Goal: Task Accomplishment & Management: Manage account settings

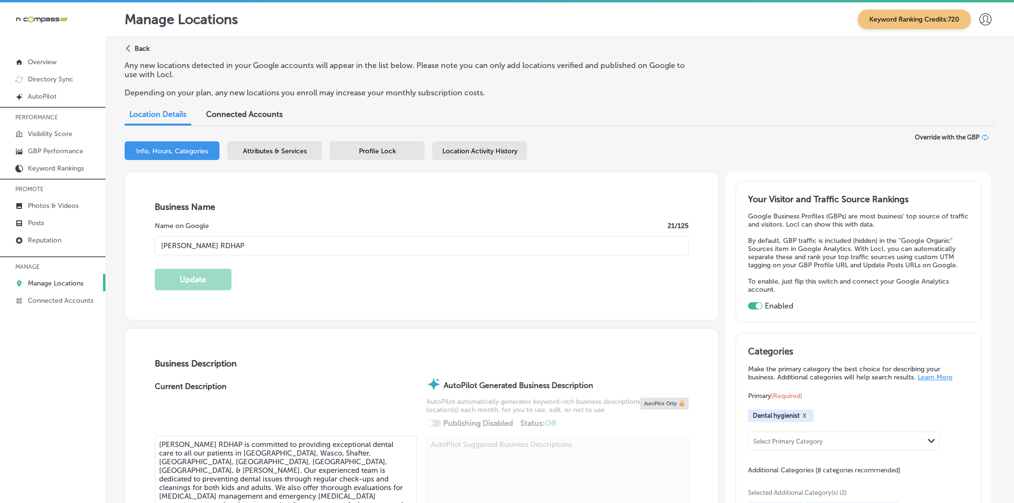
select select "US"
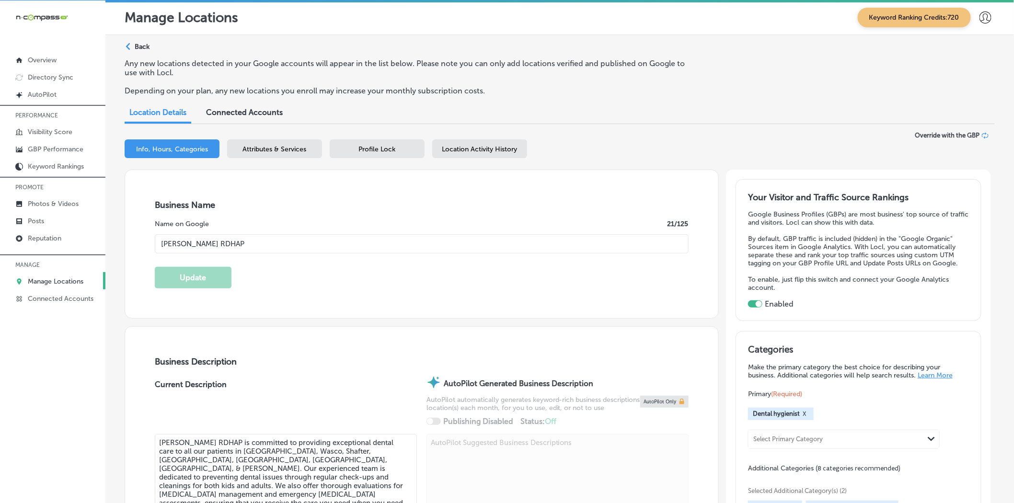
scroll to position [1581, 0]
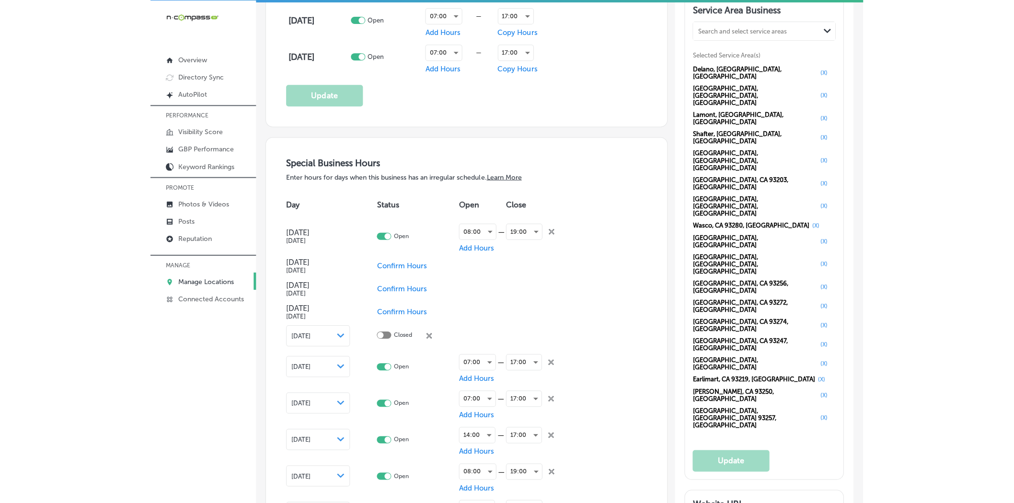
scroll to position [871, 0]
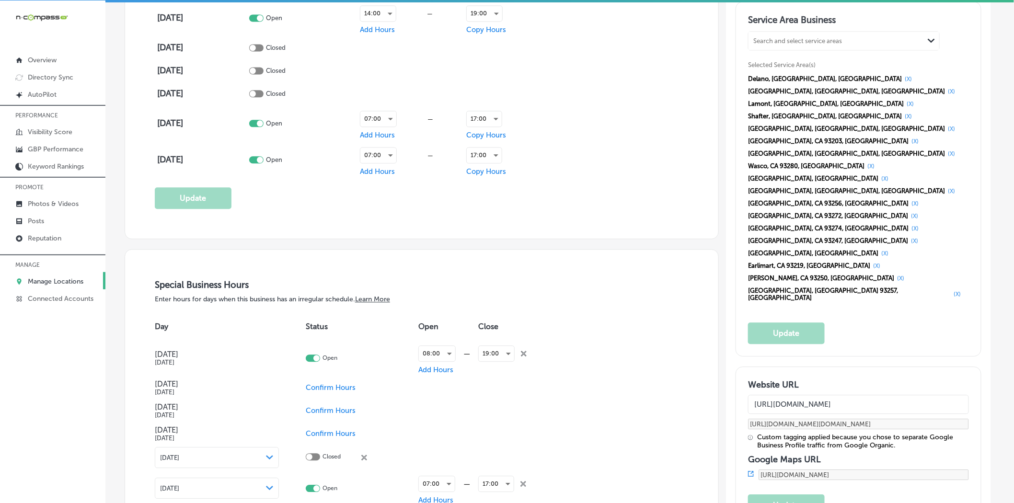
click at [593, 186] on div "Business Hours What days are you open? Day Status Open Close Monday Open 07:00 …" at bounding box center [422, 54] width 534 height 309
click at [55, 239] on p "Reputation" at bounding box center [45, 238] width 34 height 8
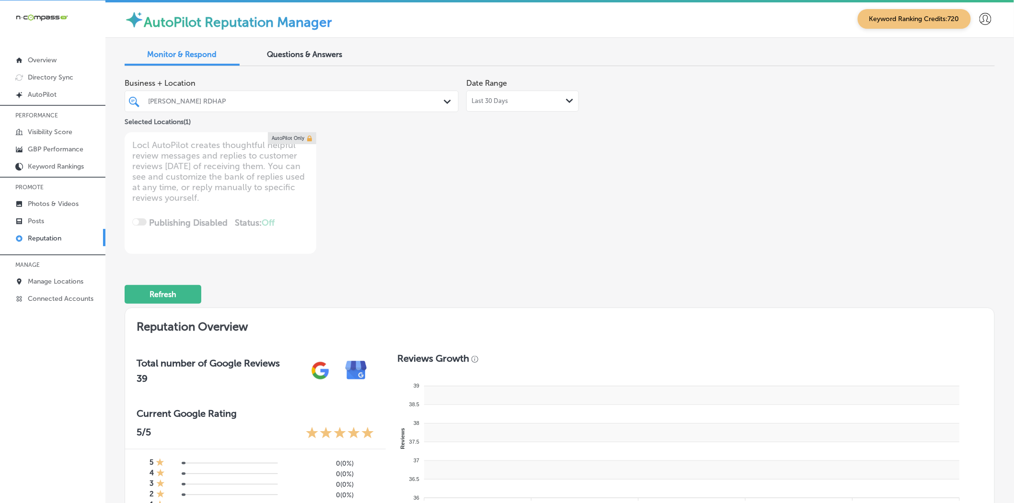
type textarea "x"
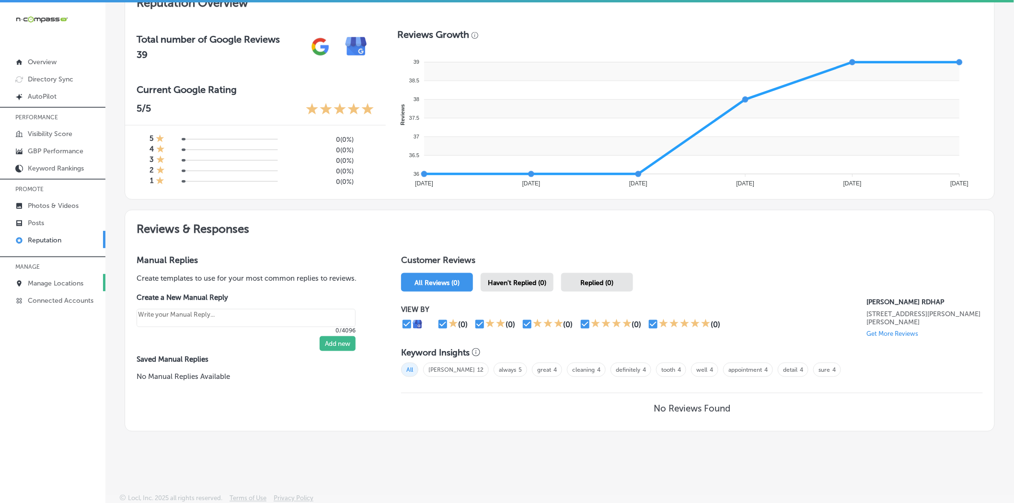
click at [61, 276] on link "Manage Locations" at bounding box center [52, 282] width 105 height 17
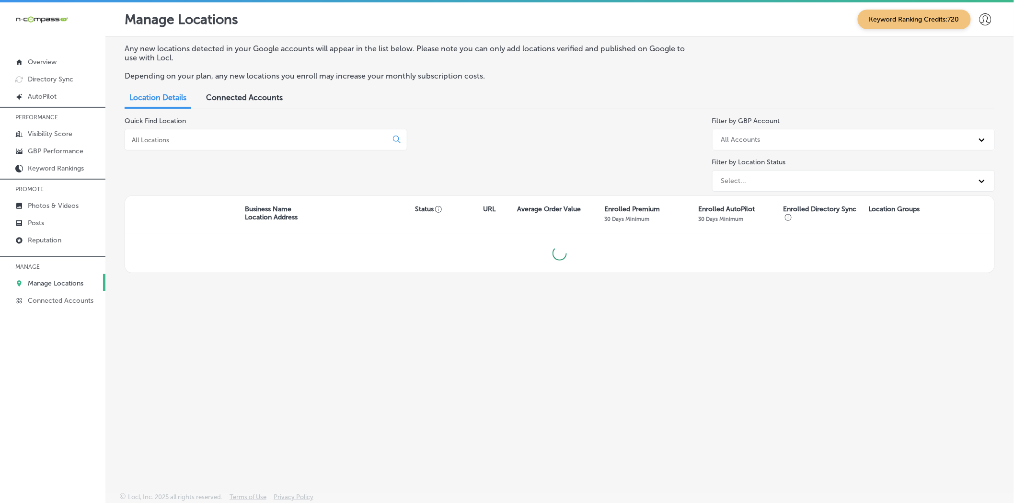
click at [269, 147] on div at bounding box center [266, 140] width 283 height 22
click at [260, 142] on input at bounding box center [258, 140] width 255 height 9
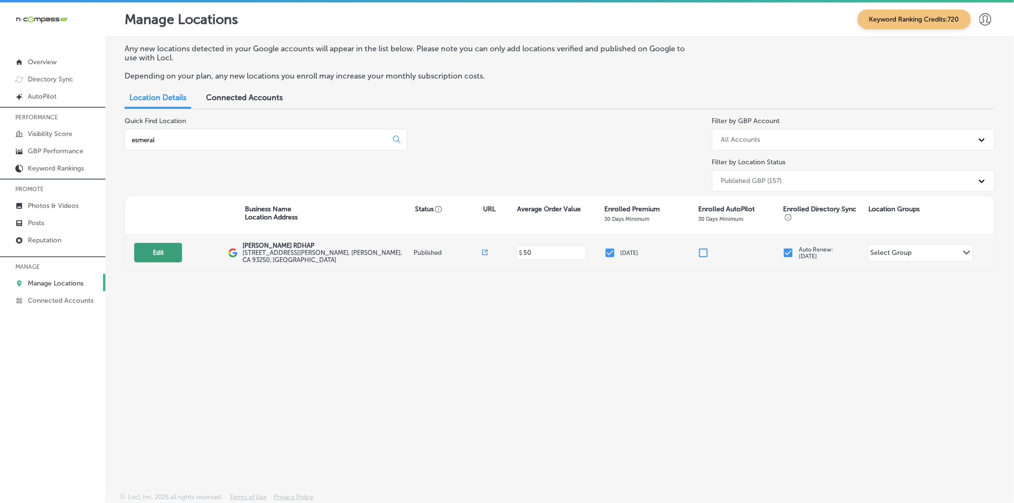
type input "esmeral"
click at [162, 261] on button "Edit" at bounding box center [158, 253] width 48 height 20
select select "US"
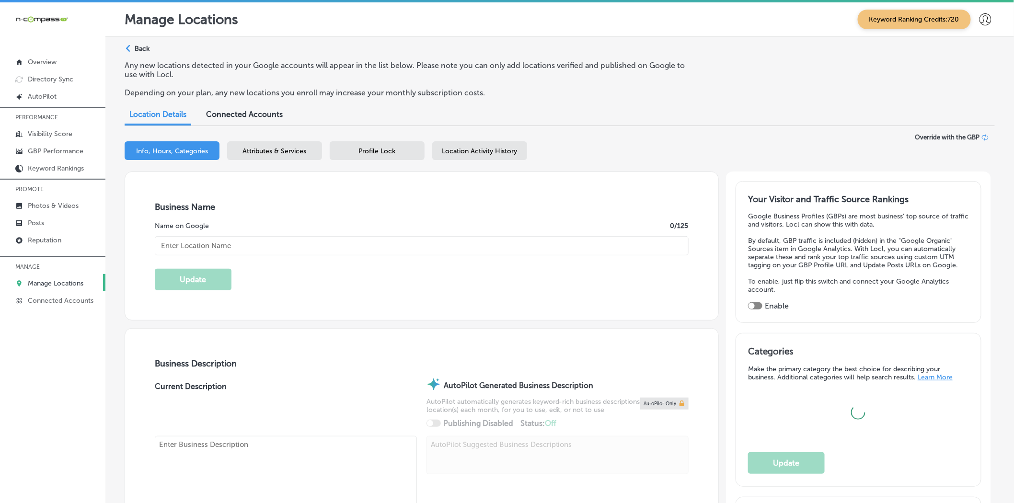
type input "[PERSON_NAME] RDHAP"
type input "[STREET_ADDRESS][PERSON_NAME]"
type input "McFarland"
type input "93250"
type input "US"
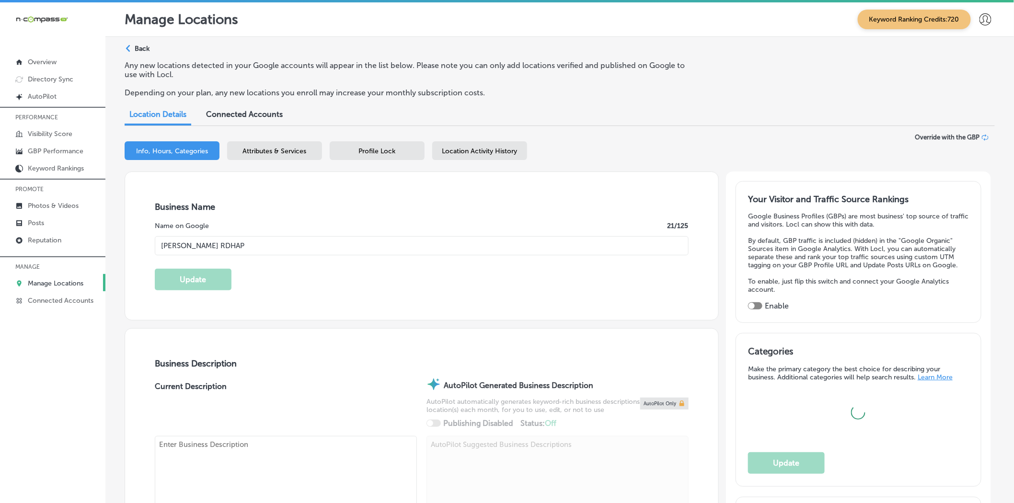
type input "[URL][DOMAIN_NAME]"
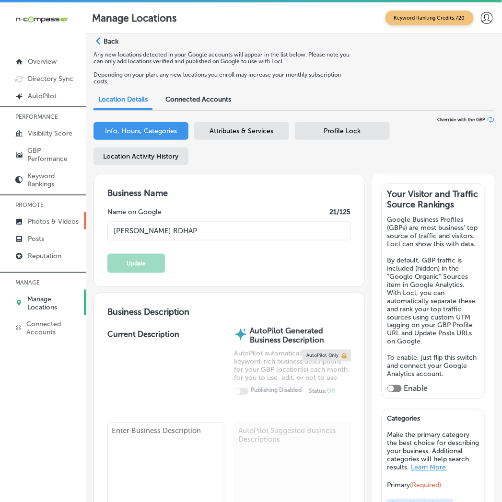
checkbox input "true"
type textarea "[PERSON_NAME] RDHAP is committed to providing exceptional dental care to all ou…"
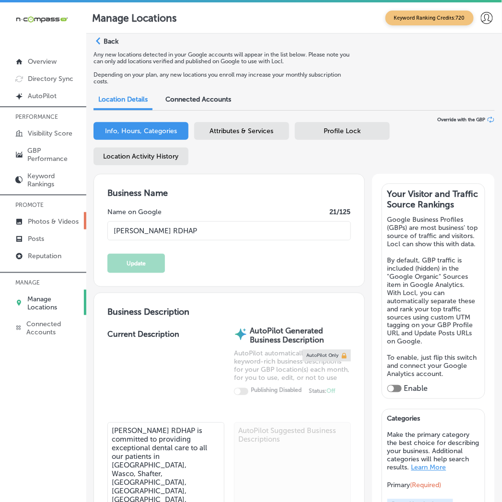
type input "[PHONE_NUMBER]"
select select "US"
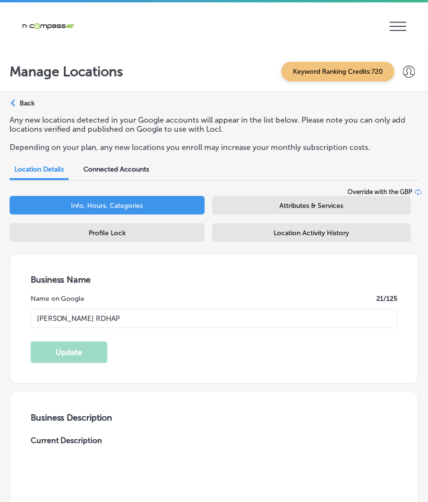
type input "[STREET_ADDRESS][PERSON_NAME]"
type input "McFarland"
type input "93250"
type input "US"
type input "[URL][DOMAIN_NAME]"
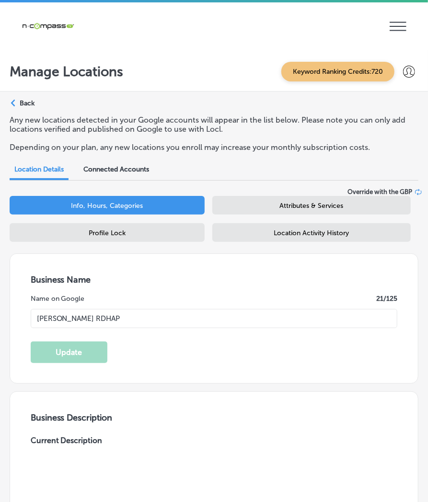
checkbox input "true"
type input "[PHONE_NUMBER]"
click at [167, 372] on div "Business Name Name on Google 21 /125 Esmeralda Garza RDHAP Update" at bounding box center [214, 318] width 408 height 129
select select "US"
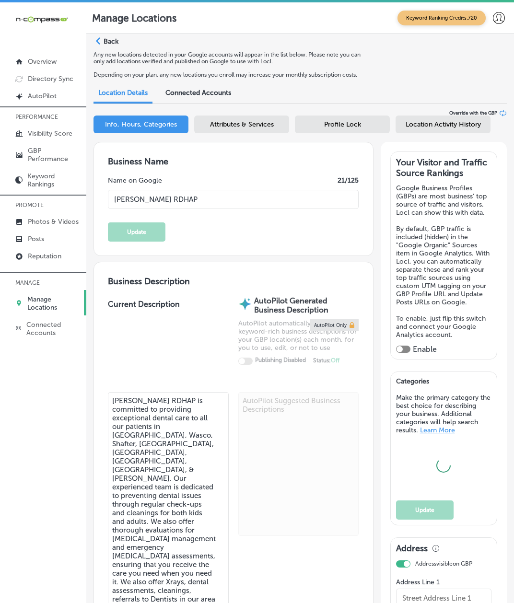
type input "[STREET_ADDRESS][PERSON_NAME]"
type input "McFarland"
type input "93250"
type input "US"
type input "[URL][DOMAIN_NAME]"
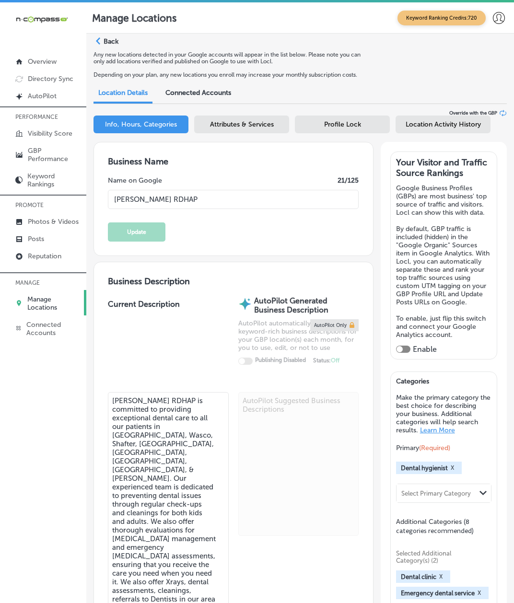
checkbox input "true"
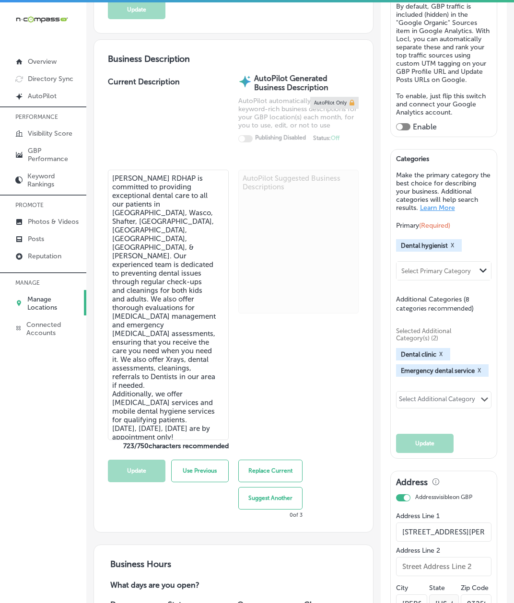
type input "[PHONE_NUMBER]"
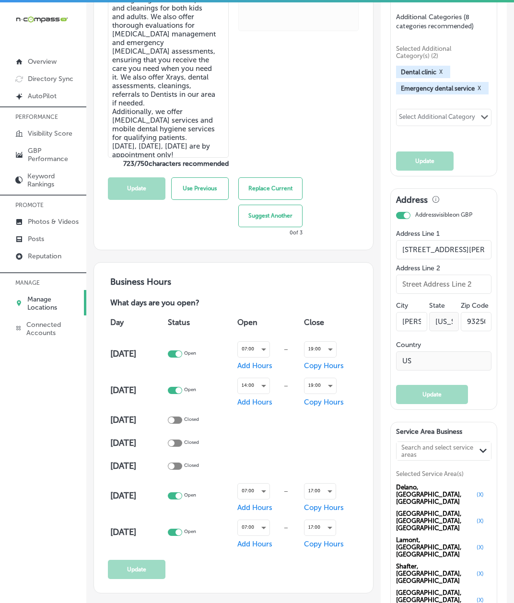
scroll to position [511, 0]
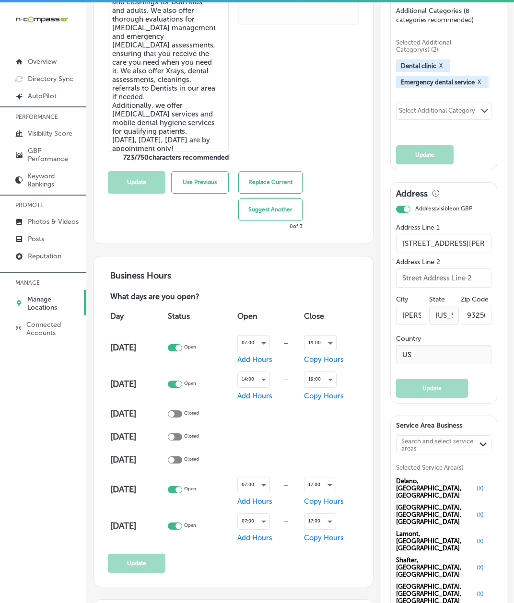
click at [78, 361] on div "iconmonstr-menu-thin copy Created with Sketch. Overview Directory Sync Created …" at bounding box center [43, 303] width 86 height 603
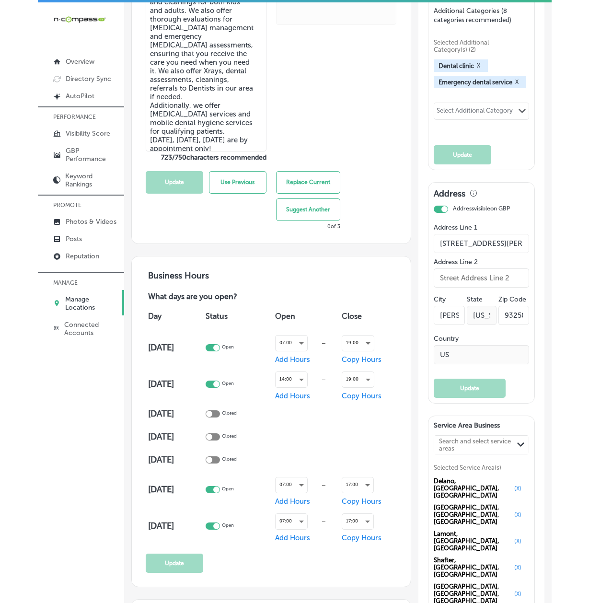
scroll to position [938, 0]
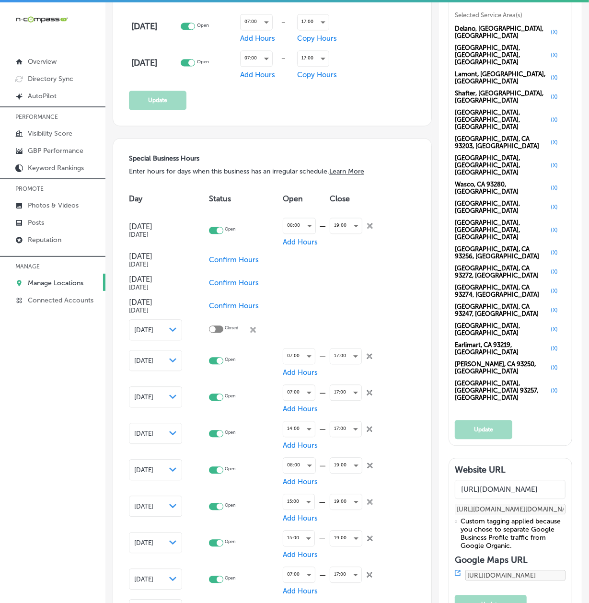
click at [62, 279] on link "Manage Locations" at bounding box center [52, 282] width 105 height 17
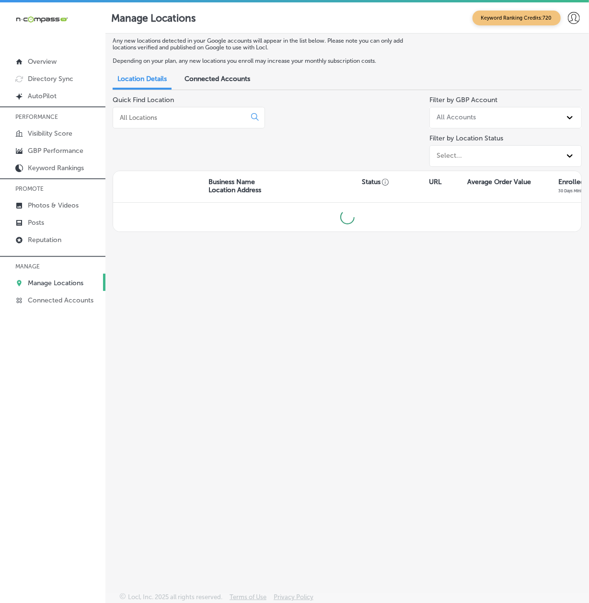
click at [136, 109] on div at bounding box center [189, 118] width 152 height 22
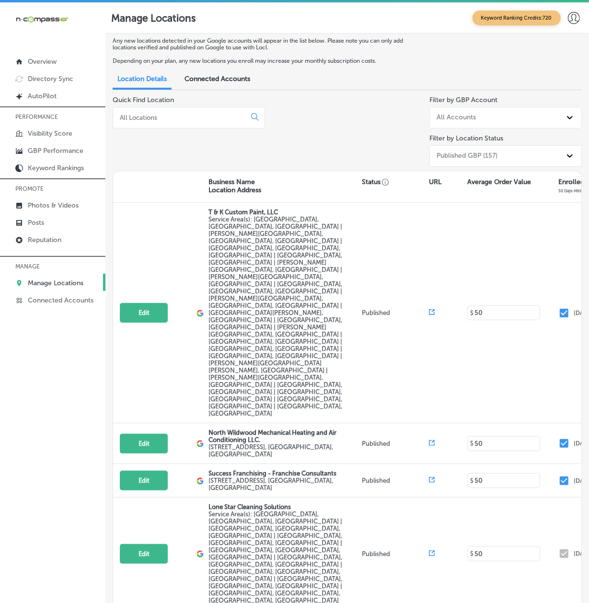
click at [131, 111] on div at bounding box center [189, 118] width 152 height 22
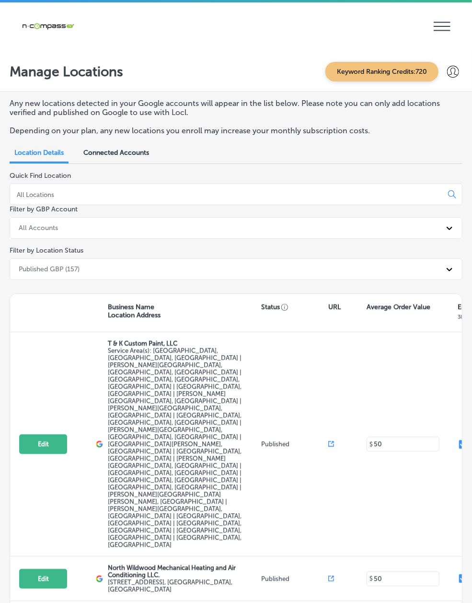
click at [0, 0] on p "Manage Locations" at bounding box center [0, 0] width 0 height 0
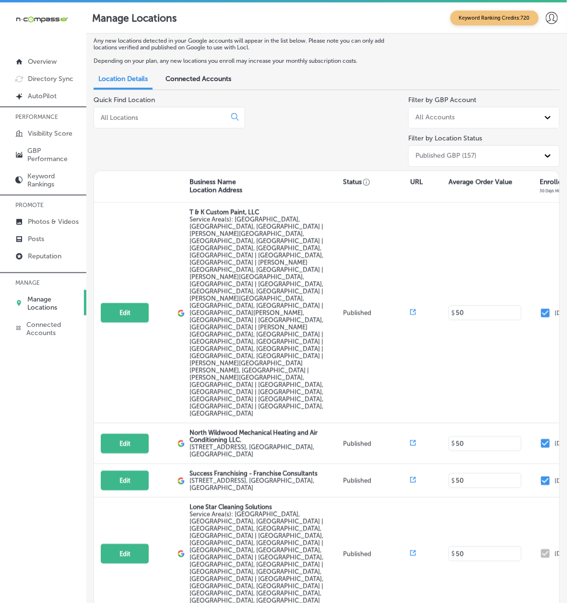
click at [156, 121] on div at bounding box center [168, 118] width 151 height 22
click at [156, 117] on input at bounding box center [162, 117] width 124 height 9
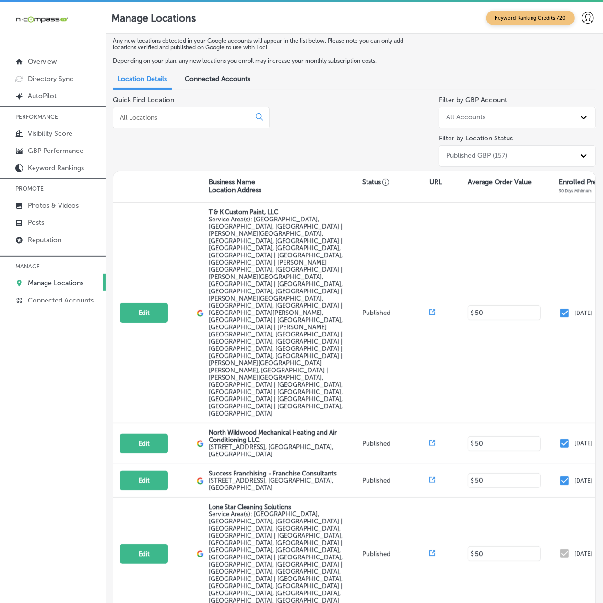
click at [151, 119] on input at bounding box center [183, 117] width 129 height 9
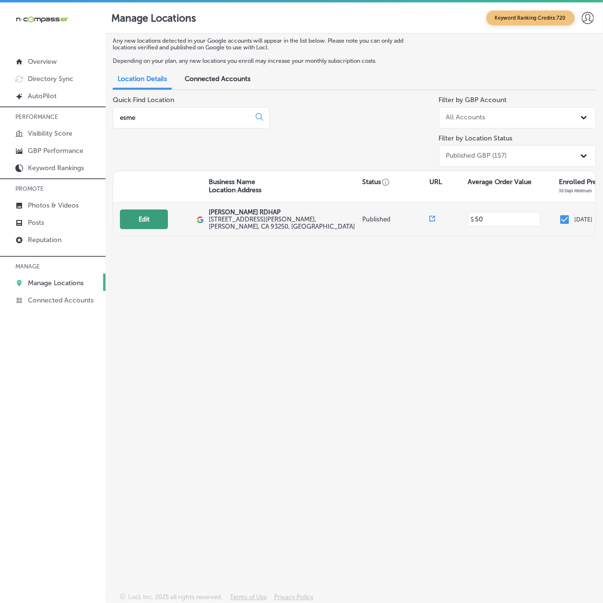
type input "esme"
click at [131, 225] on button "Edit" at bounding box center [144, 219] width 48 height 20
select select "US"
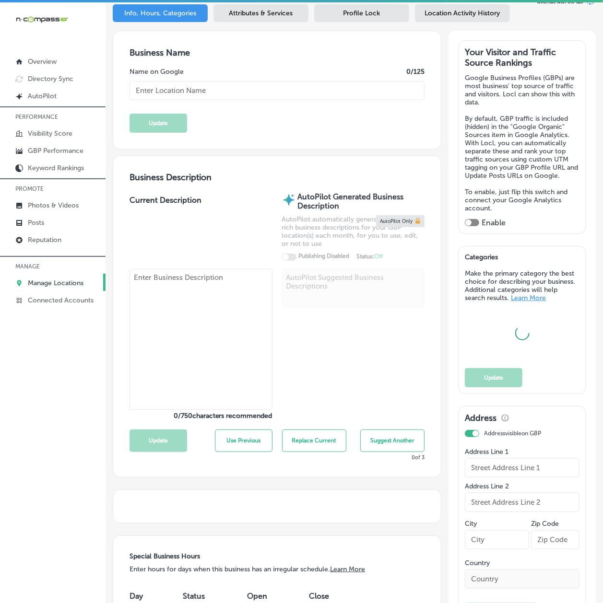
scroll to position [340, 0]
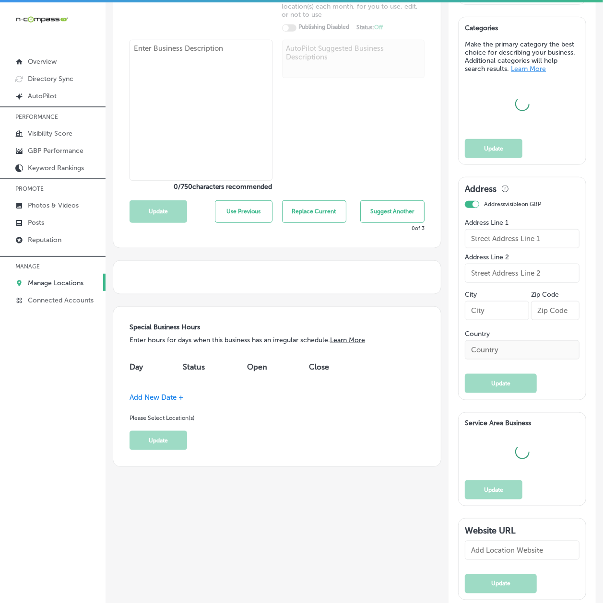
type input "[PERSON_NAME] RDHAP"
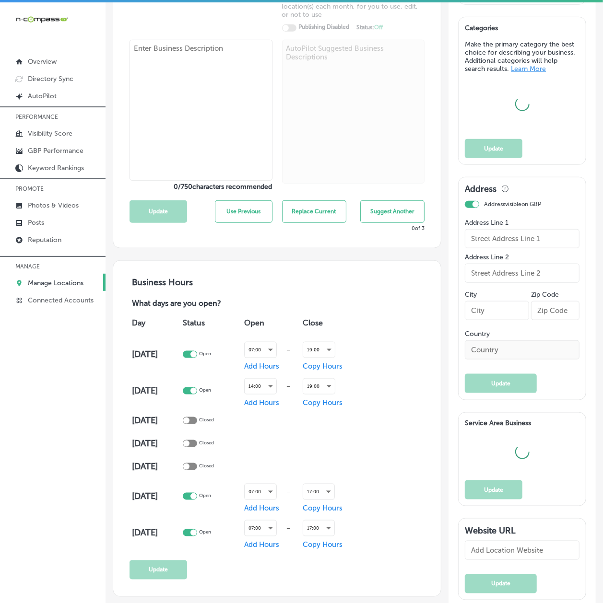
type input "[STREET_ADDRESS][PERSON_NAME]"
type input "McFarland"
type input "93250"
type input "US"
type input "[URL][DOMAIN_NAME]"
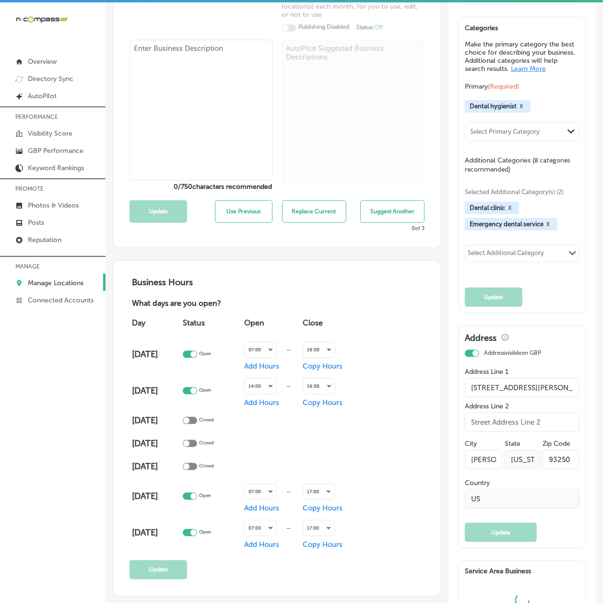
checkbox input "true"
type textarea "[PERSON_NAME] RDHAP is committed to providing exceptional dental care to all ou…"
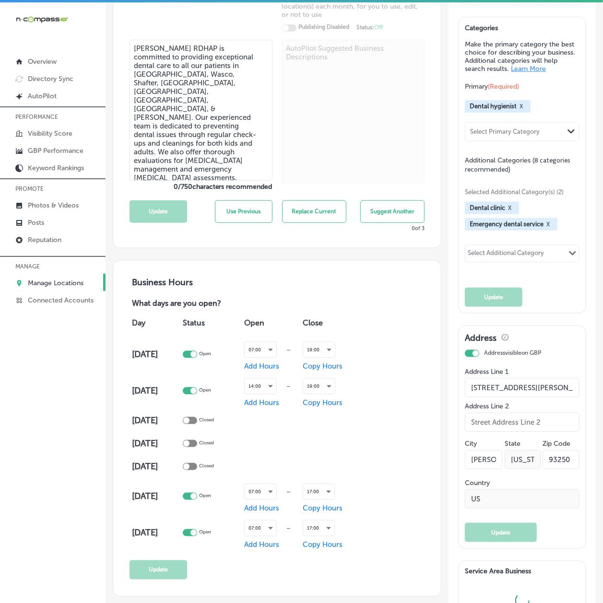
type input "[PHONE_NUMBER]"
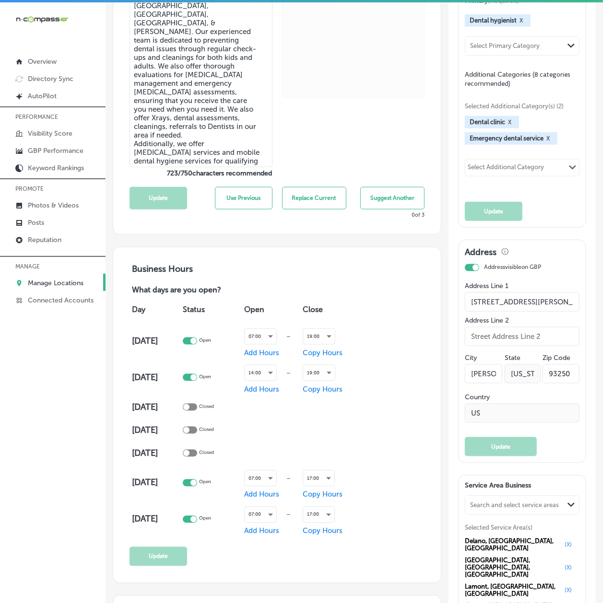
scroll to position [256, 0]
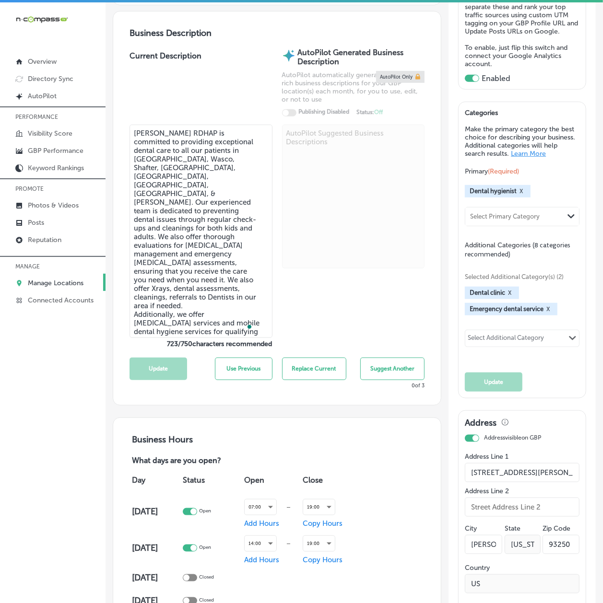
drag, startPoint x: 215, startPoint y: 131, endPoint x: 131, endPoint y: 132, distance: 83.4
click at [131, 132] on textarea "[PERSON_NAME] RDHAP is committed to providing exceptional dental care to all ou…" at bounding box center [200, 231] width 142 height 213
click at [52, 426] on div "iconmonstr-menu-thin copy Created with Sketch. Overview Directory Sync Created …" at bounding box center [52, 303] width 105 height 603
click at [344, 275] on div "AutoPilot Generated Business Description AutoPilot automatically generates keyw…" at bounding box center [353, 198] width 142 height 300
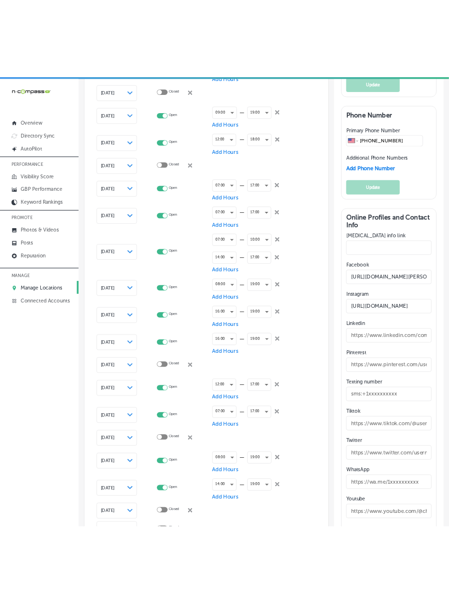
scroll to position [1757, 0]
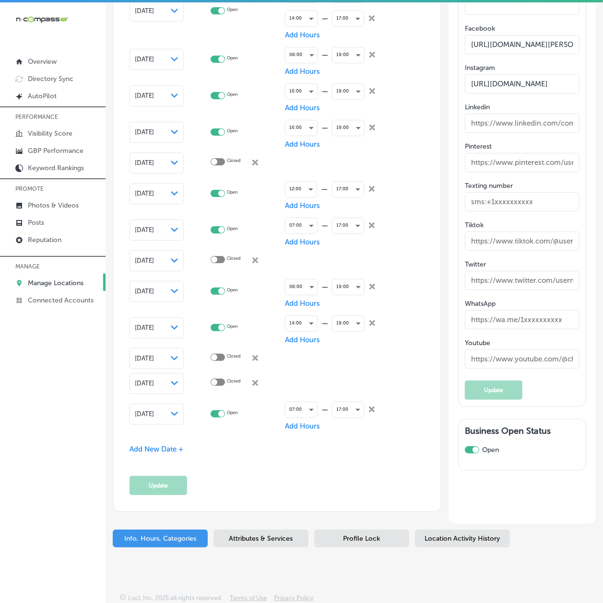
click at [70, 410] on div "iconmonstr-menu-thin copy Created with Sketch. Overview Directory Sync Created …" at bounding box center [52, 303] width 105 height 603
select select "US"
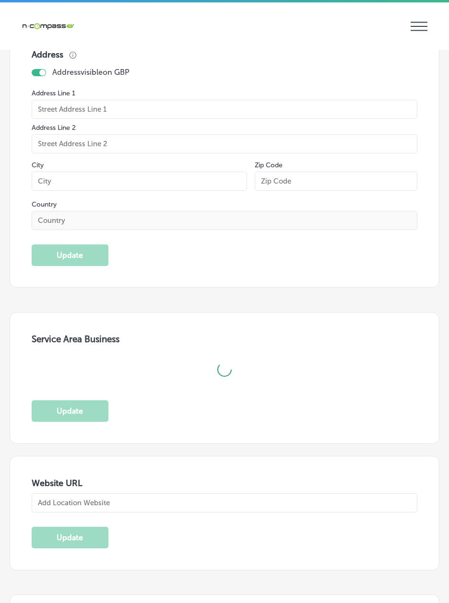
scroll to position [1674, 0]
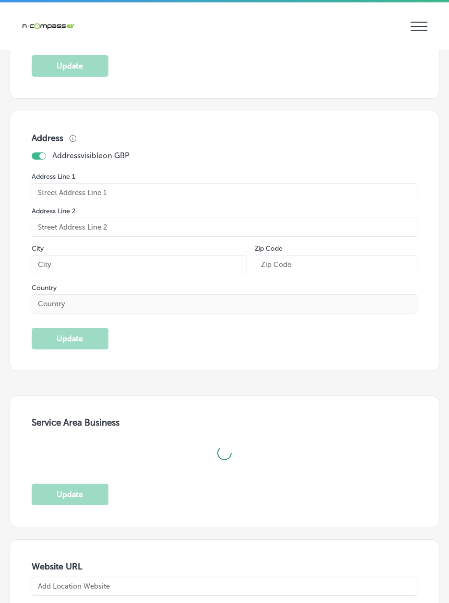
type input "[STREET_ADDRESS][PERSON_NAME]"
type input "McFarland"
type input "93250"
type input "US"
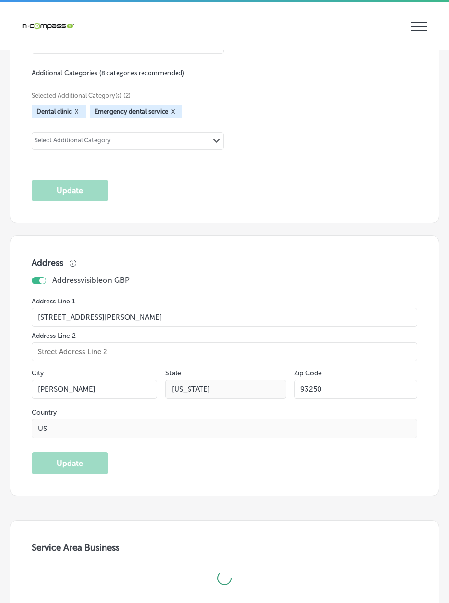
checkbox input "true"
type input "[URL][DOMAIN_NAME]"
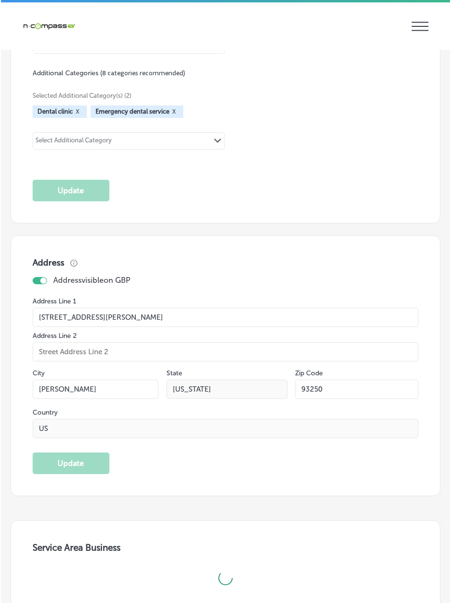
scroll to position [1800, 0]
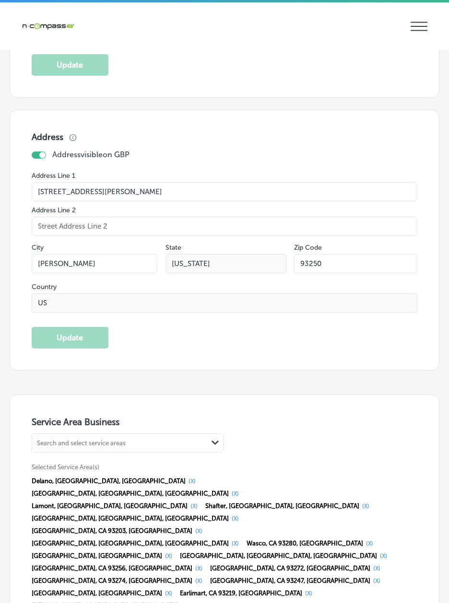
type input "[PHONE_NUMBER]"
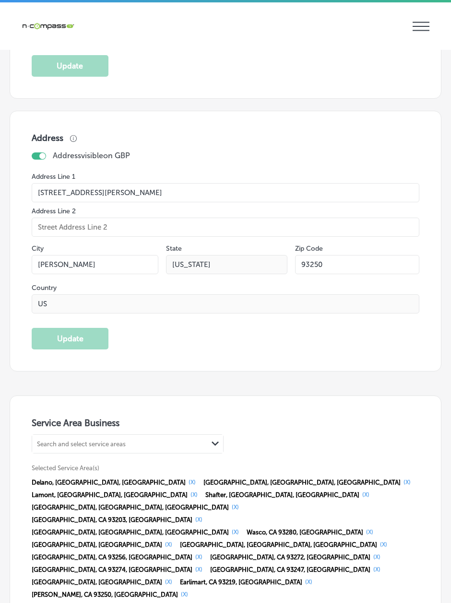
select select "US"
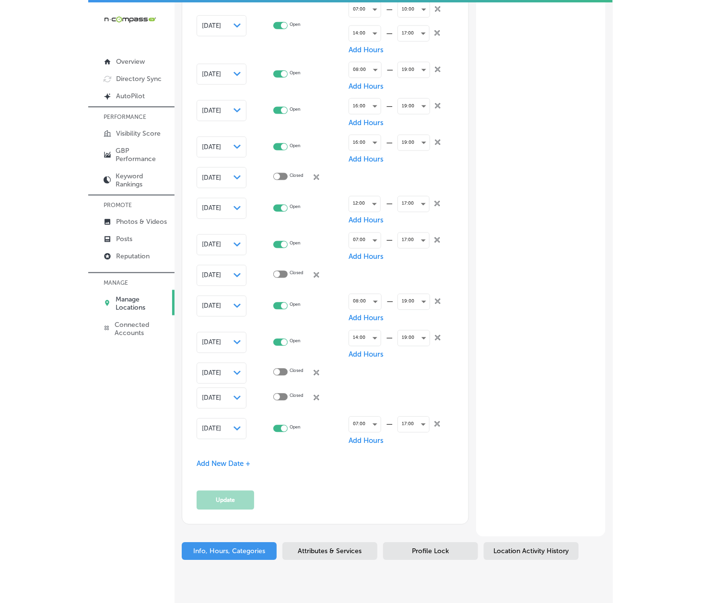
scroll to position [1764, 0]
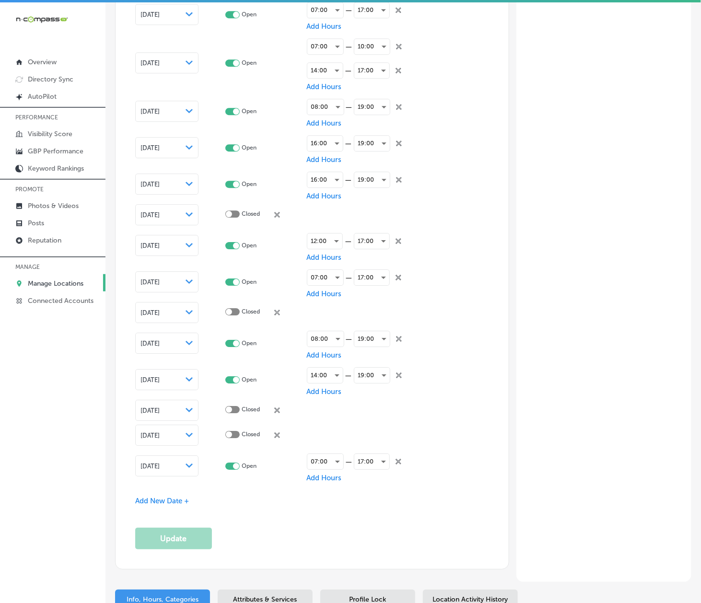
type input "[STREET_ADDRESS][PERSON_NAME]"
type input "McFarland"
type input "93250"
type input "US"
type input "[URL][DOMAIN_NAME]"
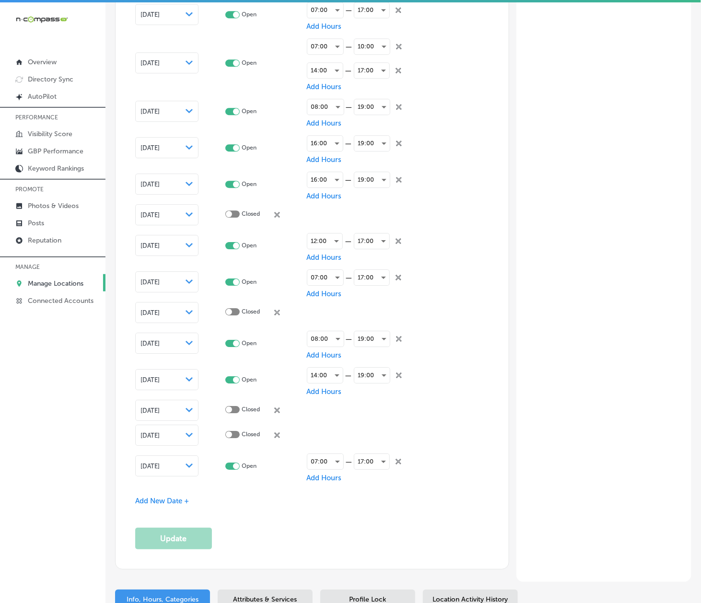
checkbox input "true"
type input "[PHONE_NUMBER]"
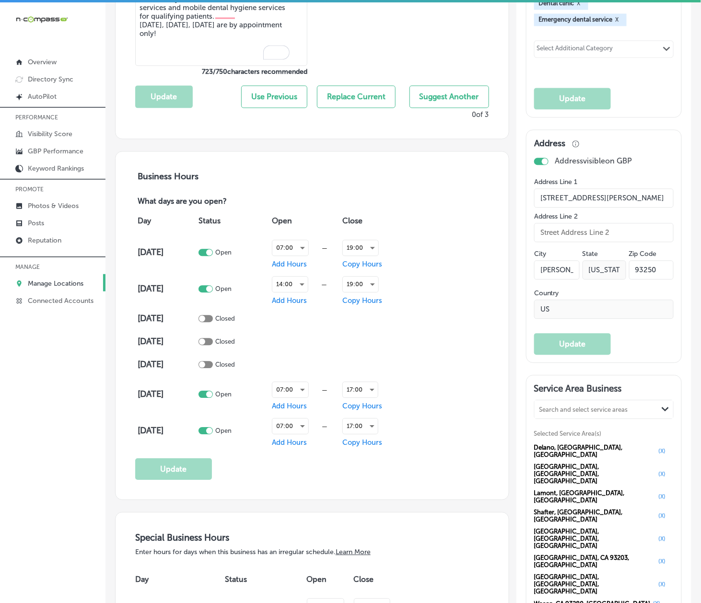
scroll to position [570, 0]
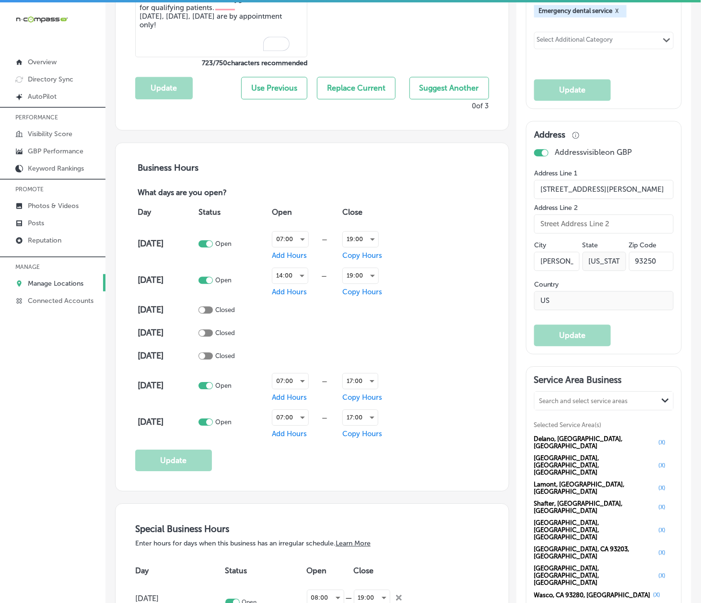
click at [282, 293] on span "Add Hours" at bounding box center [289, 292] width 35 height 9
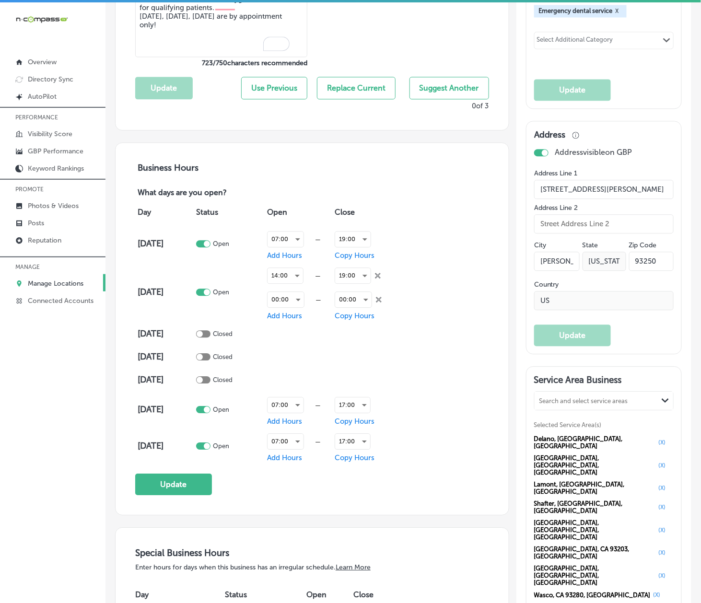
click at [375, 275] on icon "close Created with Sketch." at bounding box center [378, 276] width 6 height 6
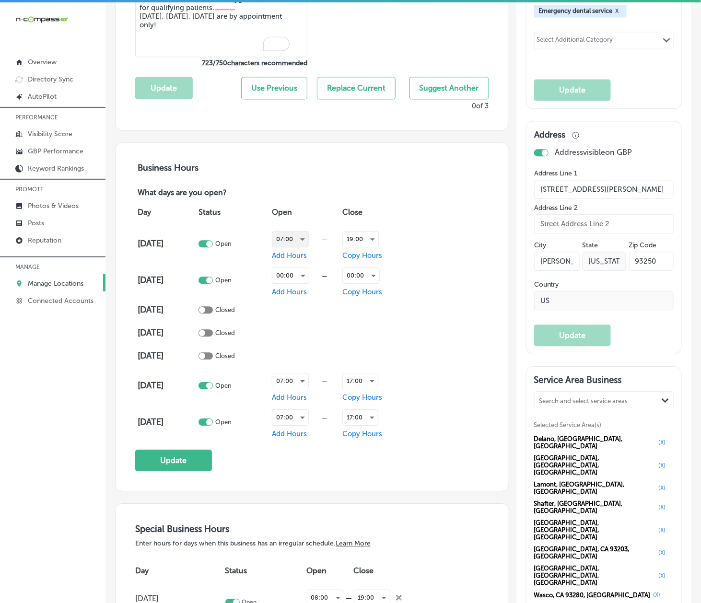
click at [280, 235] on div "07:00" at bounding box center [290, 239] width 36 height 15
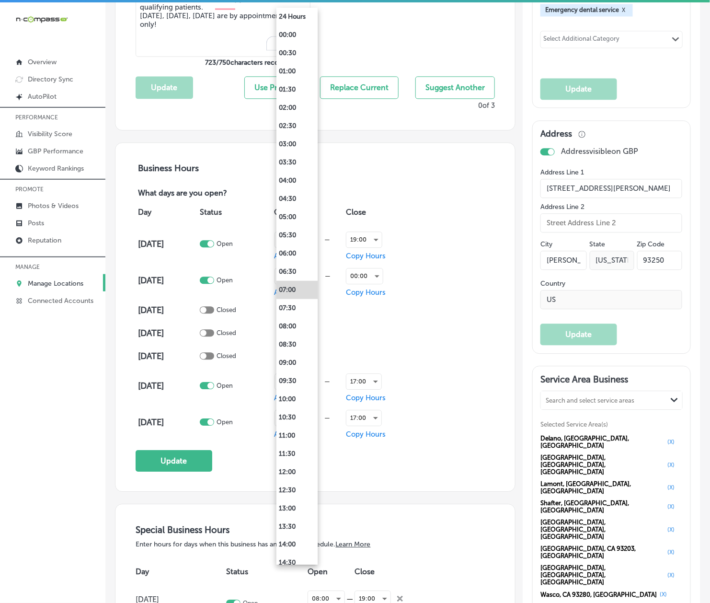
click at [417, 326] on div at bounding box center [355, 301] width 710 height 603
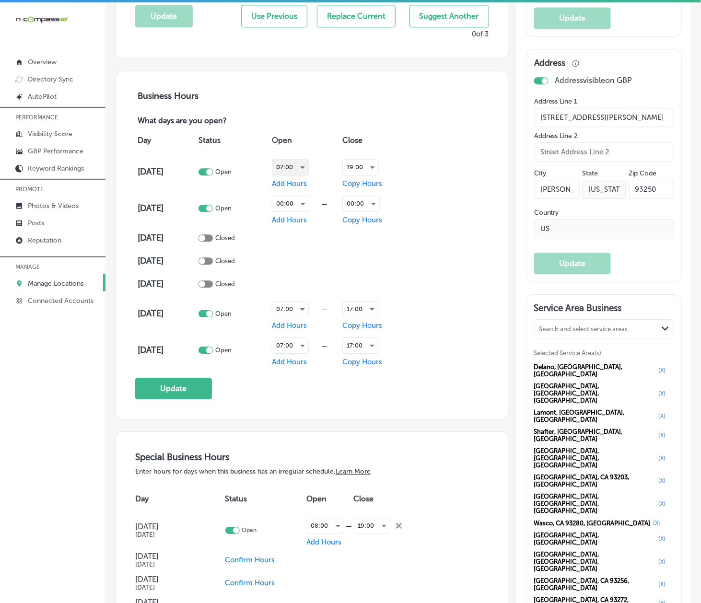
scroll to position [741, 0]
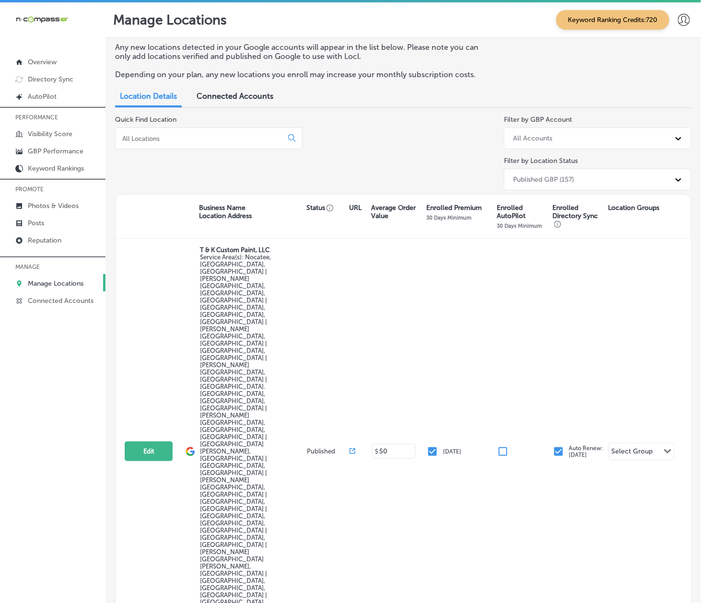
click at [139, 143] on div at bounding box center [208, 139] width 187 height 22
click at [140, 138] on input at bounding box center [200, 138] width 159 height 9
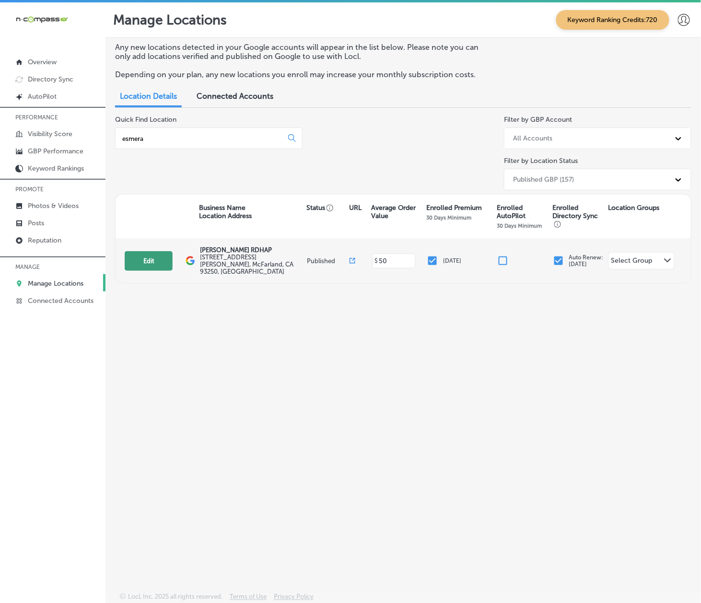
type input "esmera"
click at [138, 251] on button "Edit" at bounding box center [149, 261] width 48 height 20
select select "US"
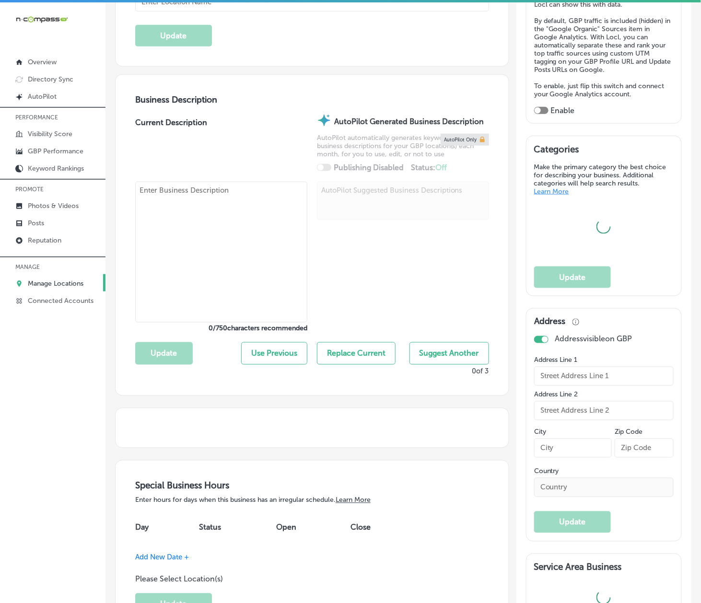
type input "[PERSON_NAME] RDHAP"
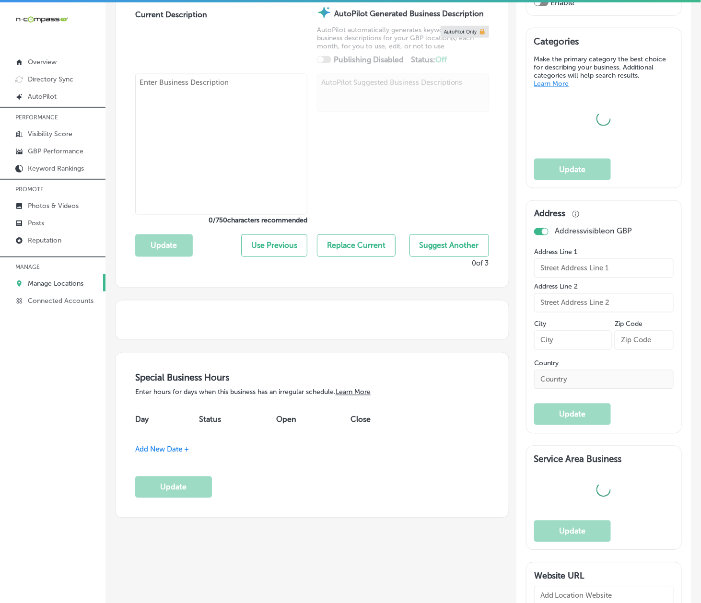
type input "[STREET_ADDRESS][PERSON_NAME]"
type input "McFarland"
type input "93250"
type input "US"
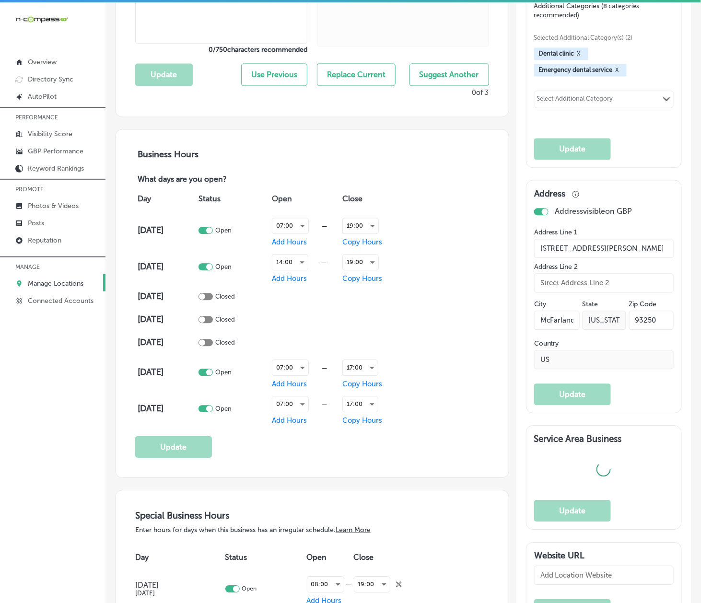
checkbox input "true"
type input "[URL][DOMAIN_NAME]"
type textarea "[PERSON_NAME] RDHAP is committed to providing exceptional dental care to all ou…"
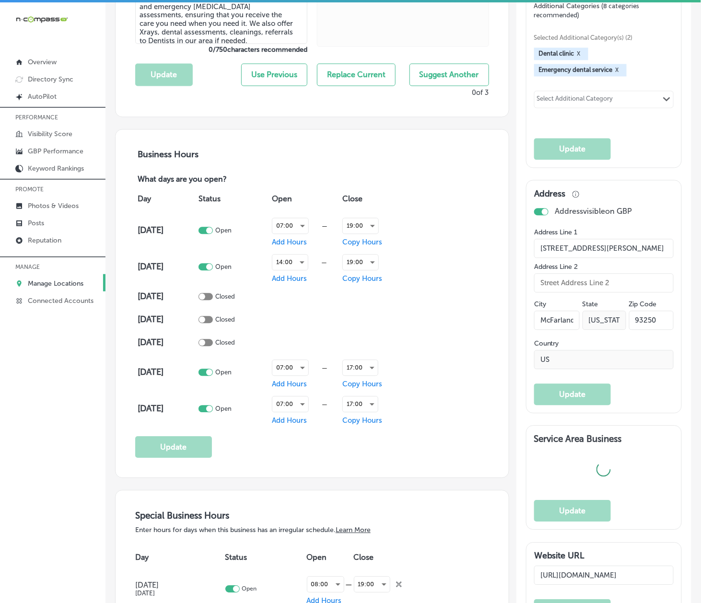
type input "[PHONE_NUMBER]"
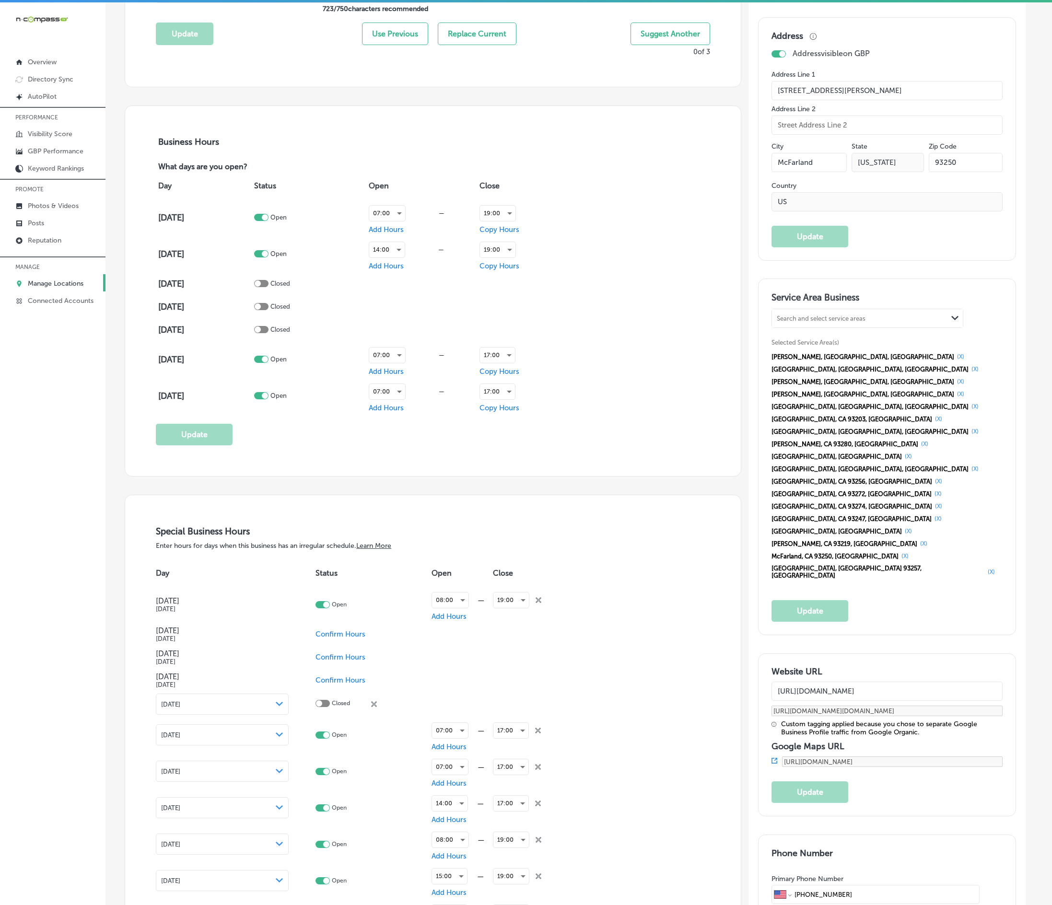
scroll to position [553, 0]
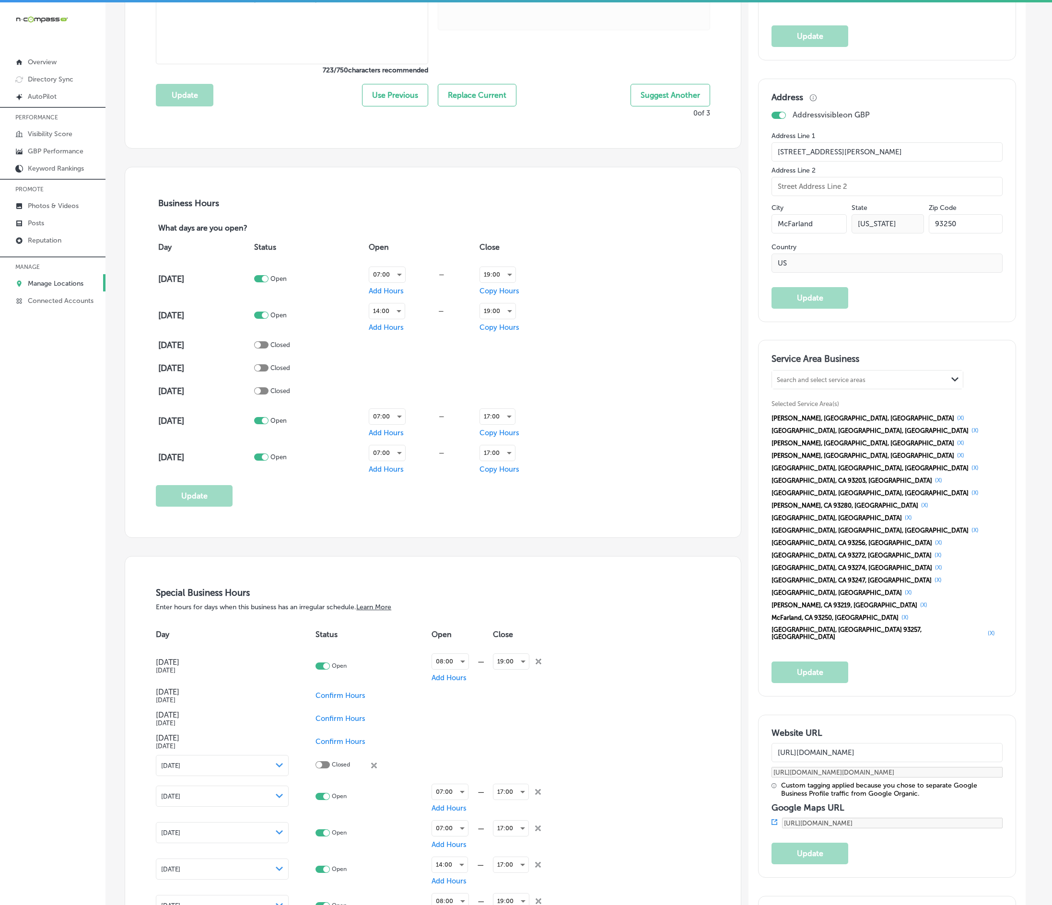
click at [536, 603] on icon "close Created with Sketch." at bounding box center [538, 662] width 6 height 6
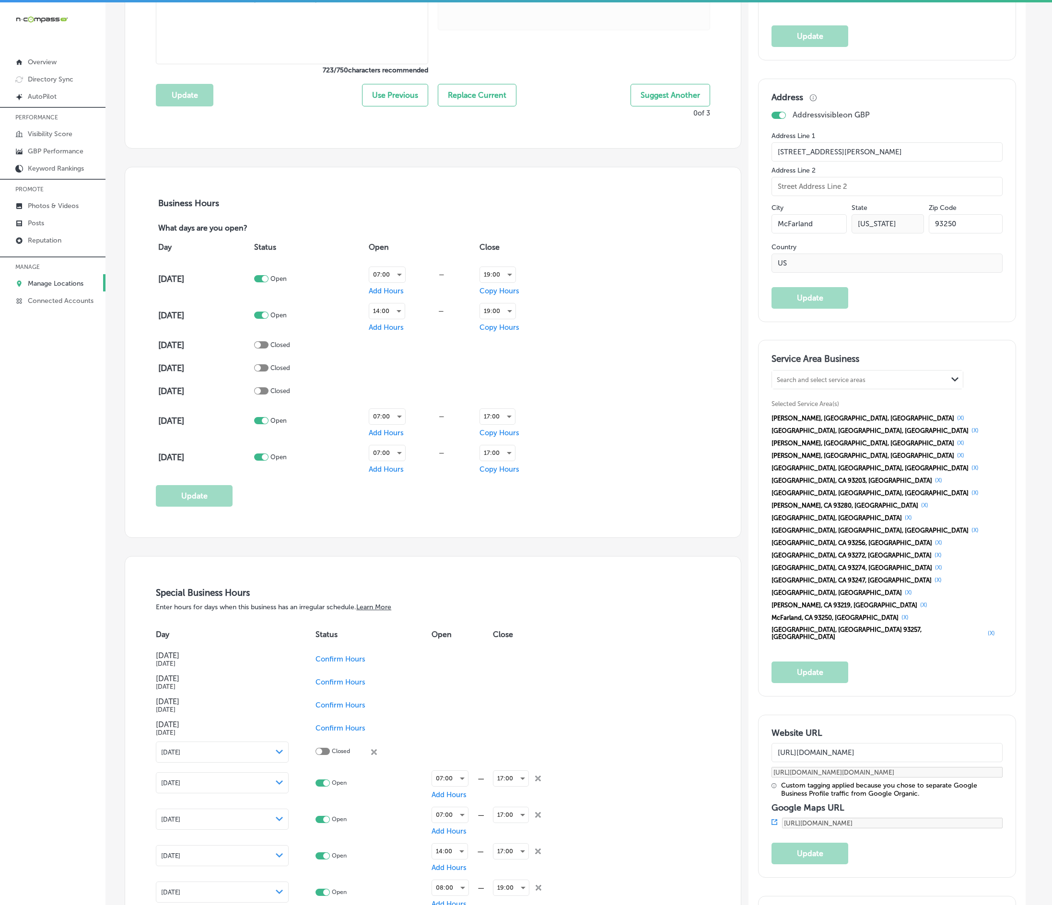
click at [541, 603] on div "17:00 close Created with Sketch." at bounding box center [526, 779] width 67 height 24
click at [539, 603] on icon "close Created with Sketch." at bounding box center [538, 779] width 6 height 6
checkbox input "false"
checkbox input "true"
checkbox input "false"
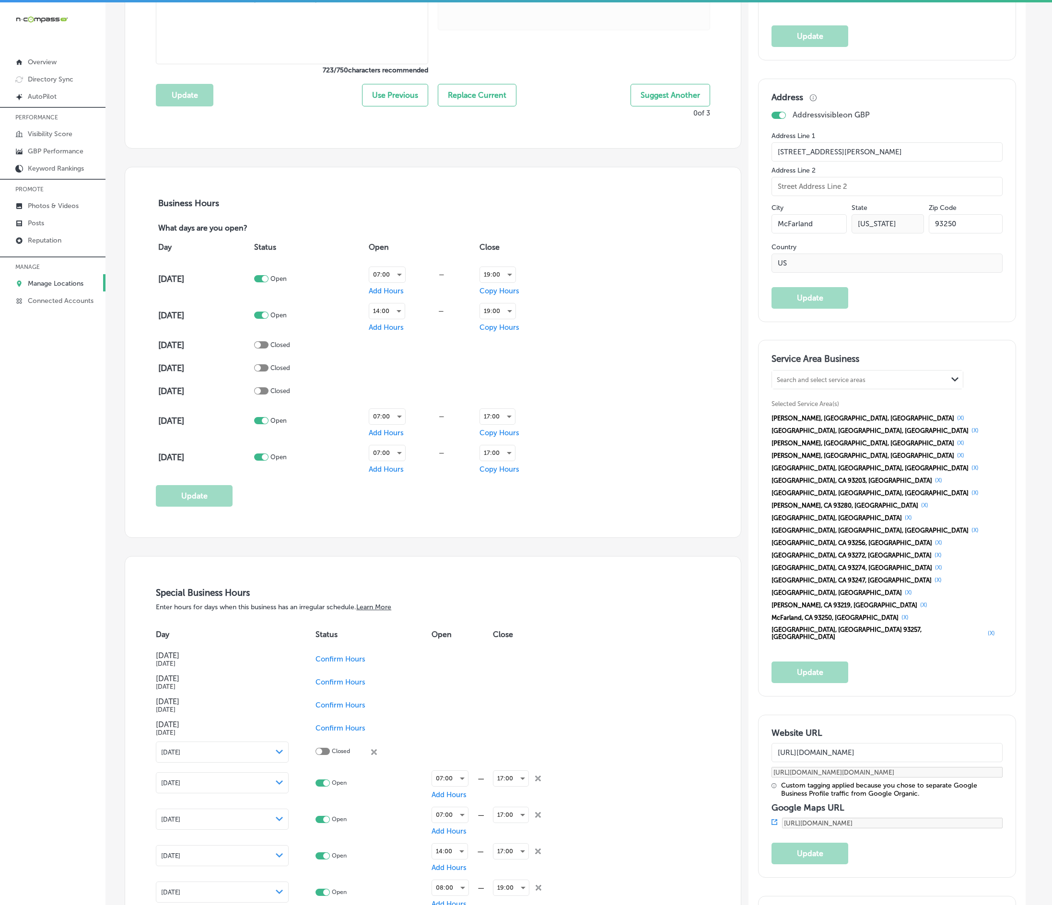
checkbox input "true"
checkbox input "false"
checkbox input "true"
checkbox input "false"
checkbox input "true"
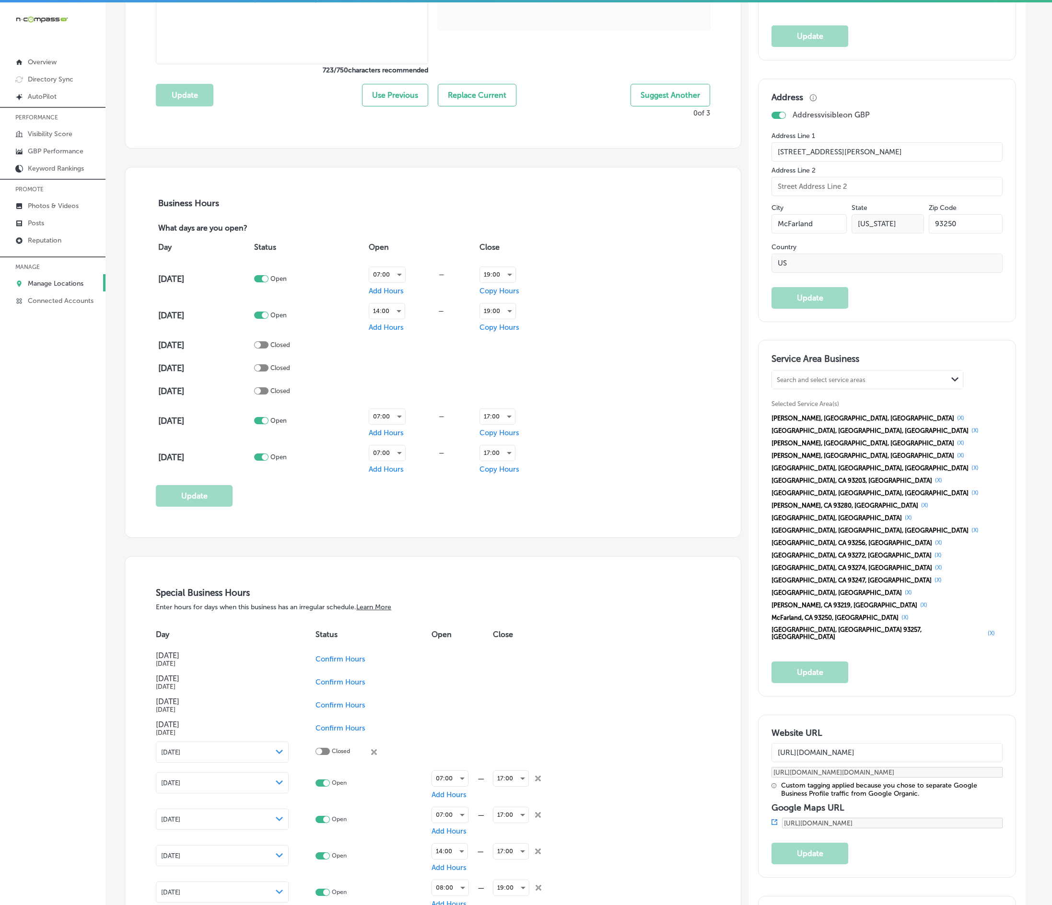
checkbox input "false"
checkbox input "true"
checkbox input "false"
checkbox input "true"
click at [539, 603] on icon "close Created with Sketch." at bounding box center [538, 779] width 6 height 6
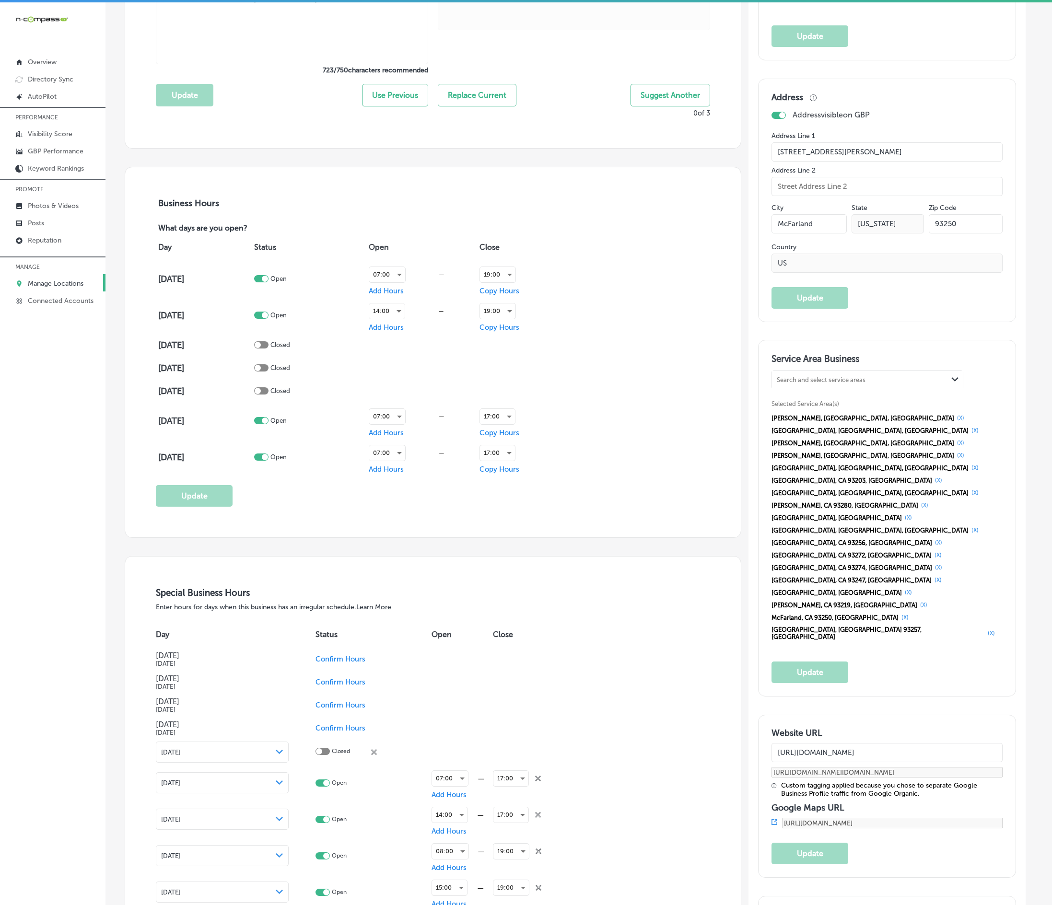
checkbox input "false"
checkbox input "true"
checkbox input "false"
checkbox input "true"
checkbox input "false"
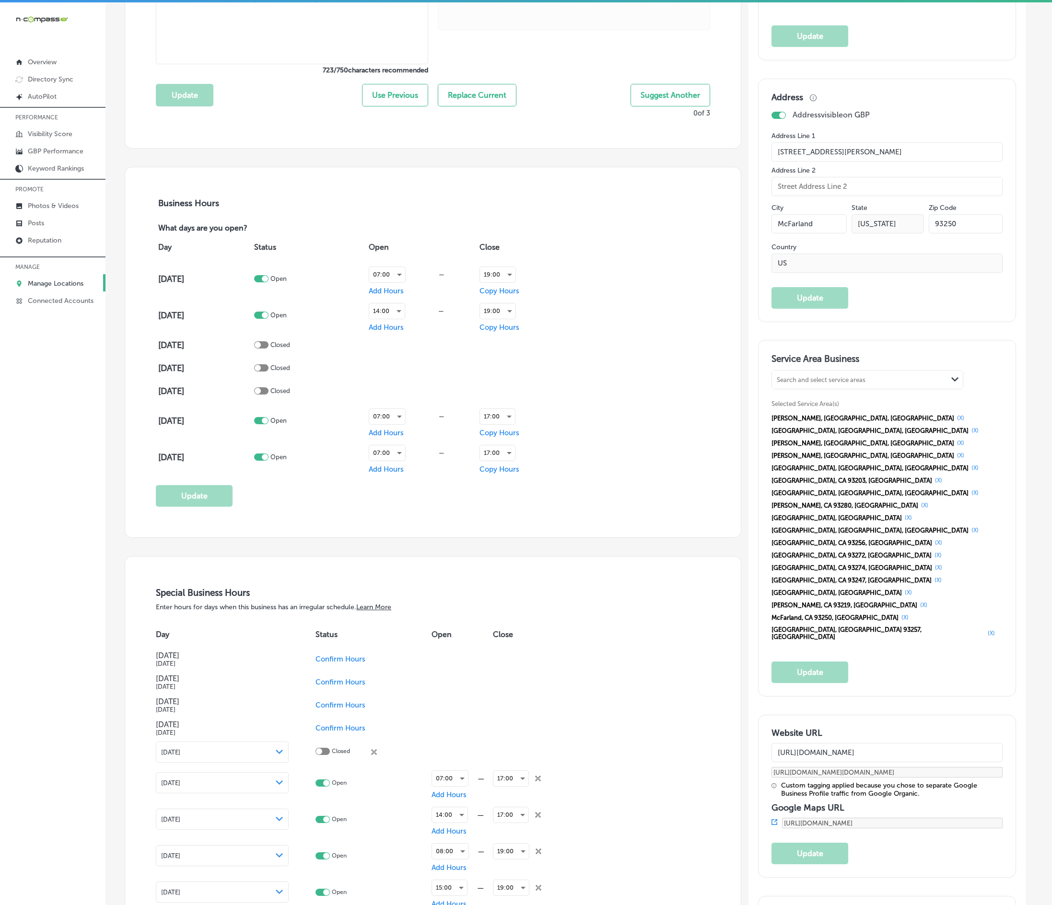
checkbox input "true"
checkbox input "false"
checkbox input "true"
checkbox input "false"
checkbox input "true"
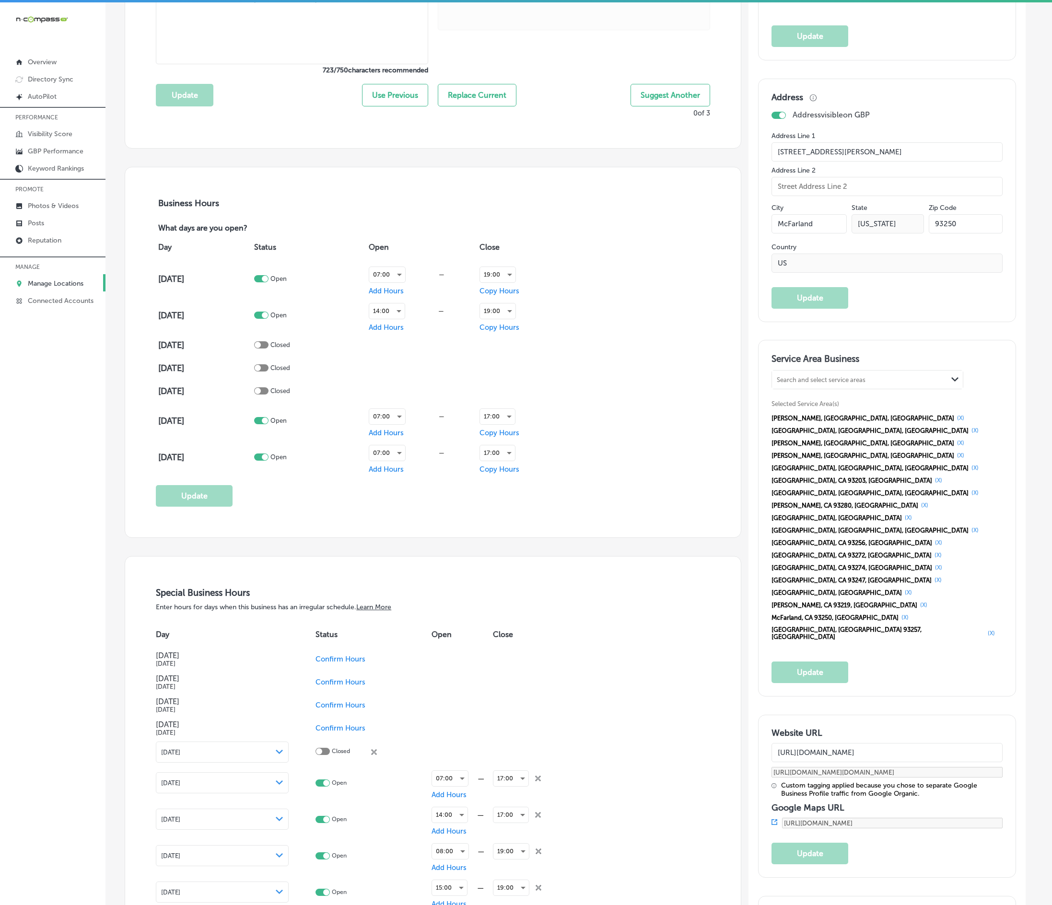
checkbox input "false"
checkbox input "true"
click at [539, 603] on icon "close Created with Sketch." at bounding box center [538, 779] width 6 height 6
checkbox input "false"
checkbox input "true"
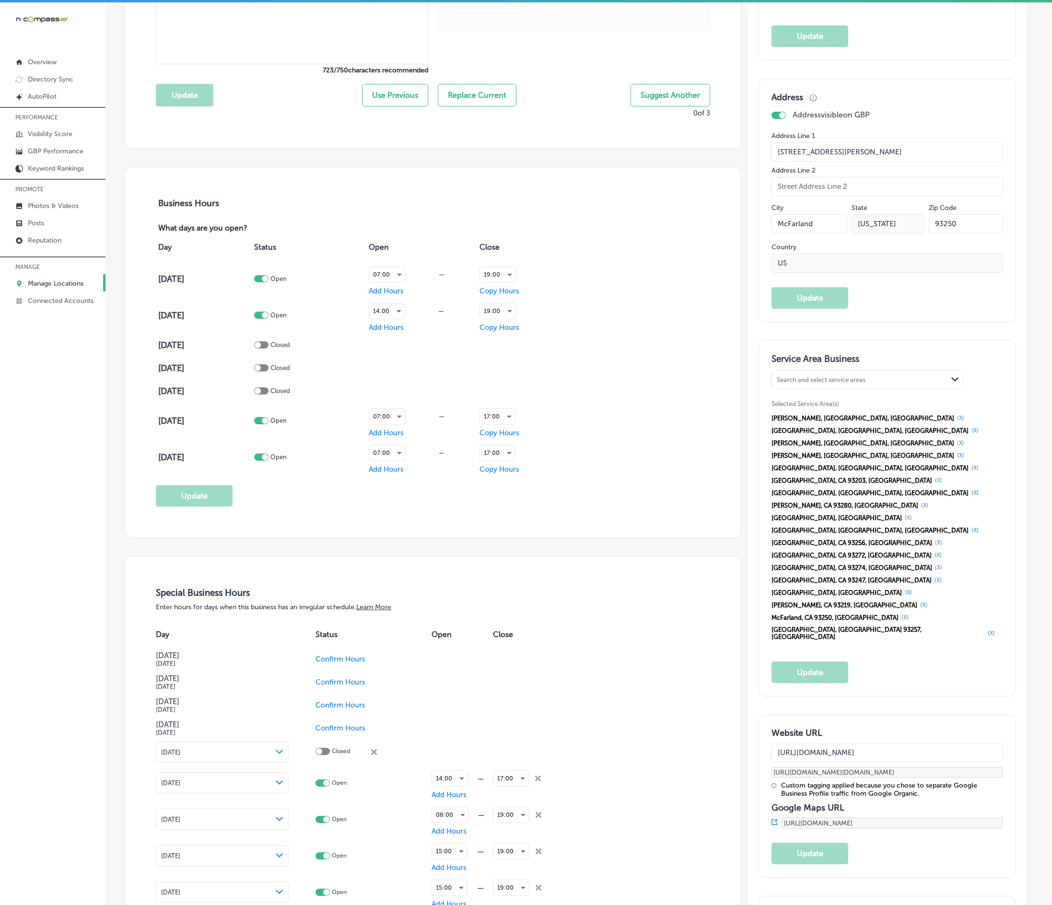
checkbox input "false"
checkbox input "true"
checkbox input "false"
checkbox input "true"
checkbox input "false"
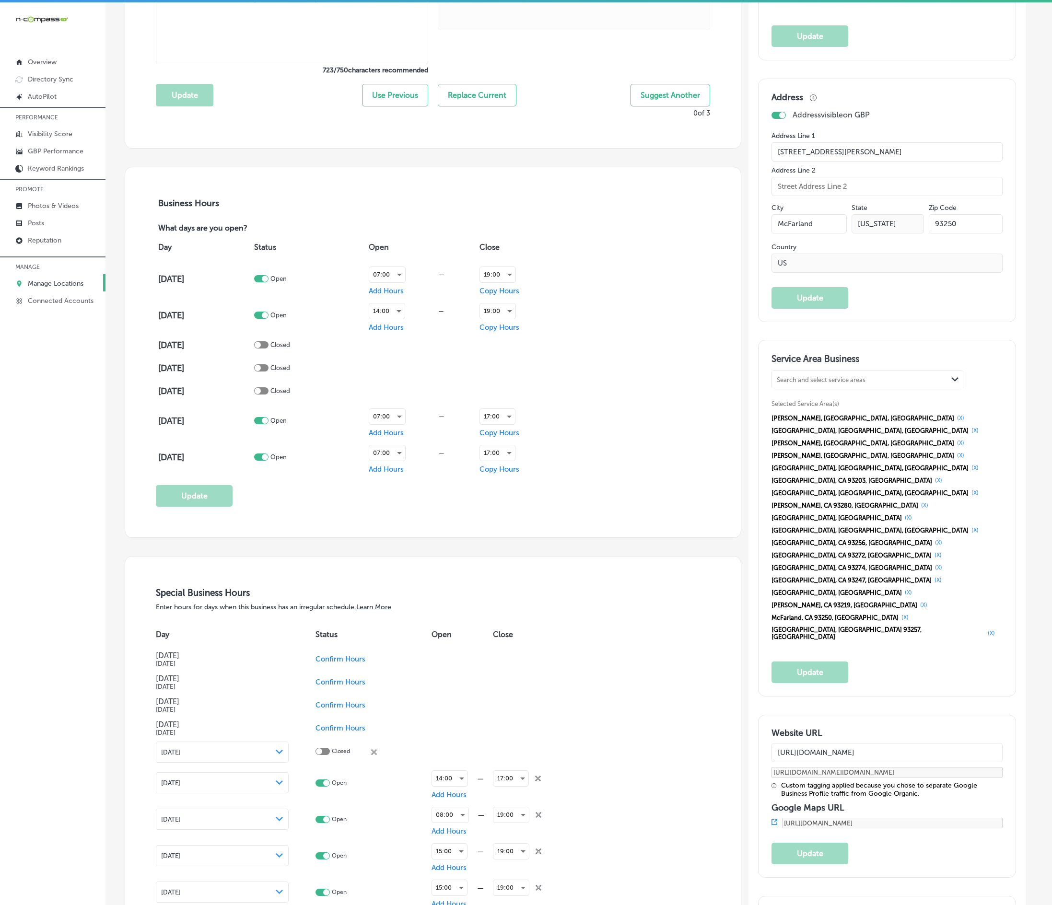
checkbox input "true"
checkbox input "false"
checkbox input "true"
checkbox input "false"
checkbox input "true"
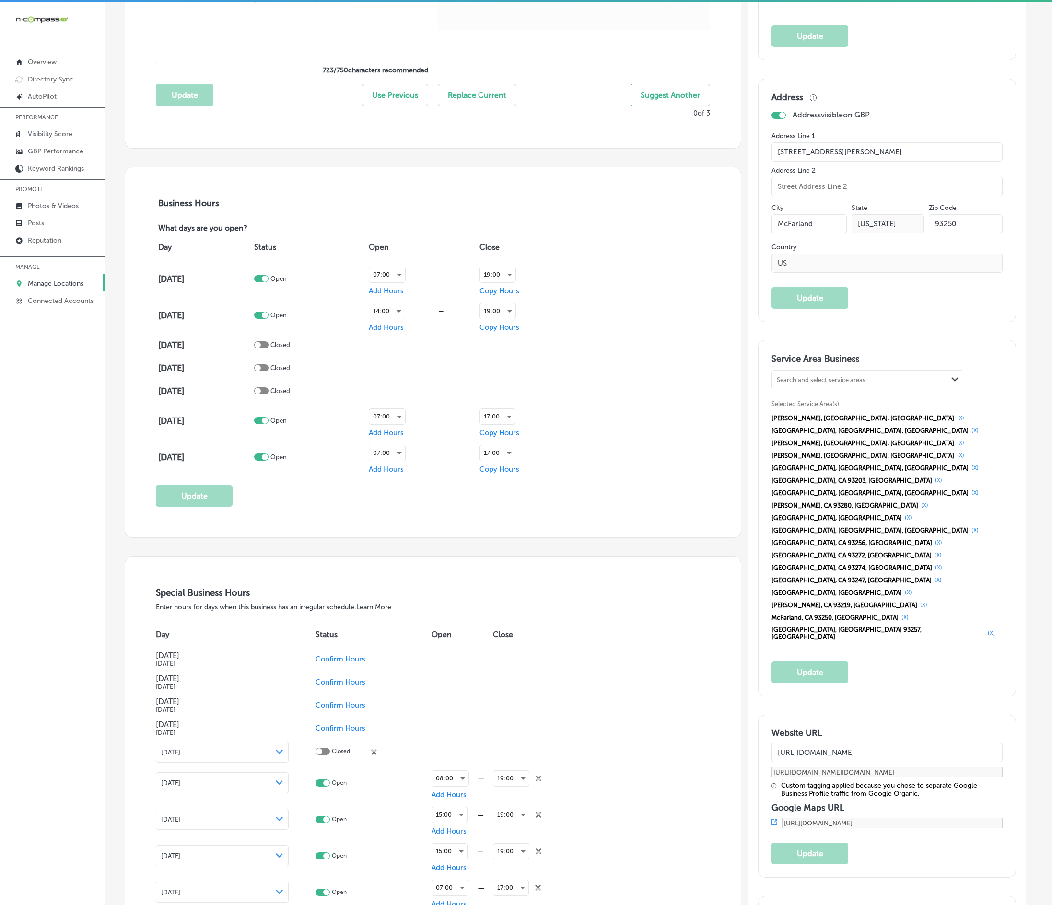
click at [539, 603] on icon at bounding box center [538, 779] width 6 height 6
checkbox input "false"
checkbox input "true"
checkbox input "false"
checkbox input "true"
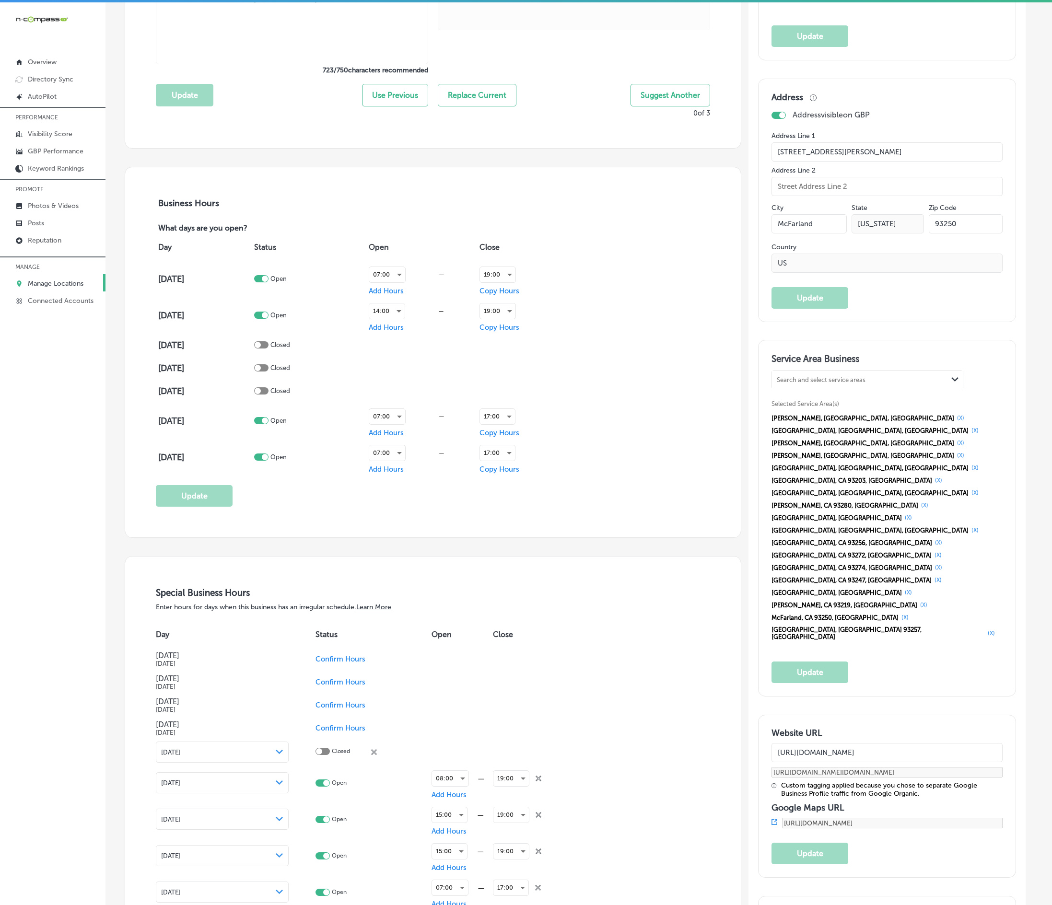
checkbox input "false"
checkbox input "true"
checkbox input "false"
checkbox input "true"
checkbox input "false"
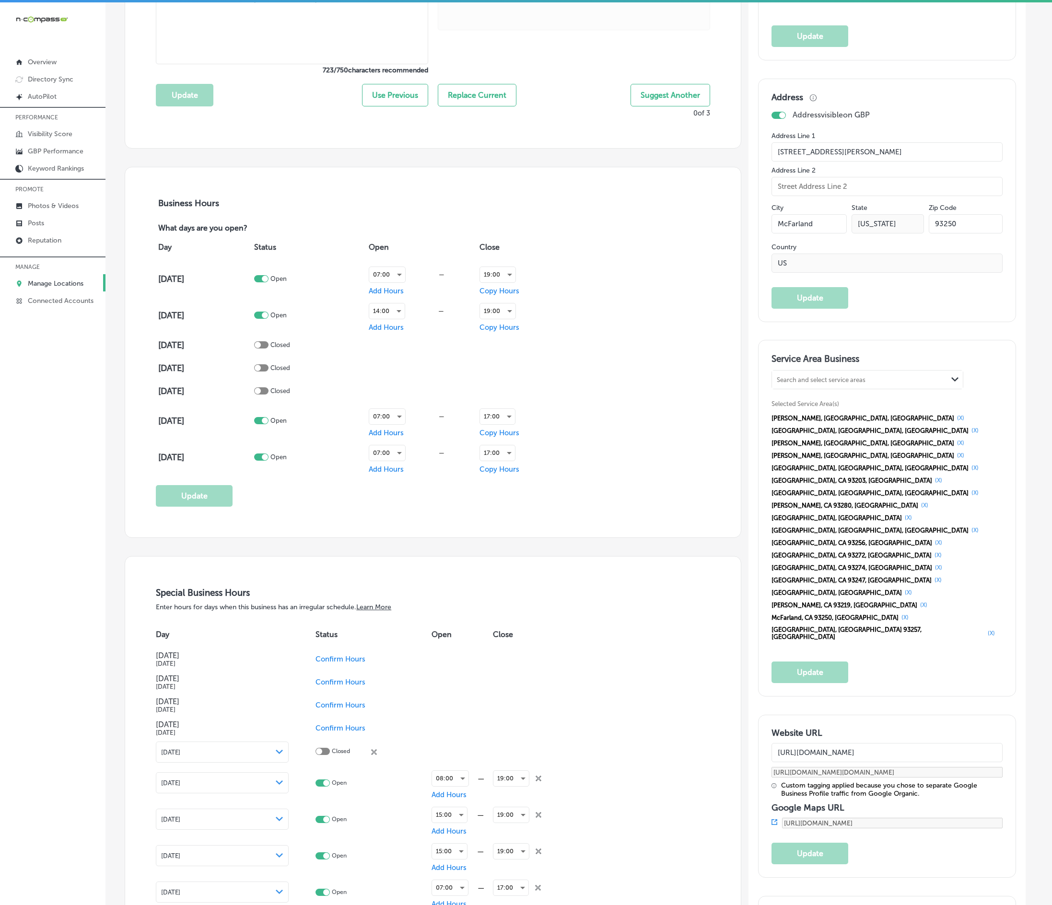
checkbox input "true"
checkbox input "false"
checkbox input "true"
click at [539, 603] on icon at bounding box center [538, 779] width 6 height 6
checkbox input "false"
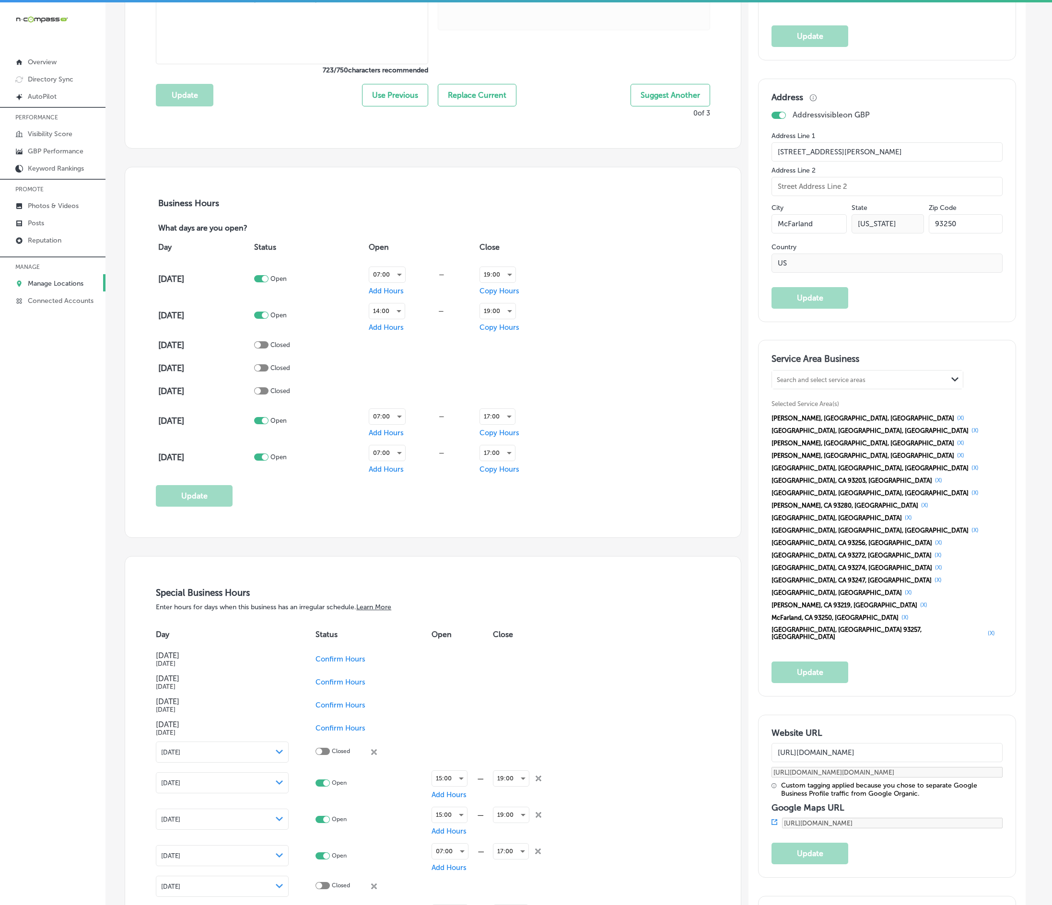
checkbox input "true"
checkbox input "false"
checkbox input "true"
checkbox input "false"
checkbox input "true"
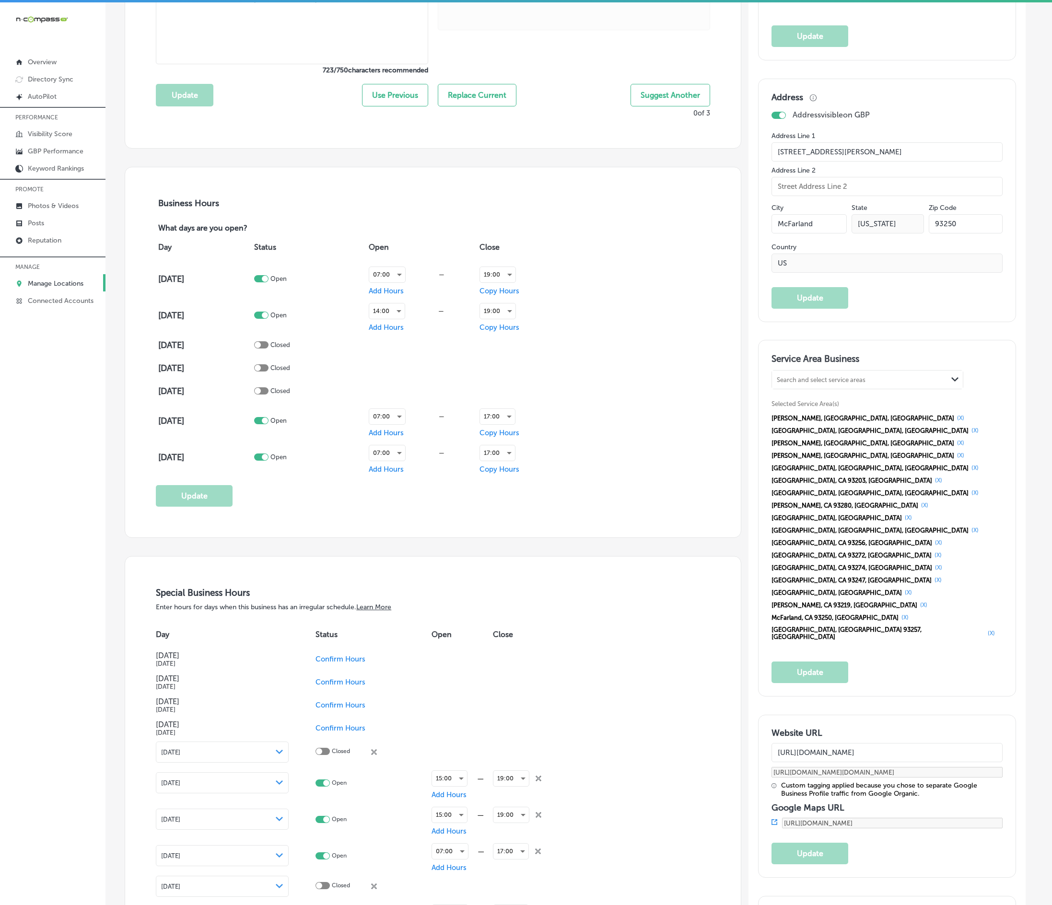
checkbox input "false"
checkbox input "true"
checkbox input "false"
checkbox input "true"
checkbox input "false"
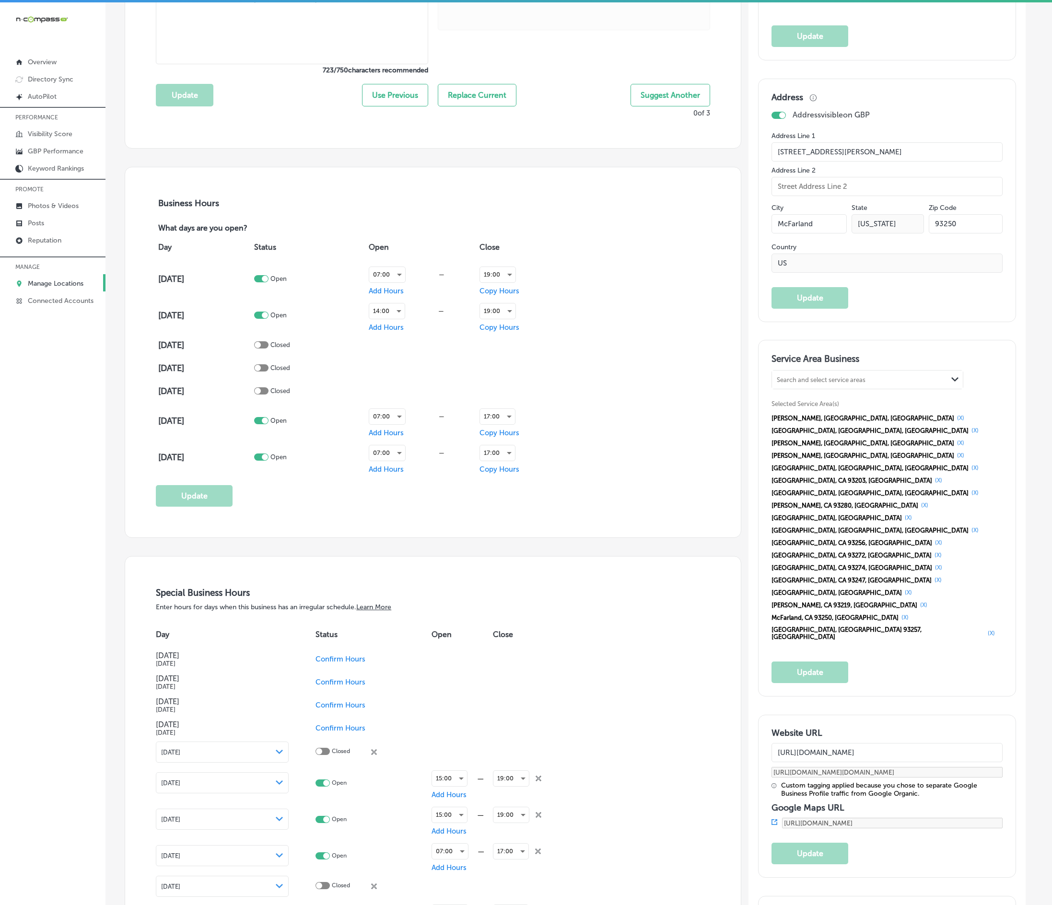
checkbox input "true"
click at [539, 603] on icon at bounding box center [538, 779] width 6 height 6
checkbox input "false"
checkbox input "true"
checkbox input "false"
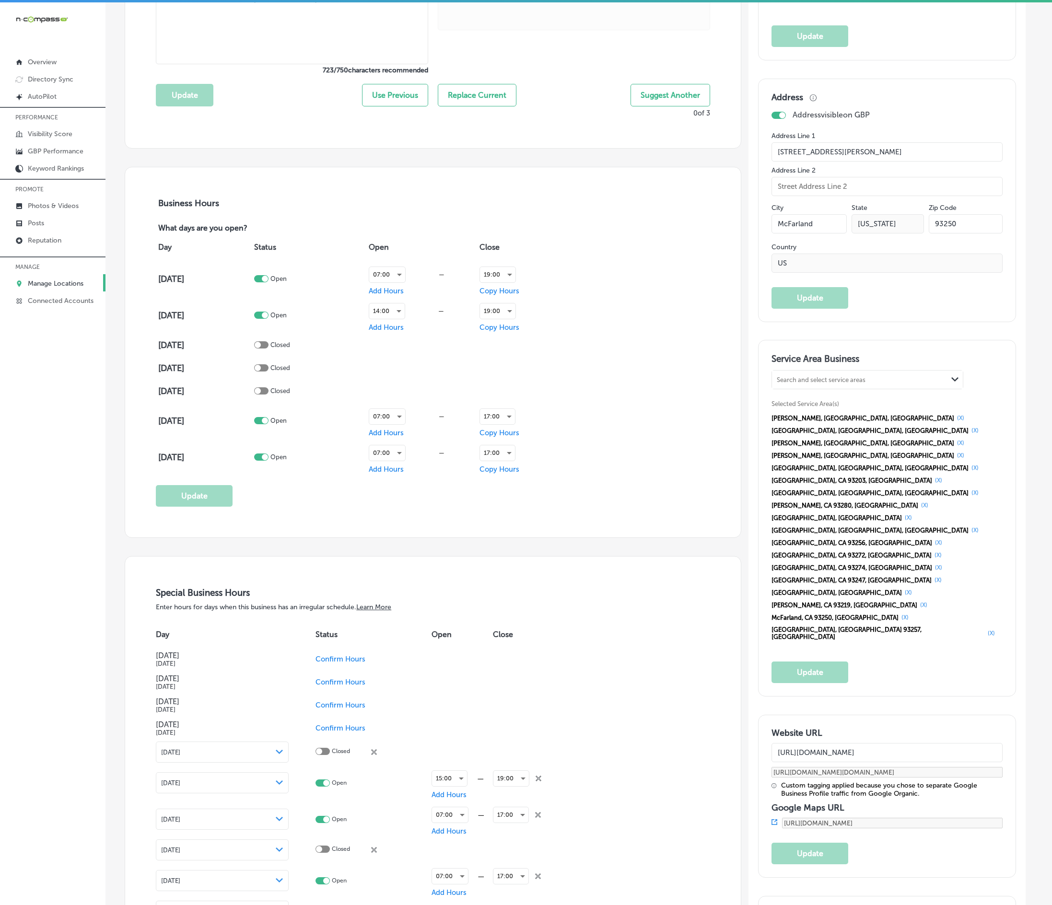
checkbox input "true"
checkbox input "false"
checkbox input "true"
checkbox input "false"
checkbox input "true"
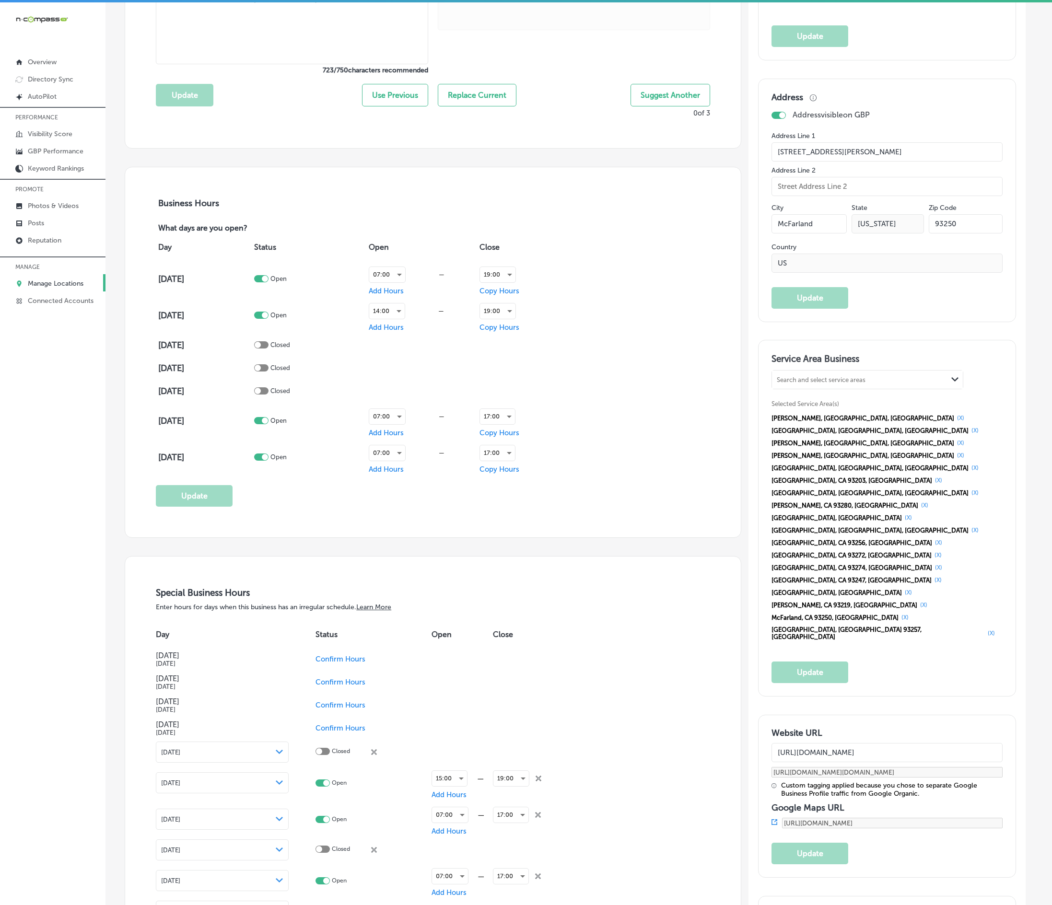
checkbox input "false"
checkbox input "true"
checkbox input "false"
checkbox input "true"
click at [539, 603] on icon "close Created with Sketch." at bounding box center [538, 779] width 6 height 6
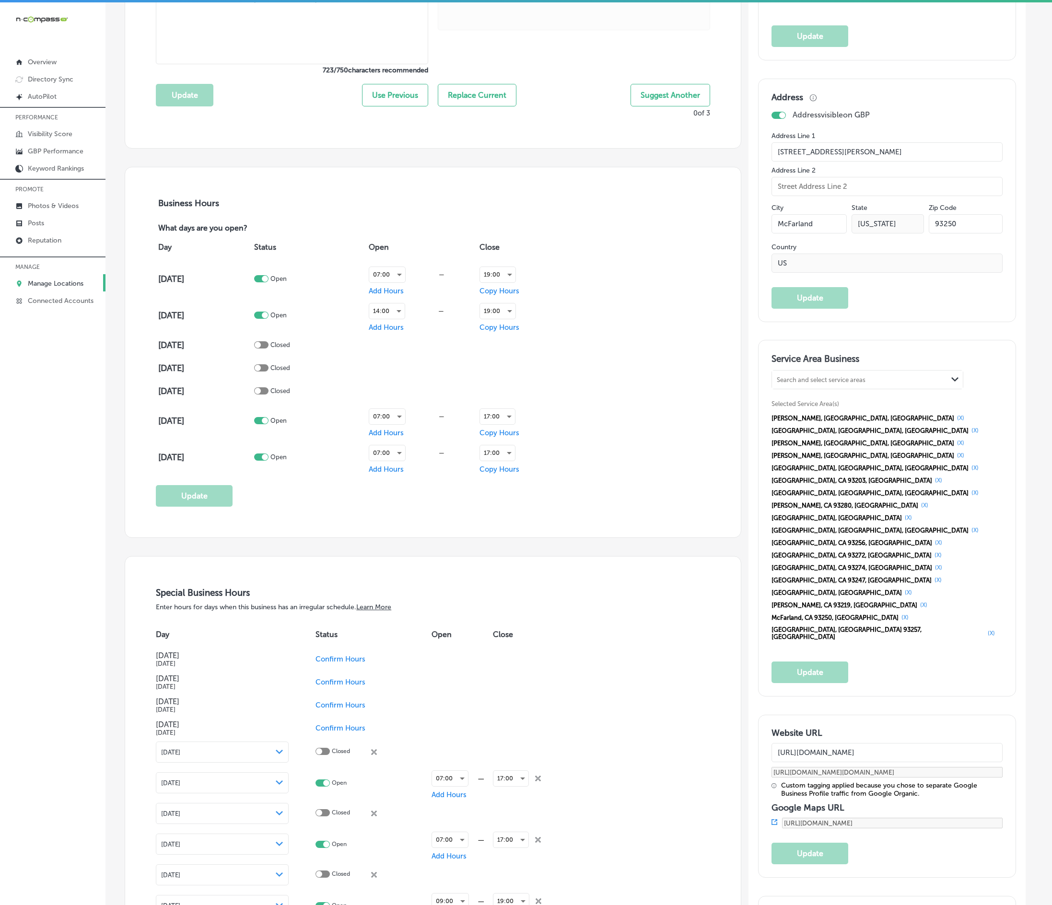
checkbox input "false"
checkbox input "true"
checkbox input "false"
checkbox input "true"
checkbox input "false"
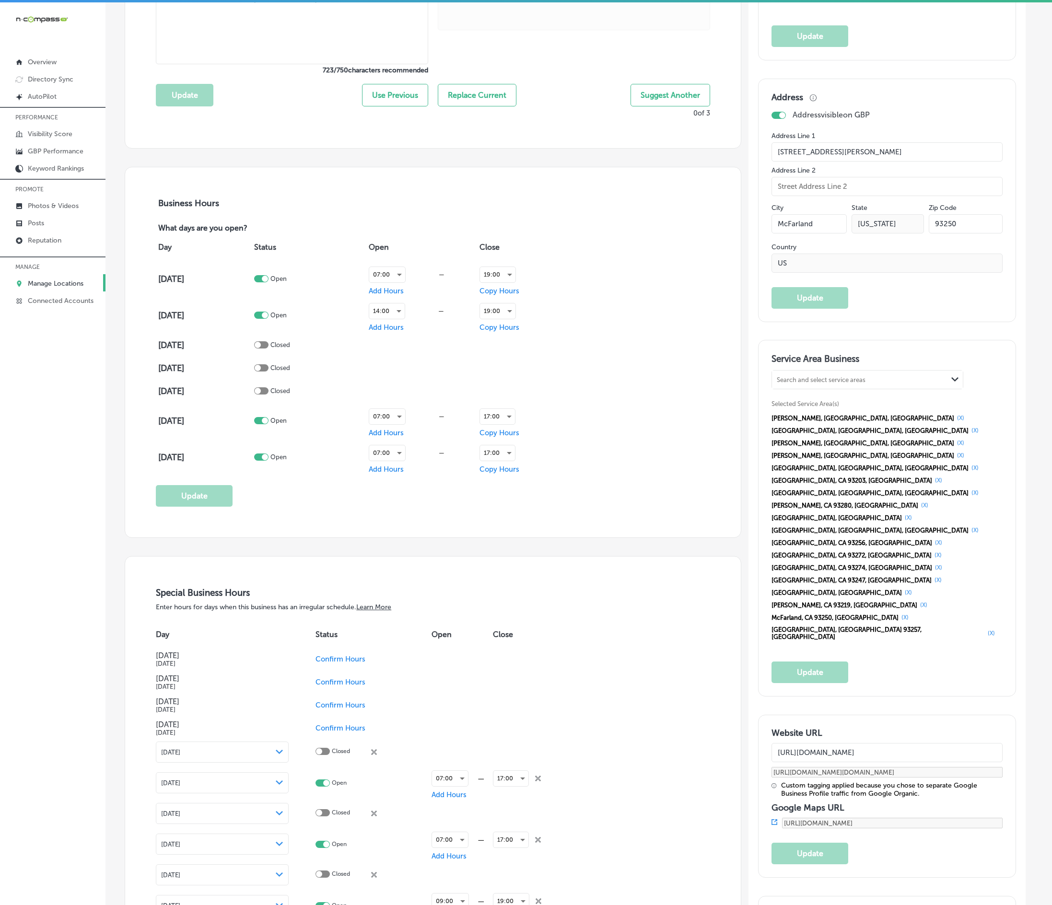
checkbox input "true"
checkbox input "false"
checkbox input "true"
checkbox input "false"
checkbox input "true"
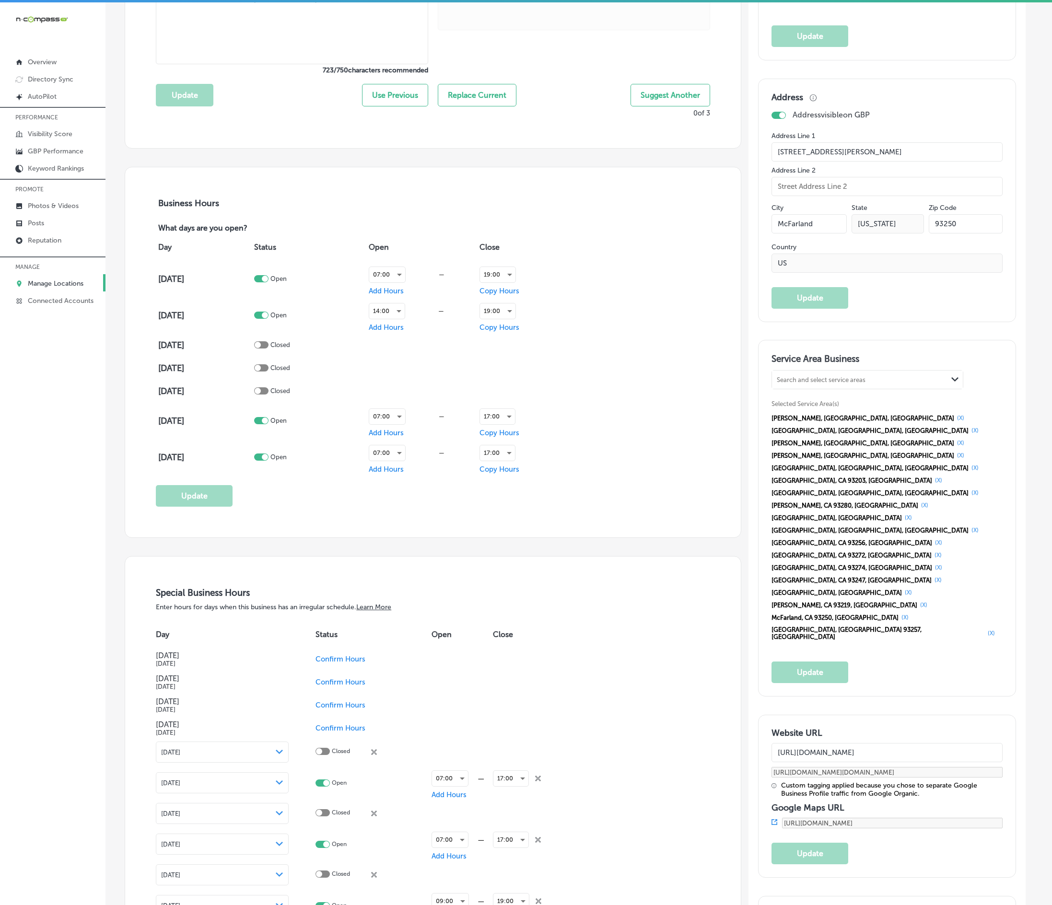
checkbox input "false"
checkbox input "true"
click at [539, 603] on td at bounding box center [532, 777] width 79 height 25
click at [538, 603] on icon at bounding box center [538, 804] width 6 height 6
checkbox input "false"
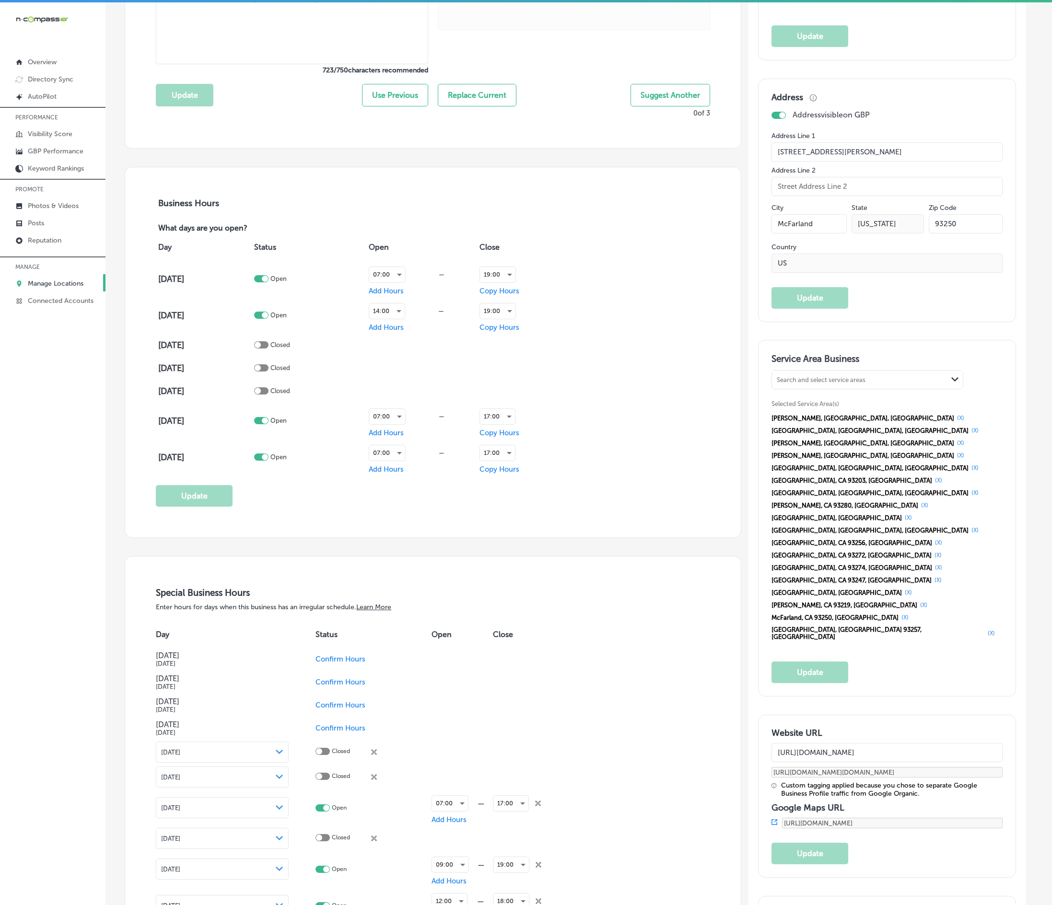
checkbox input "true"
checkbox input "false"
checkbox input "true"
checkbox input "false"
checkbox input "true"
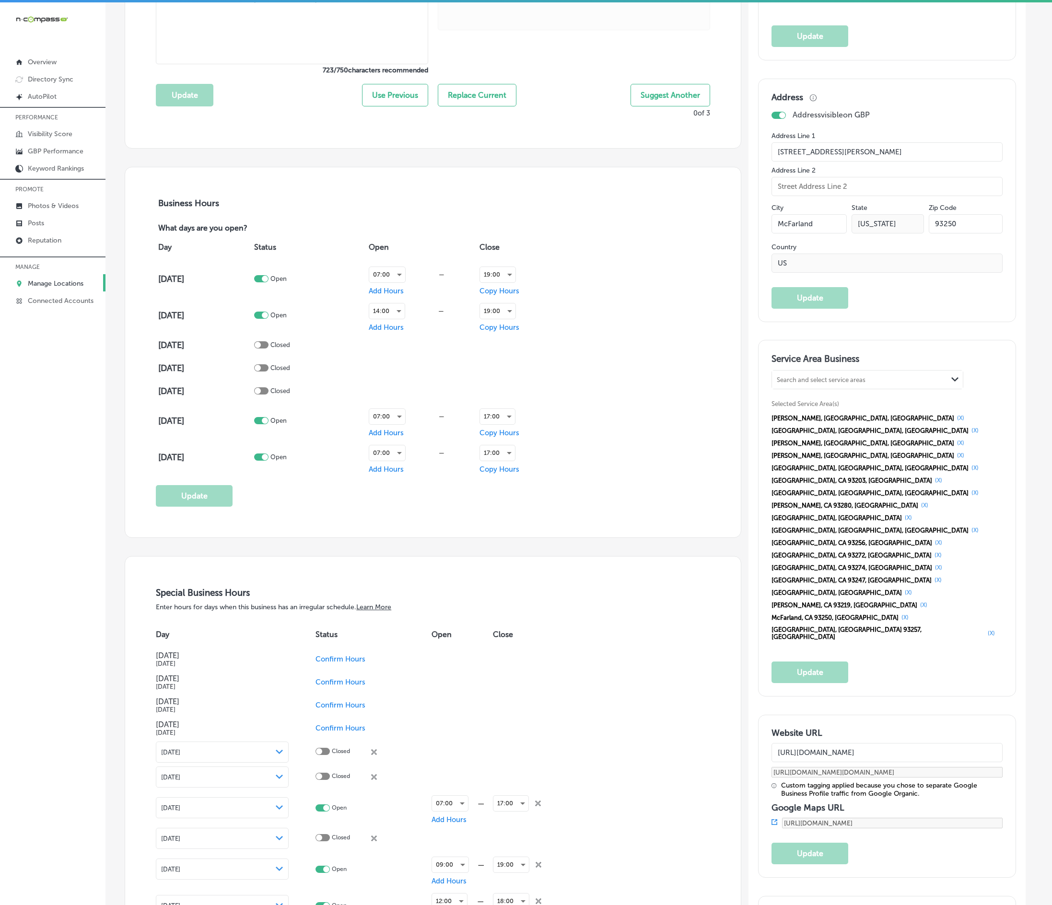
checkbox input "false"
checkbox input "true"
checkbox input "false"
checkbox input "true"
click at [537, 603] on icon "close Created with Sketch." at bounding box center [538, 828] width 6 height 6
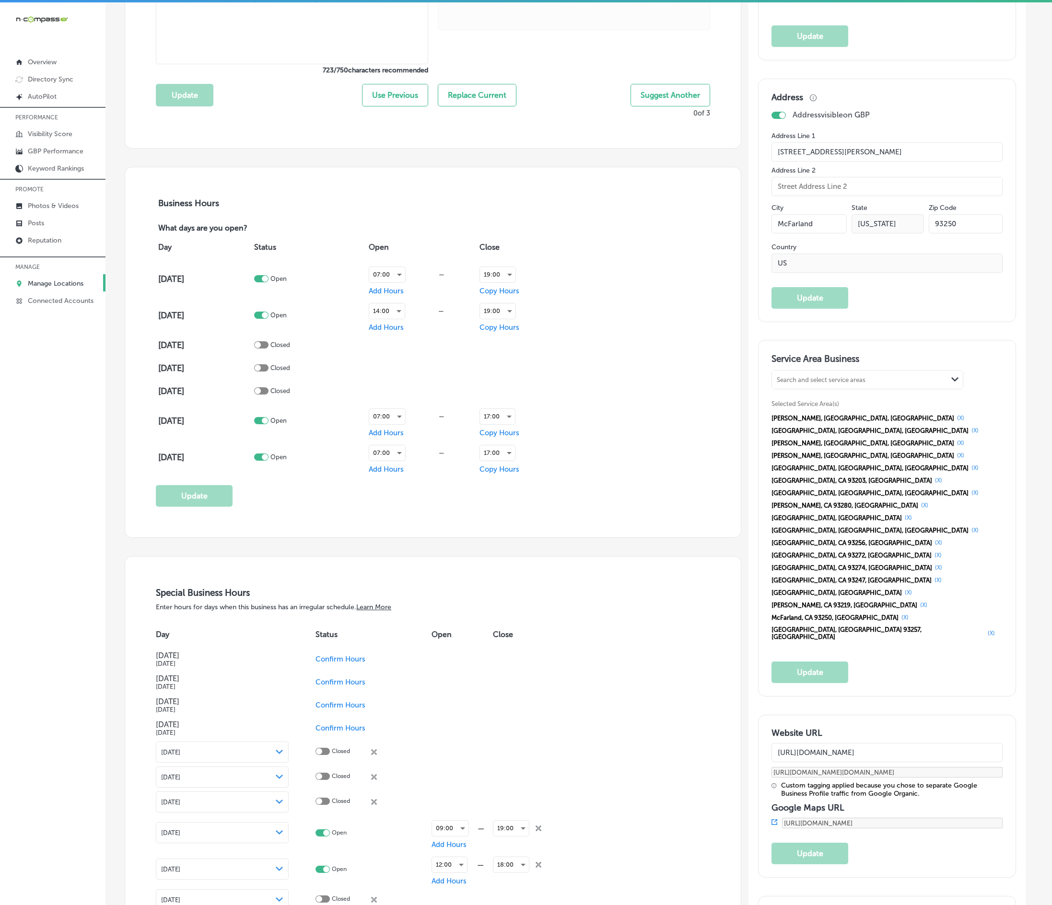
checkbox input "false"
checkbox input "true"
checkbox input "false"
checkbox input "true"
checkbox input "false"
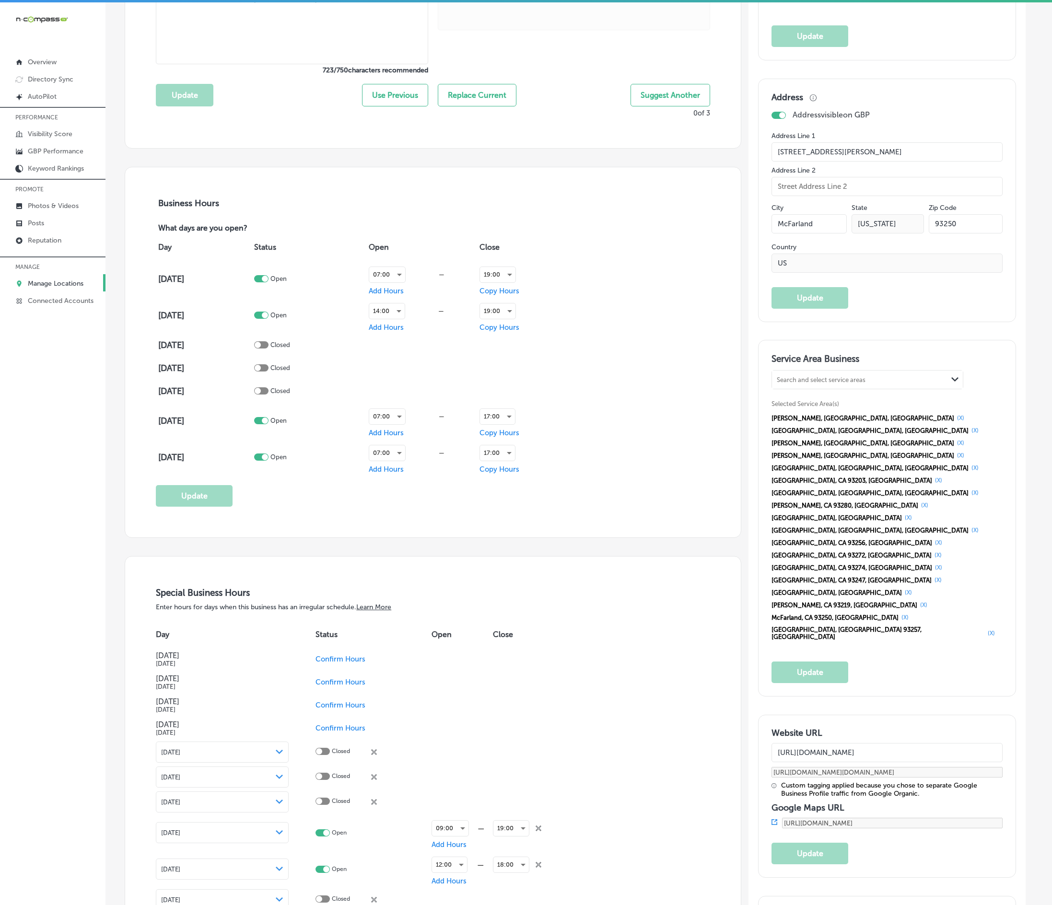
checkbox input "true"
checkbox input "false"
checkbox input "true"
click at [537, 603] on icon at bounding box center [538, 828] width 6 height 6
checkbox input "false"
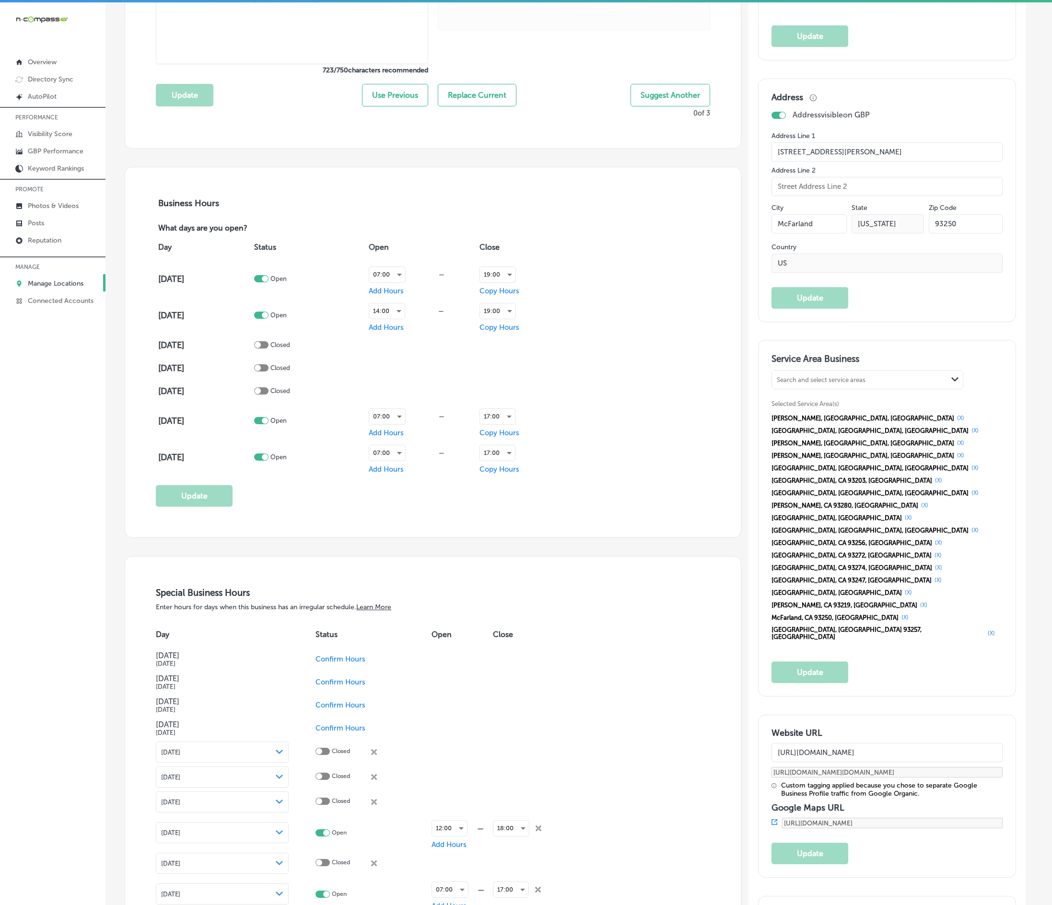
checkbox input "true"
checkbox input "false"
checkbox input "true"
checkbox input "false"
checkbox input "true"
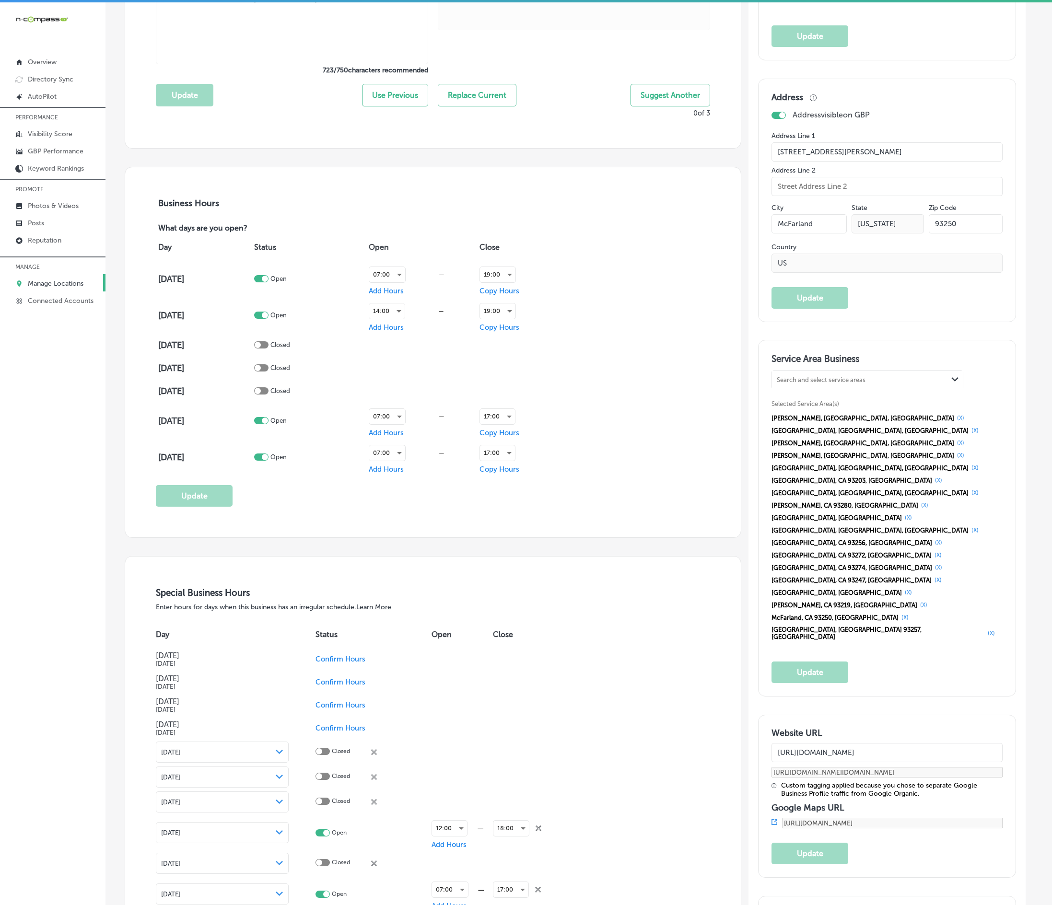
checkbox input "false"
checkbox input "true"
click at [537, 603] on div "close Created with Sketch." at bounding box center [538, 852] width 6 height 6
checkbox input "false"
checkbox input "true"
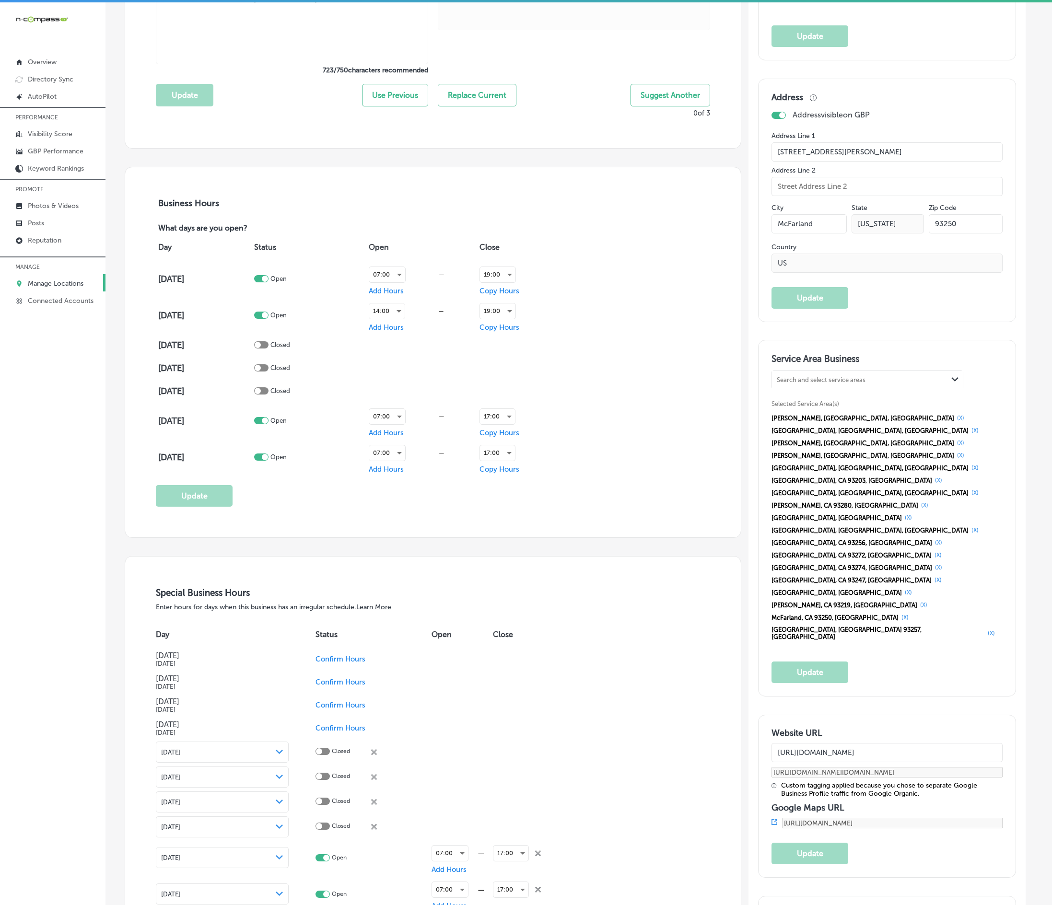
checkbox input "false"
checkbox input "true"
checkbox input "false"
checkbox input "true"
click at [538, 603] on icon "close Created with Sketch." at bounding box center [538, 853] width 6 height 6
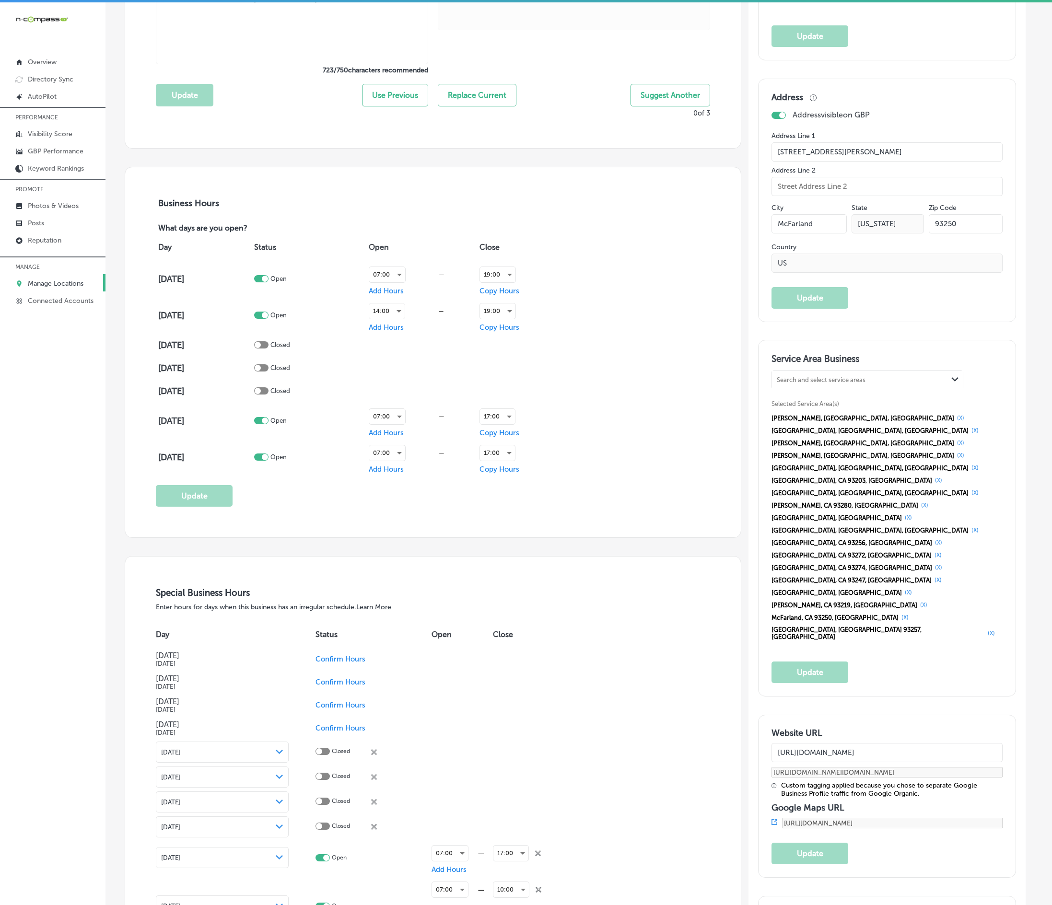
checkbox input "false"
checkbox input "true"
checkbox input "false"
checkbox input "true"
checkbox input "false"
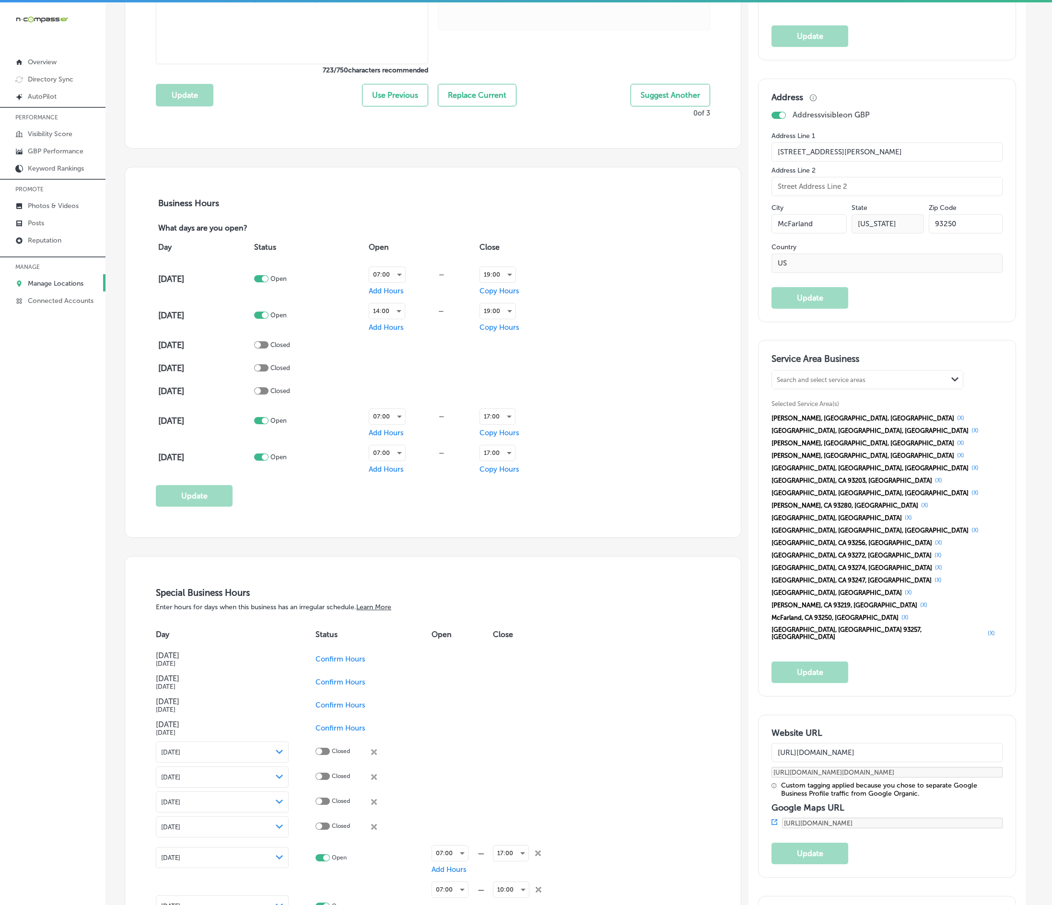
checkbox input "true"
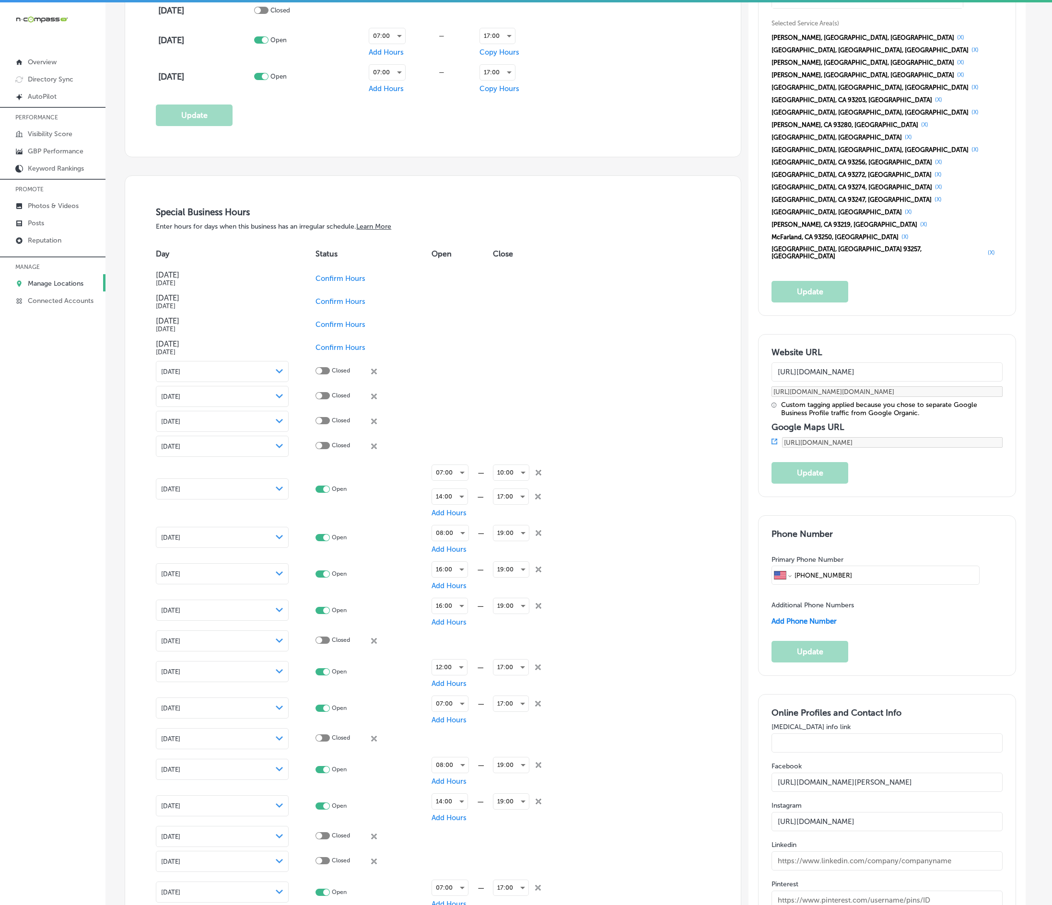
scroll to position [937, 0]
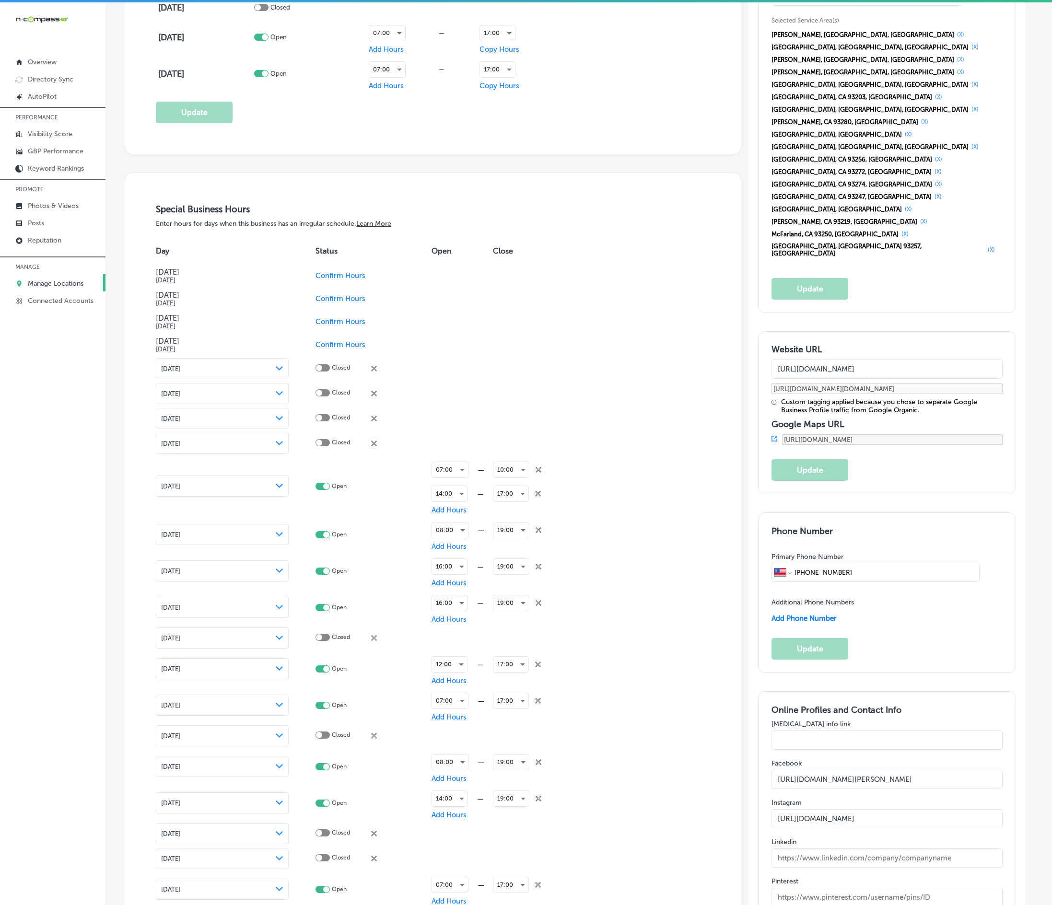
click at [374, 370] on div "close Created with Sketch." at bounding box center [374, 367] width 6 height 6
checkbox input "true"
checkbox input "false"
checkbox input "true"
checkbox input "false"
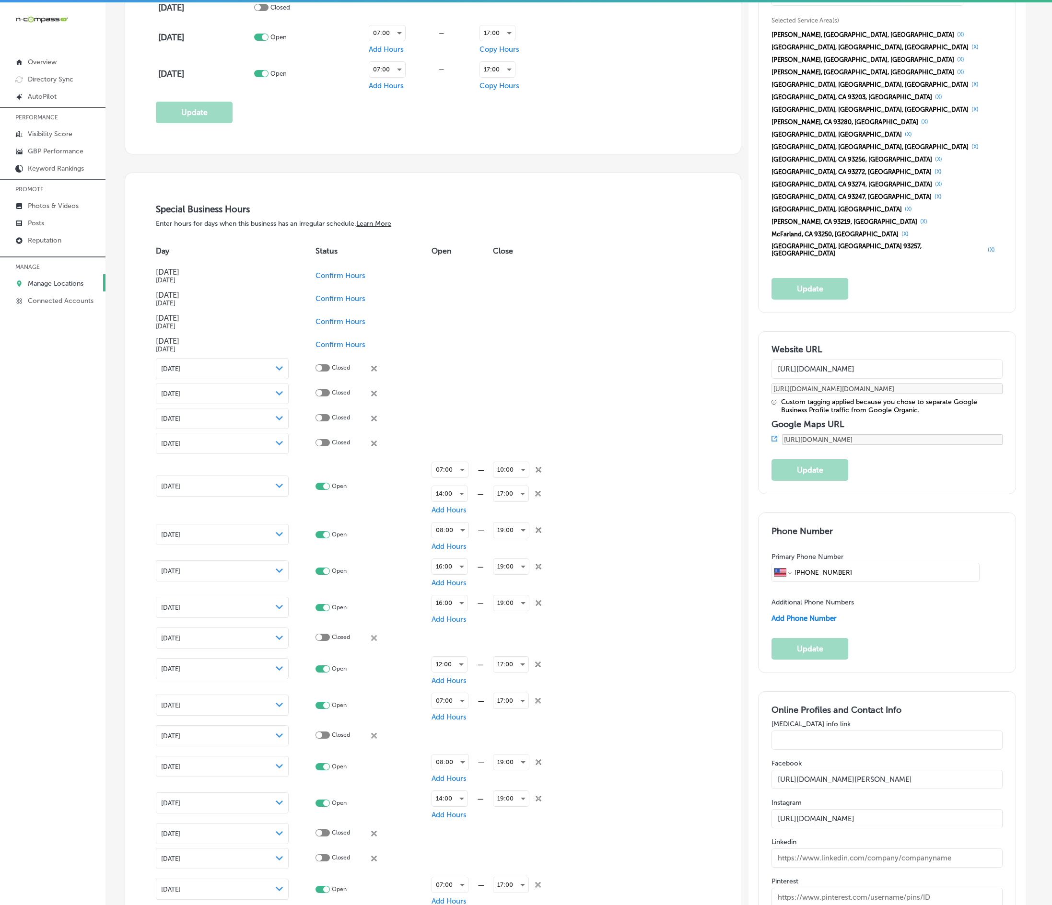
checkbox input "true"
checkbox input "false"
checkbox input "true"
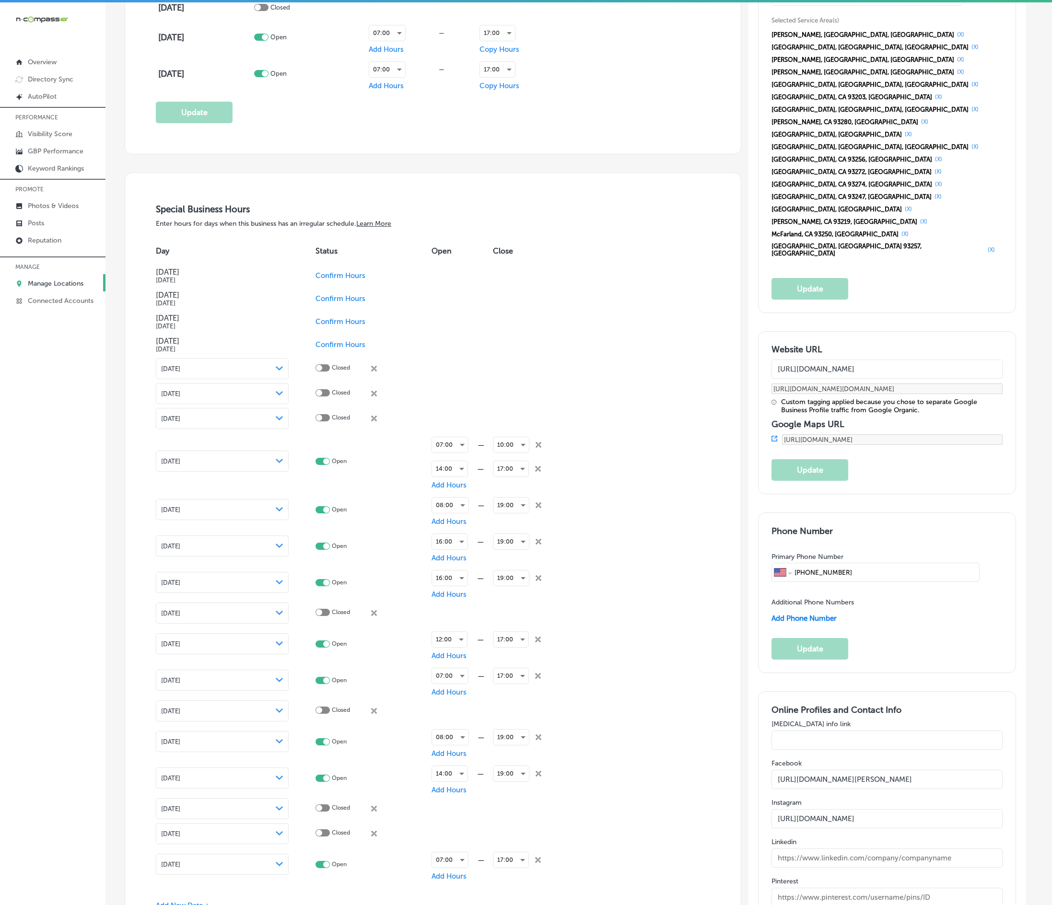
click at [374, 370] on div "close Created with Sketch." at bounding box center [374, 367] width 6 height 6
checkbox input "true"
checkbox input "false"
checkbox input "true"
checkbox input "false"
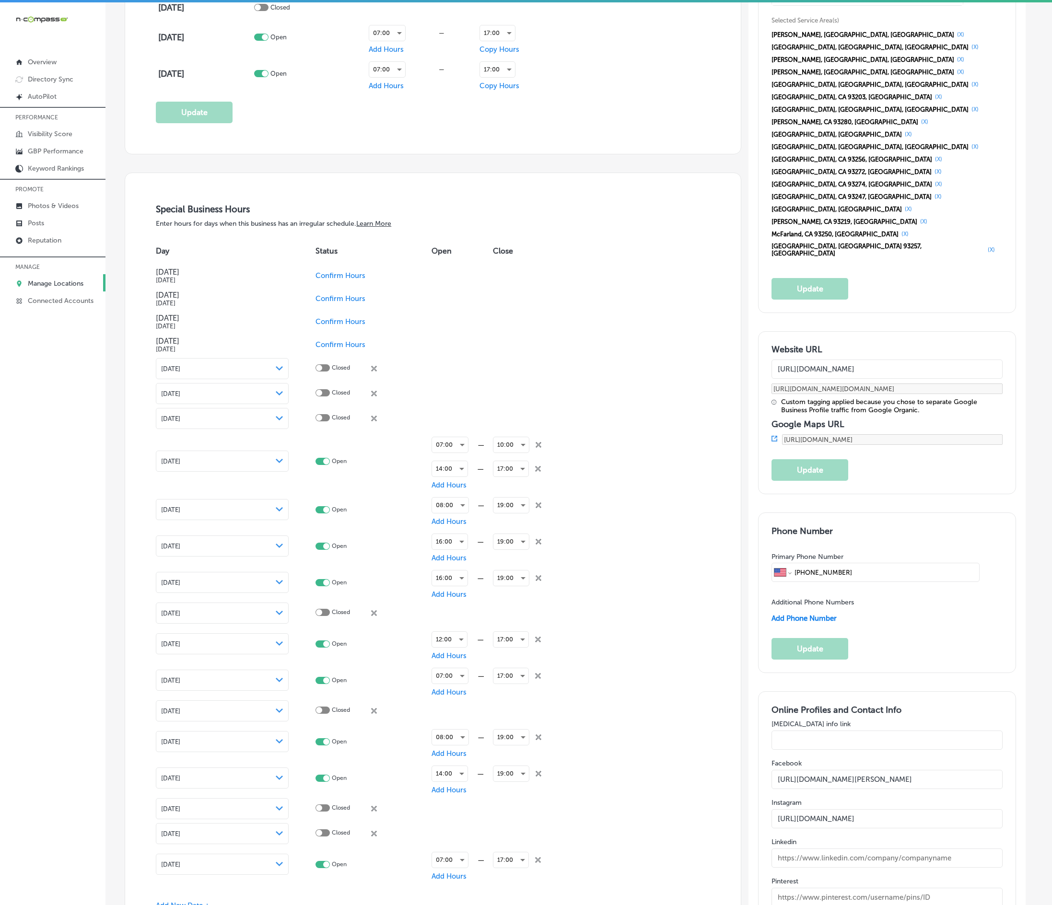
checkbox input "true"
checkbox input "false"
checkbox input "true"
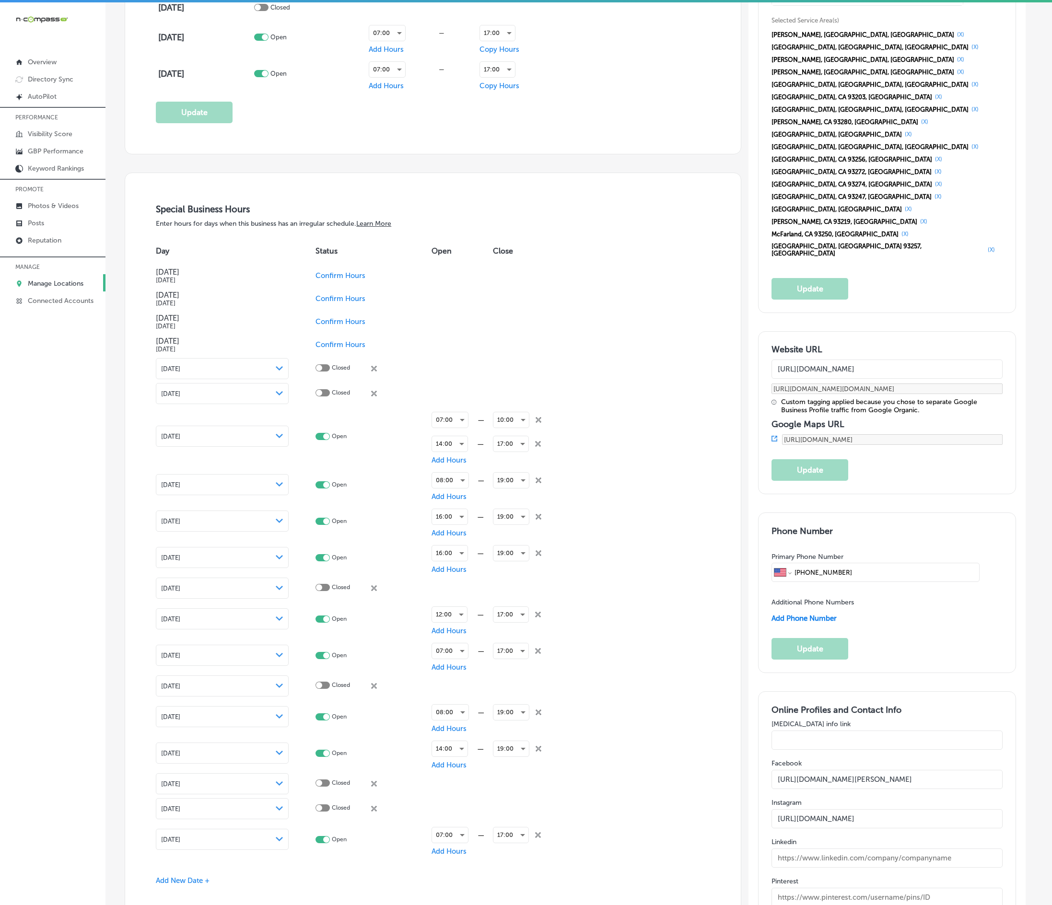
click at [374, 370] on div "close Created with Sketch." at bounding box center [374, 367] width 6 height 6
checkbox input "true"
checkbox input "false"
checkbox input "true"
checkbox input "false"
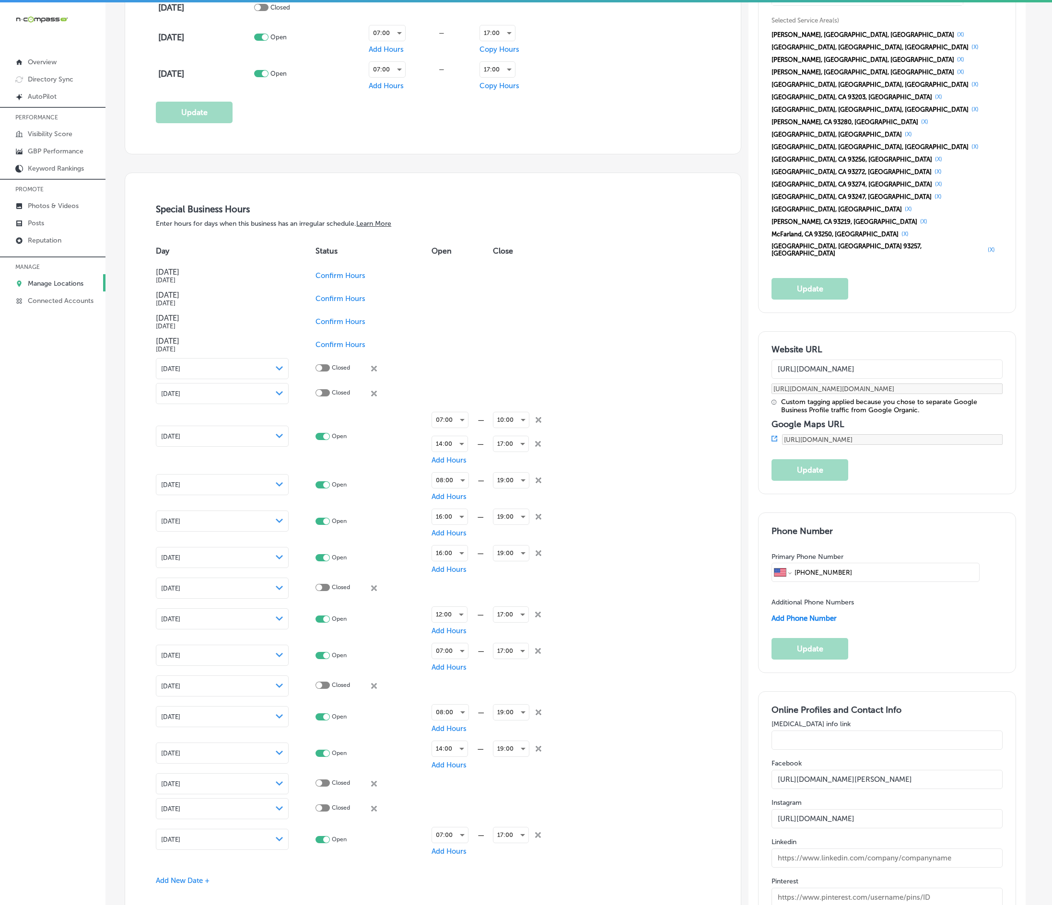
checkbox input "true"
checkbox input "false"
checkbox input "true"
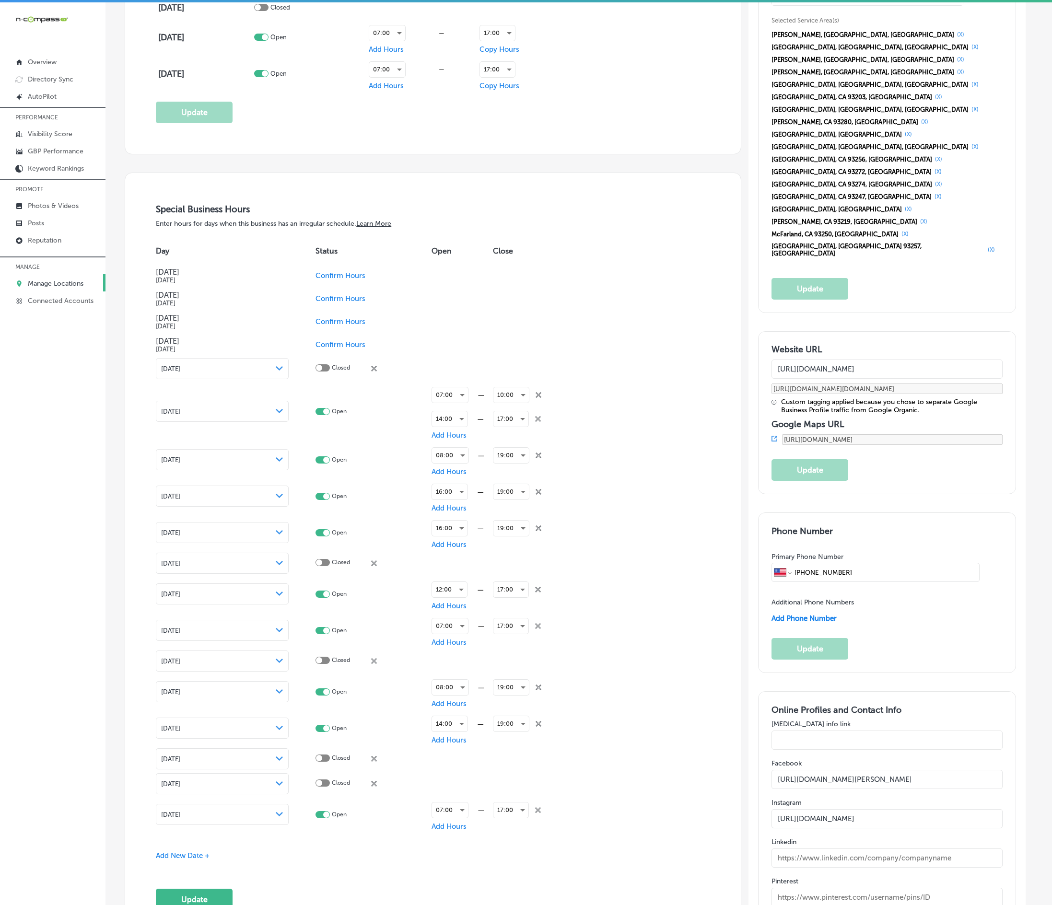
click at [374, 370] on div "close Created with Sketch." at bounding box center [374, 367] width 6 height 6
checkbox input "true"
checkbox input "false"
checkbox input "true"
checkbox input "false"
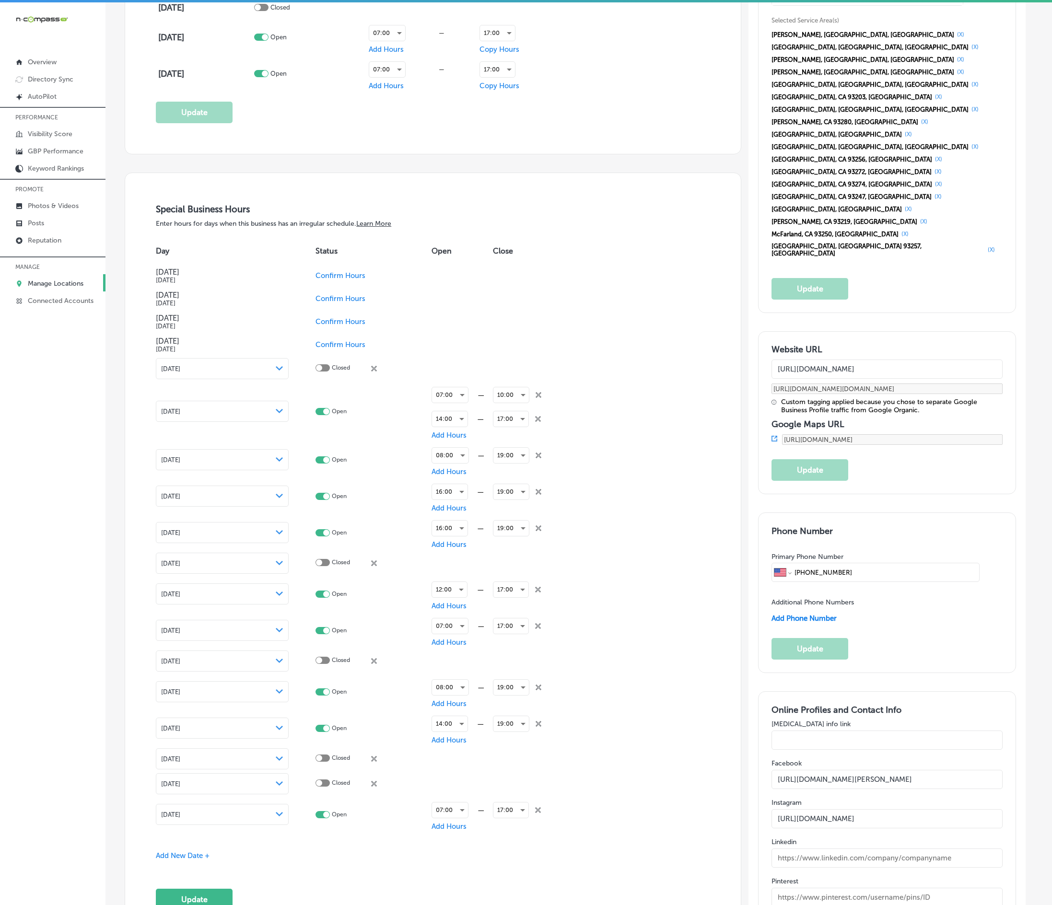
checkbox input "true"
checkbox input "false"
checkbox input "true"
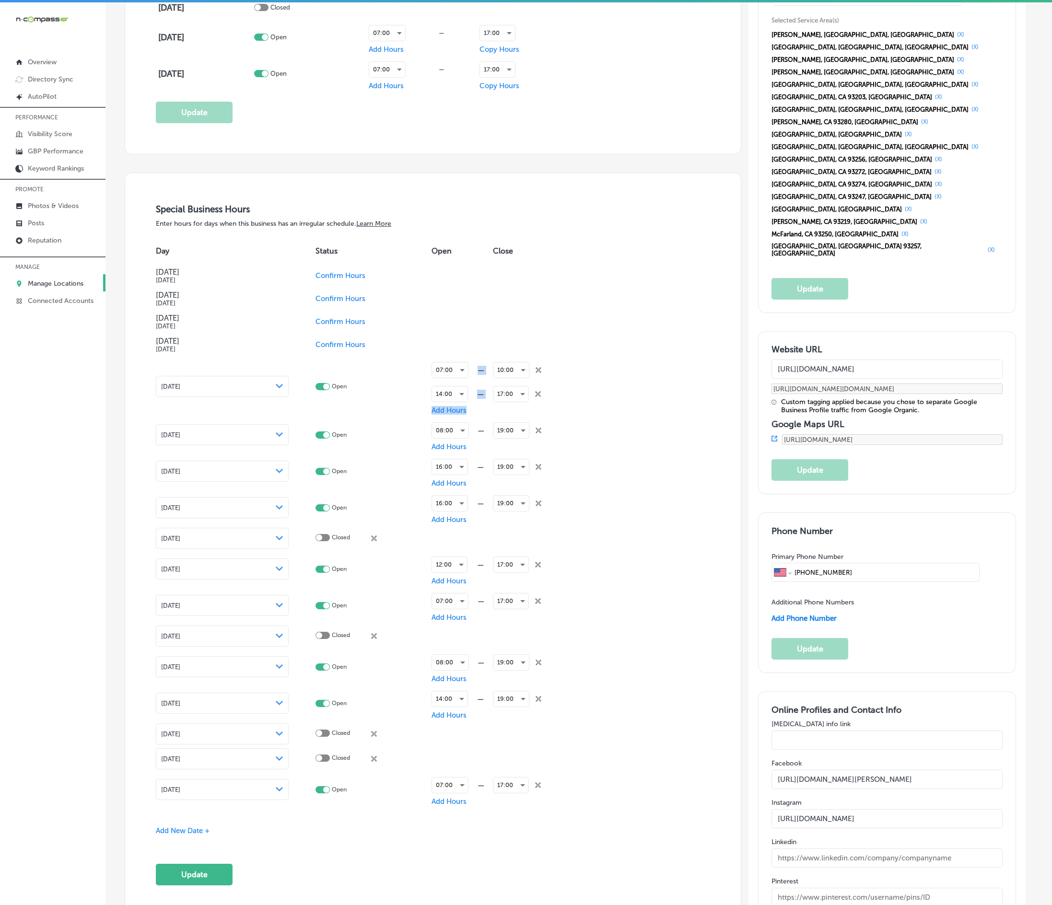
click at [540, 373] on icon "close Created with Sketch." at bounding box center [538, 370] width 6 height 6
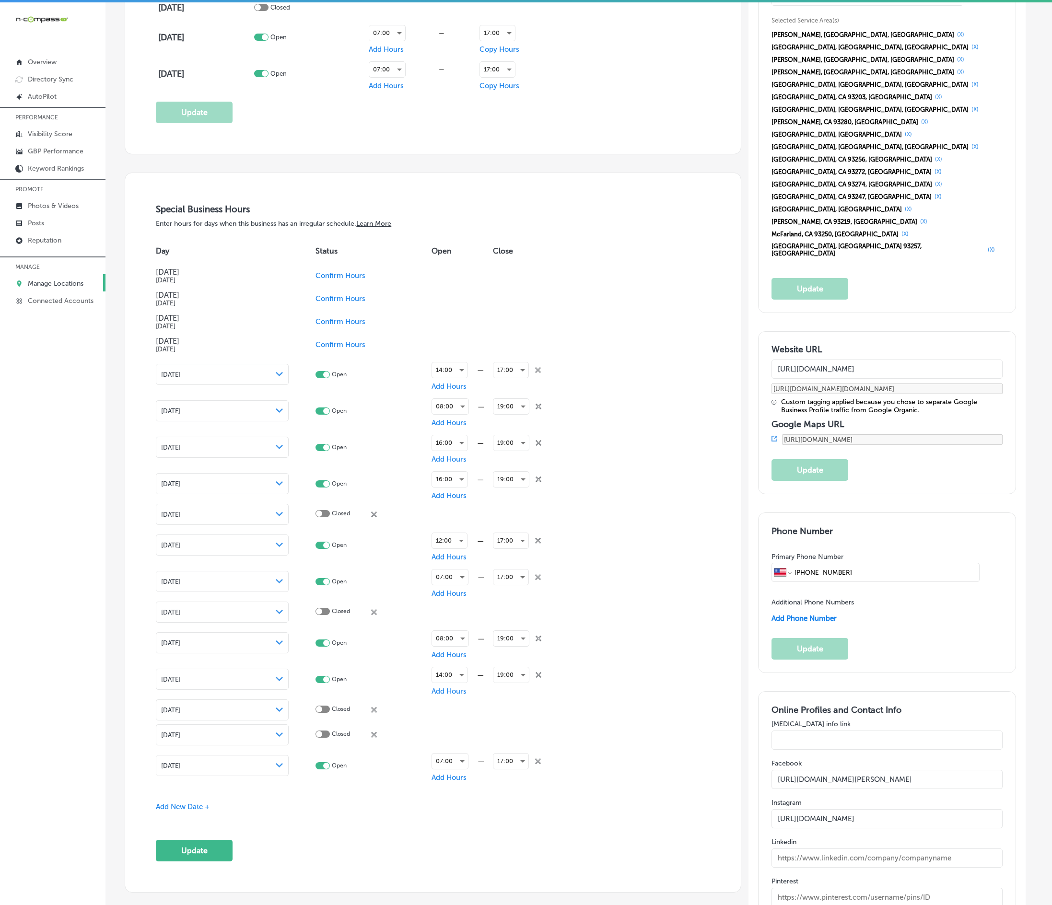
click at [540, 373] on icon "close Created with Sketch." at bounding box center [538, 370] width 6 height 6
checkbox input "false"
checkbox input "true"
checkbox input "false"
checkbox input "true"
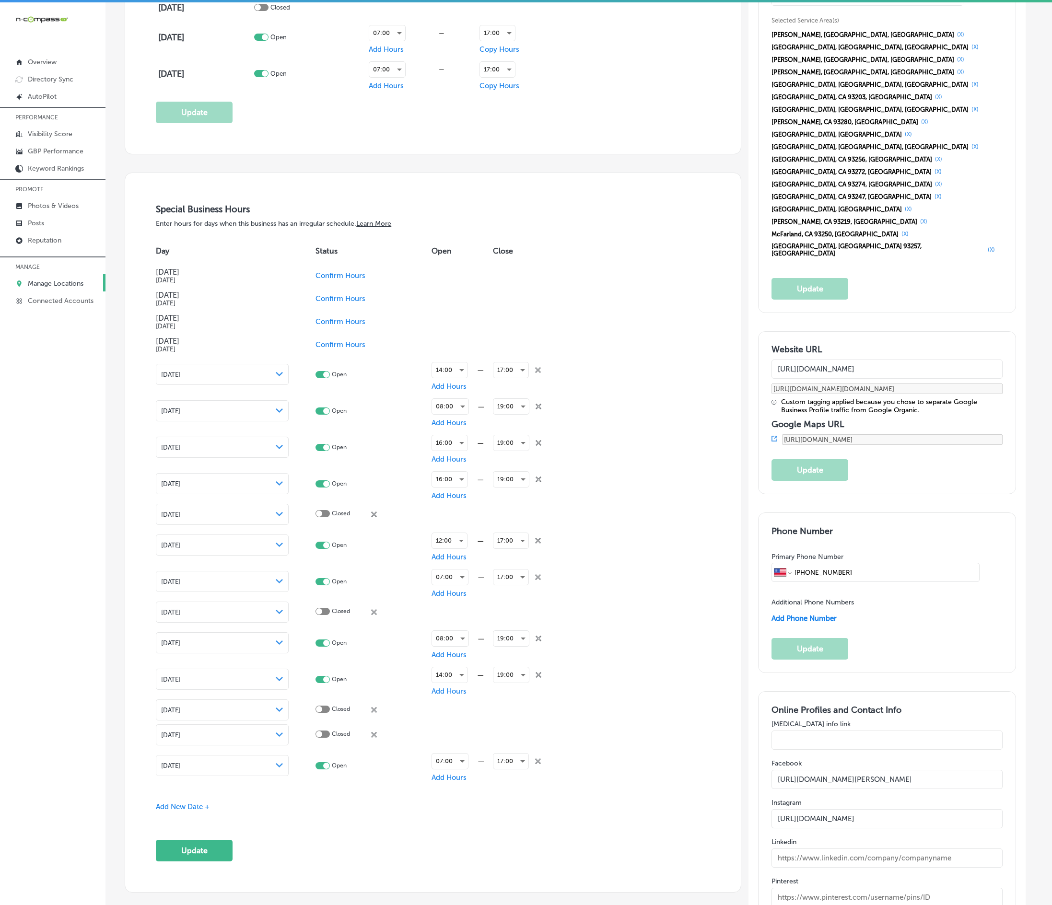
checkbox input "false"
checkbox input "true"
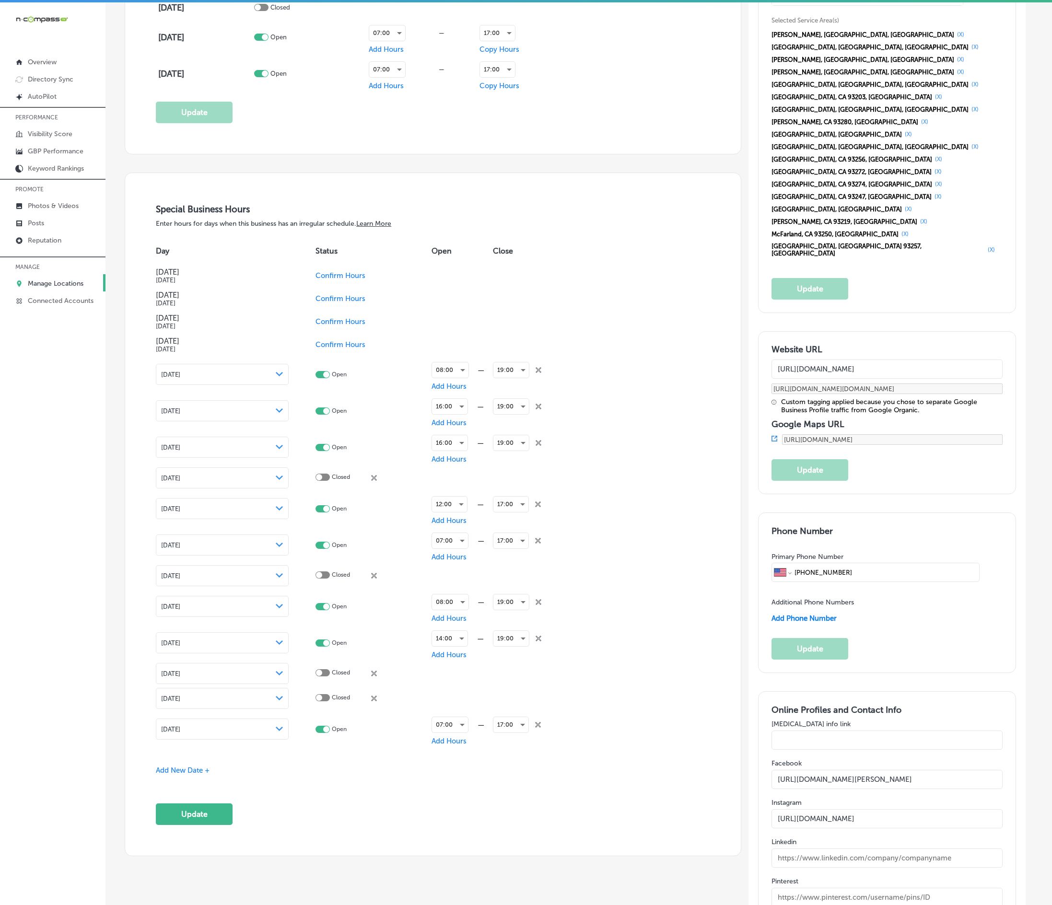
click at [540, 373] on icon "close Created with Sketch." at bounding box center [538, 370] width 6 height 6
checkbox input "false"
checkbox input "true"
checkbox input "false"
checkbox input "true"
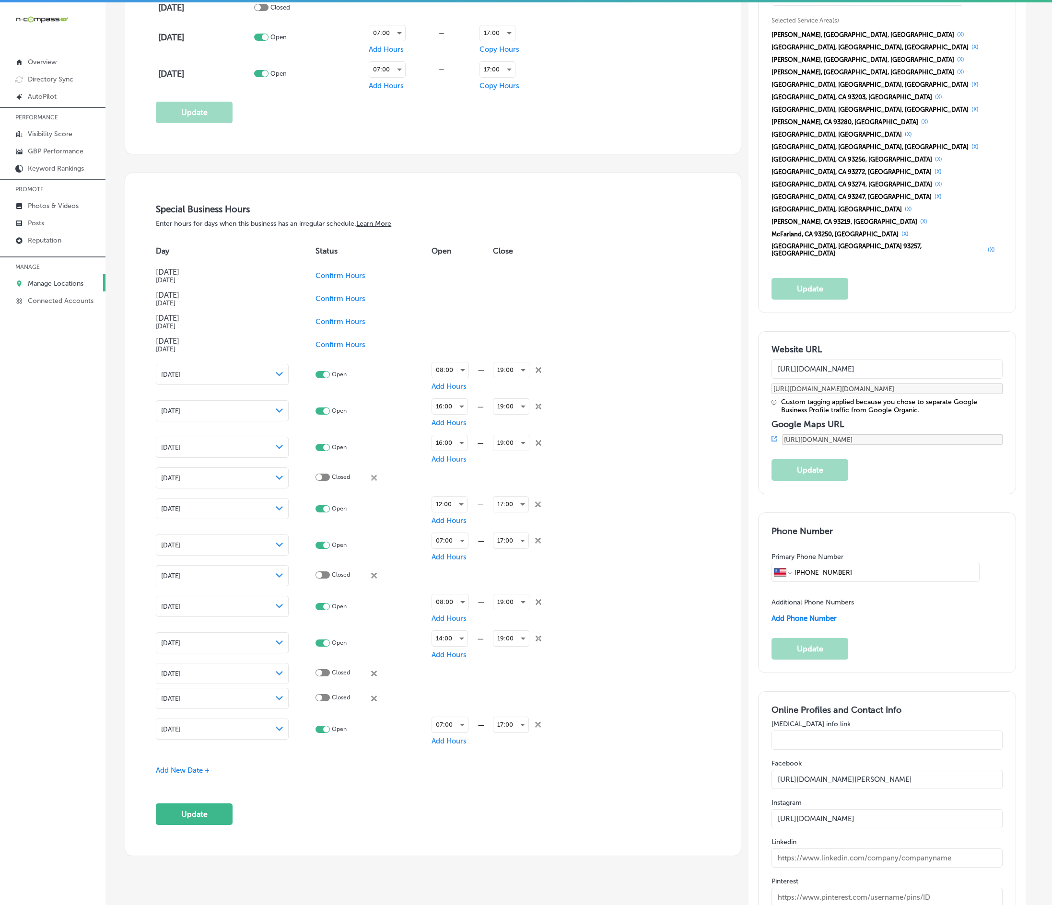
checkbox input "false"
checkbox input "true"
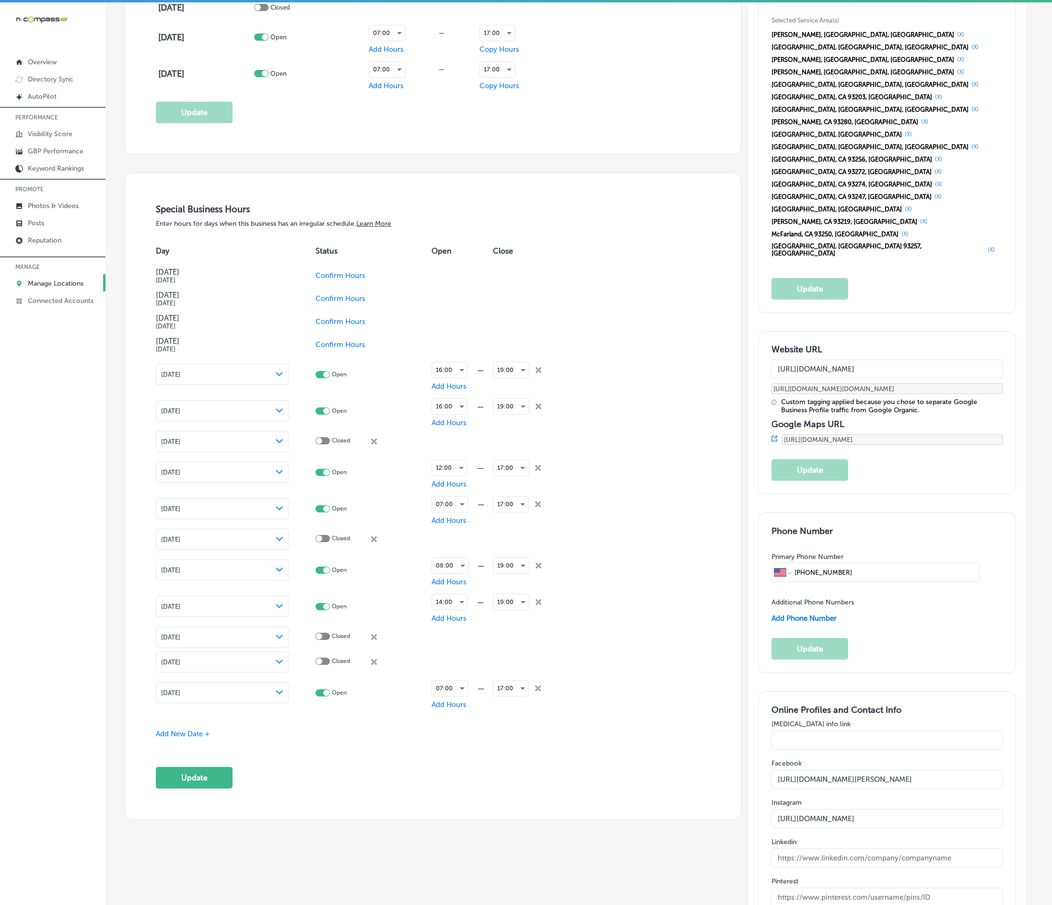
click at [540, 373] on icon "close Created with Sketch." at bounding box center [538, 370] width 6 height 6
checkbox input "false"
checkbox input "true"
checkbox input "false"
checkbox input "true"
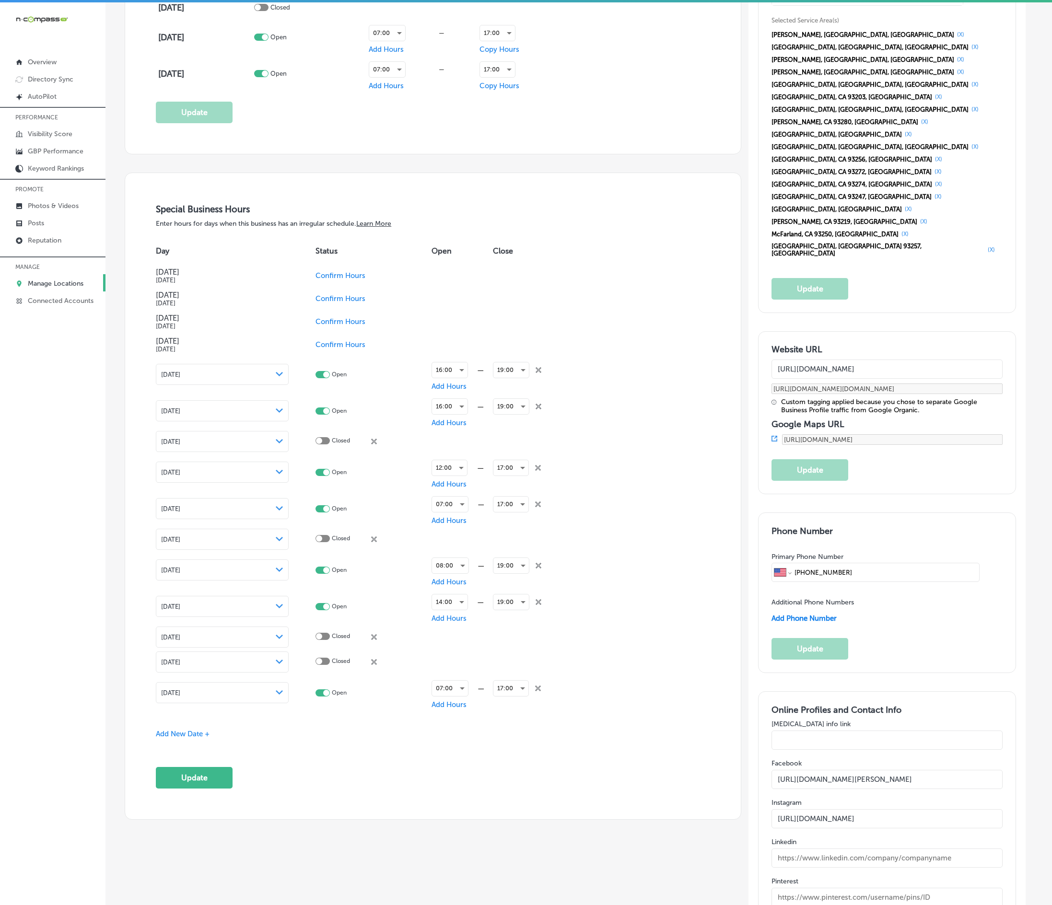
checkbox input "false"
checkbox input "true"
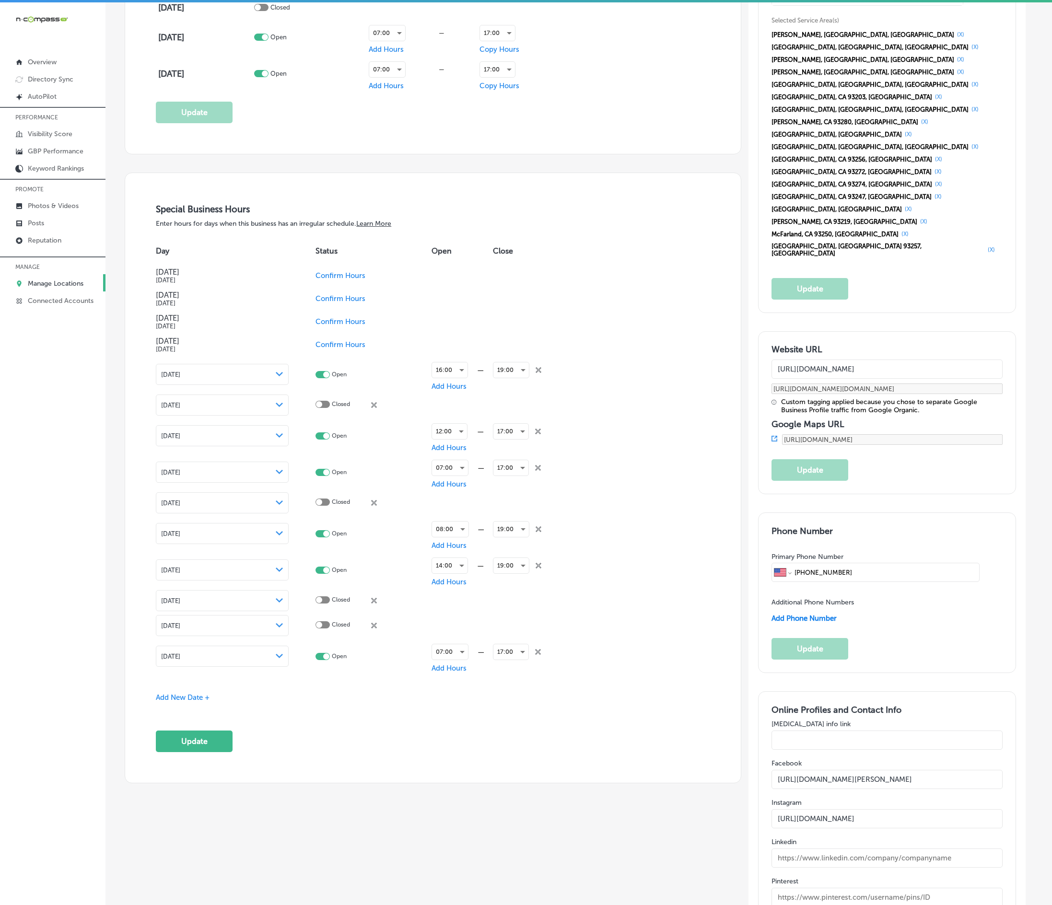
click at [540, 373] on icon "close Created with Sketch." at bounding box center [538, 370] width 6 height 6
checkbox input "false"
checkbox input "true"
checkbox input "false"
checkbox input "true"
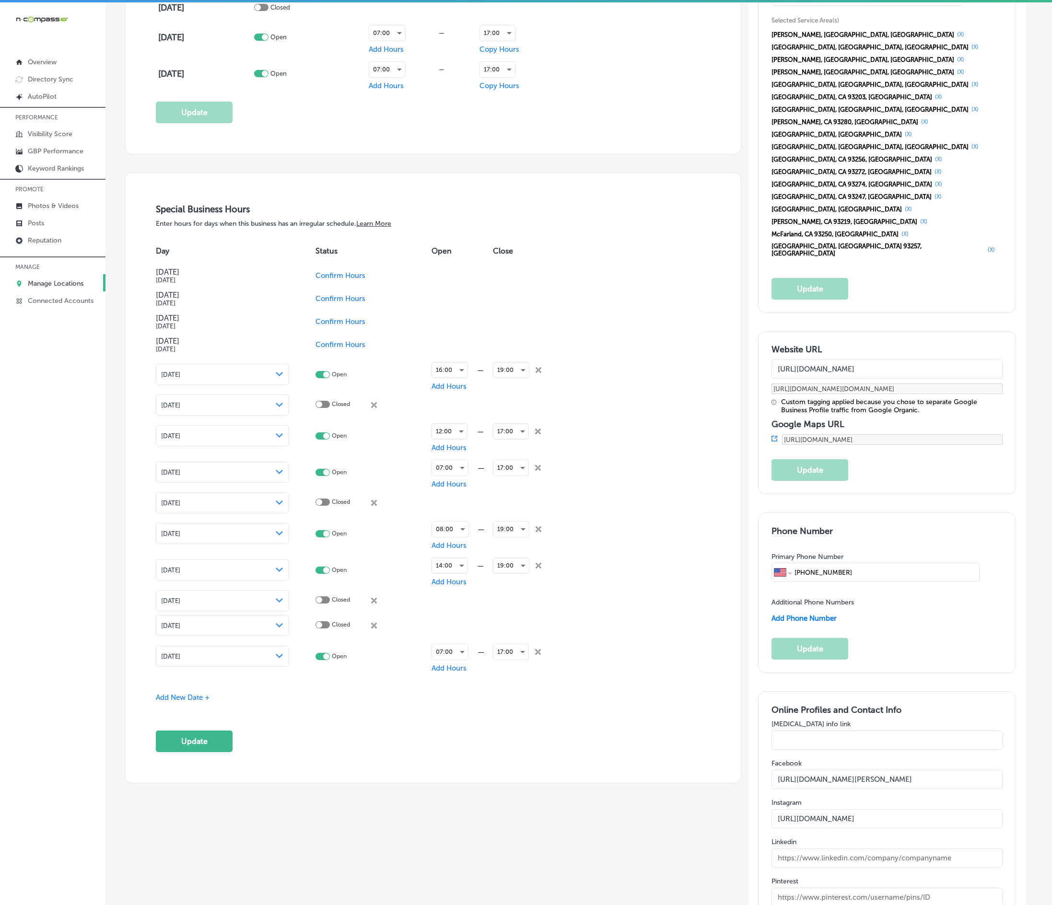
checkbox input "false"
checkbox input "true"
click at [540, 377] on td "19:00 close Created with Sketch." at bounding box center [532, 374] width 79 height 36
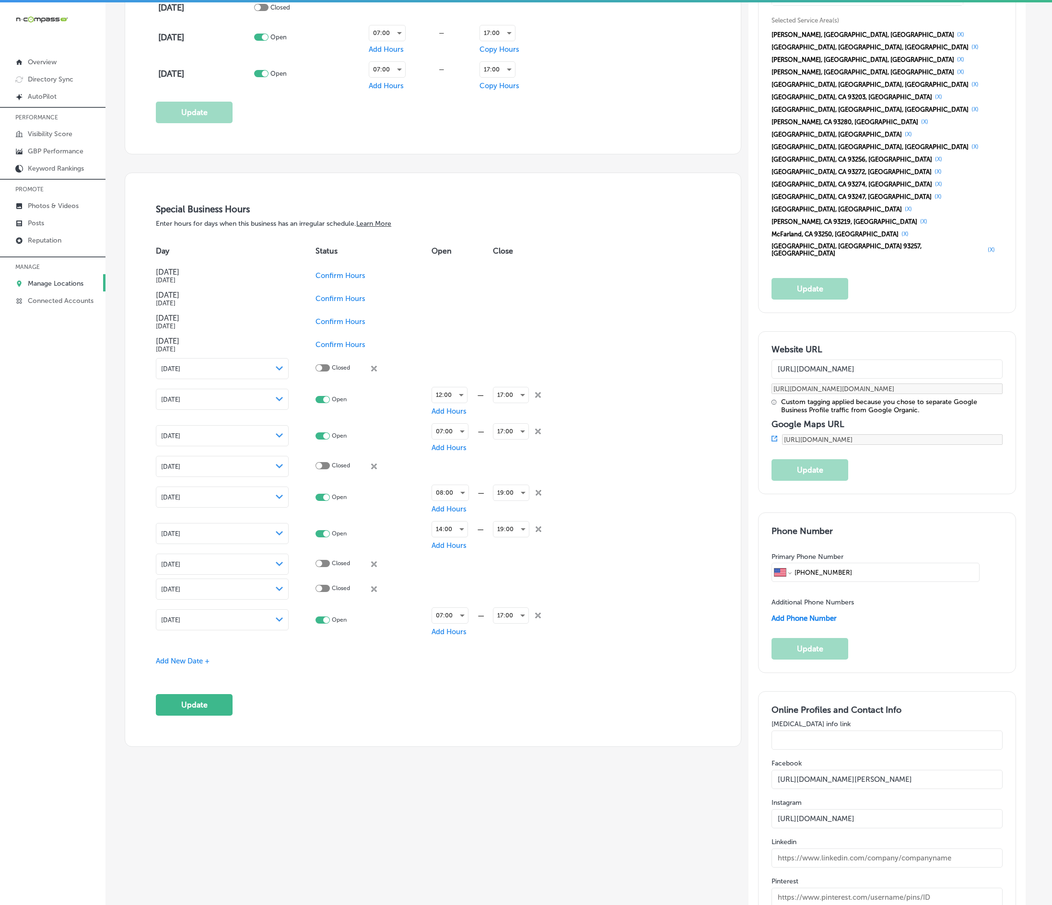
click at [538, 398] on icon at bounding box center [538, 395] width 6 height 6
checkbox input "false"
checkbox input "true"
checkbox input "false"
checkbox input "true"
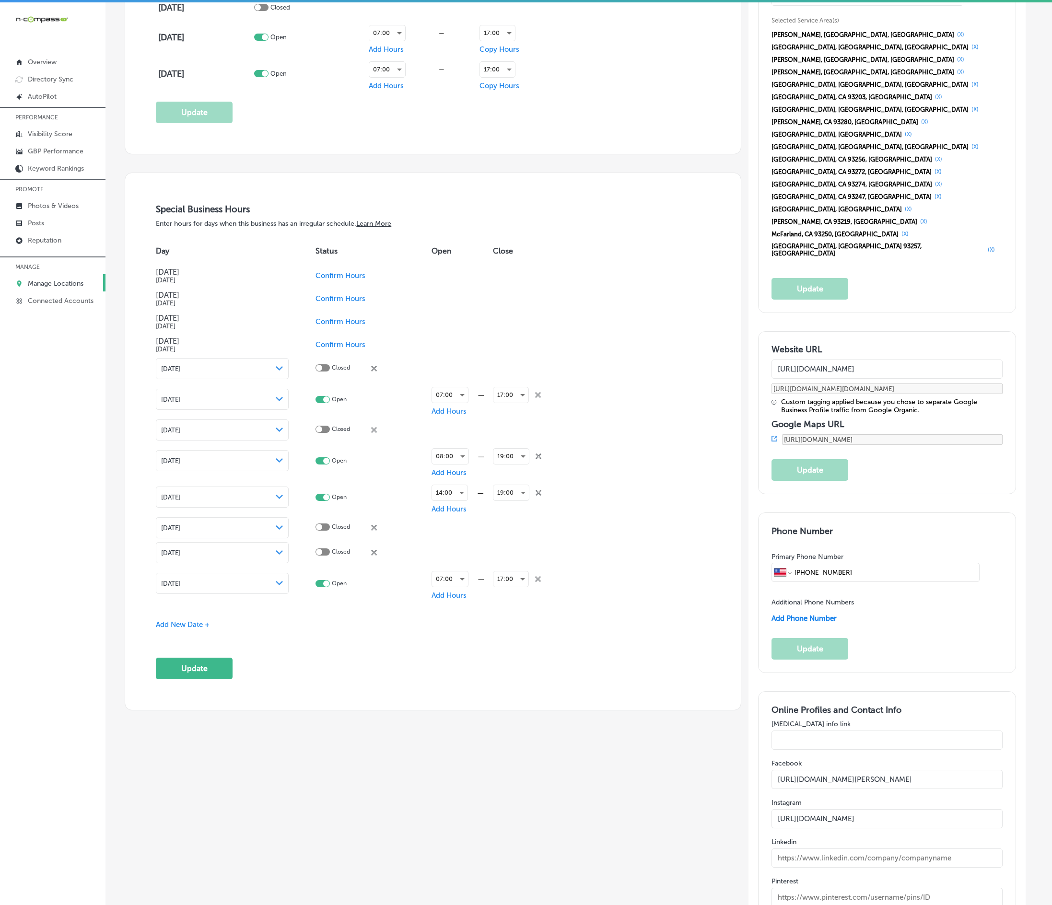
click at [538, 398] on icon at bounding box center [538, 395] width 6 height 6
checkbox input "false"
checkbox input "true"
checkbox input "false"
checkbox input "true"
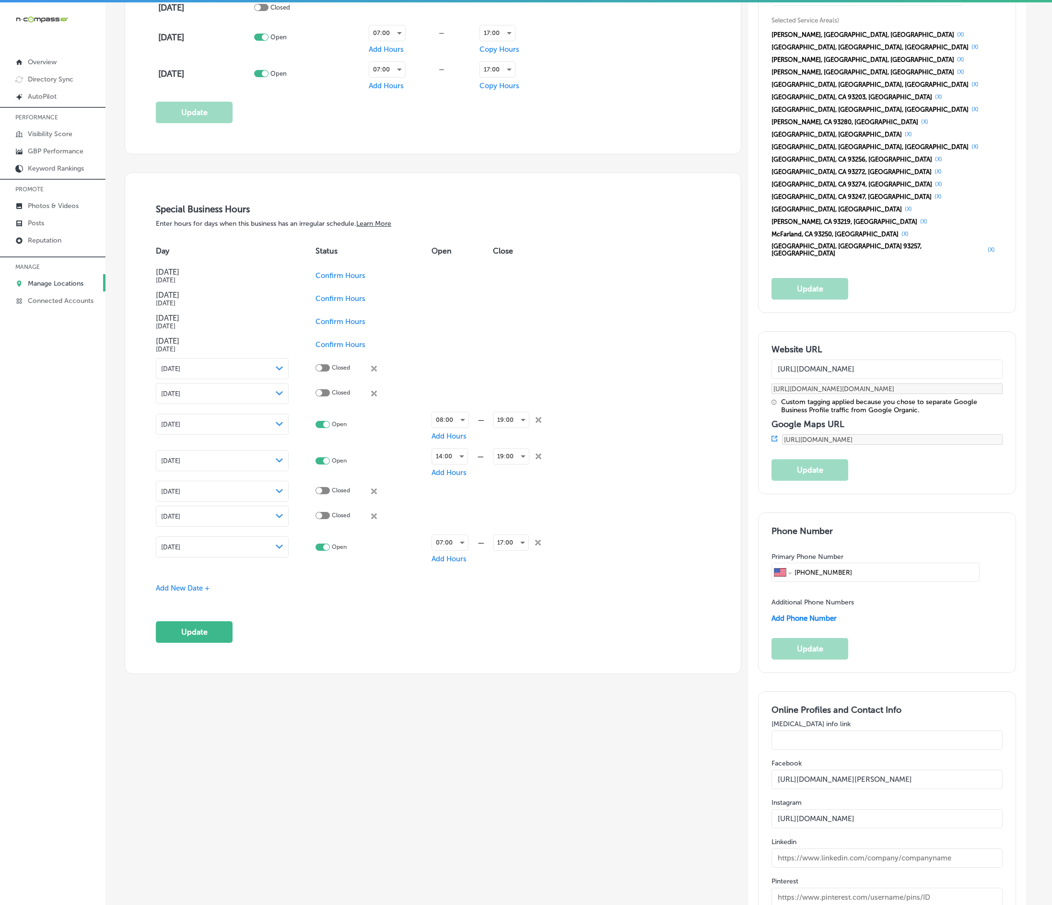
click at [538, 423] on icon "close Created with Sketch." at bounding box center [538, 420] width 6 height 6
checkbox input "false"
checkbox input "true"
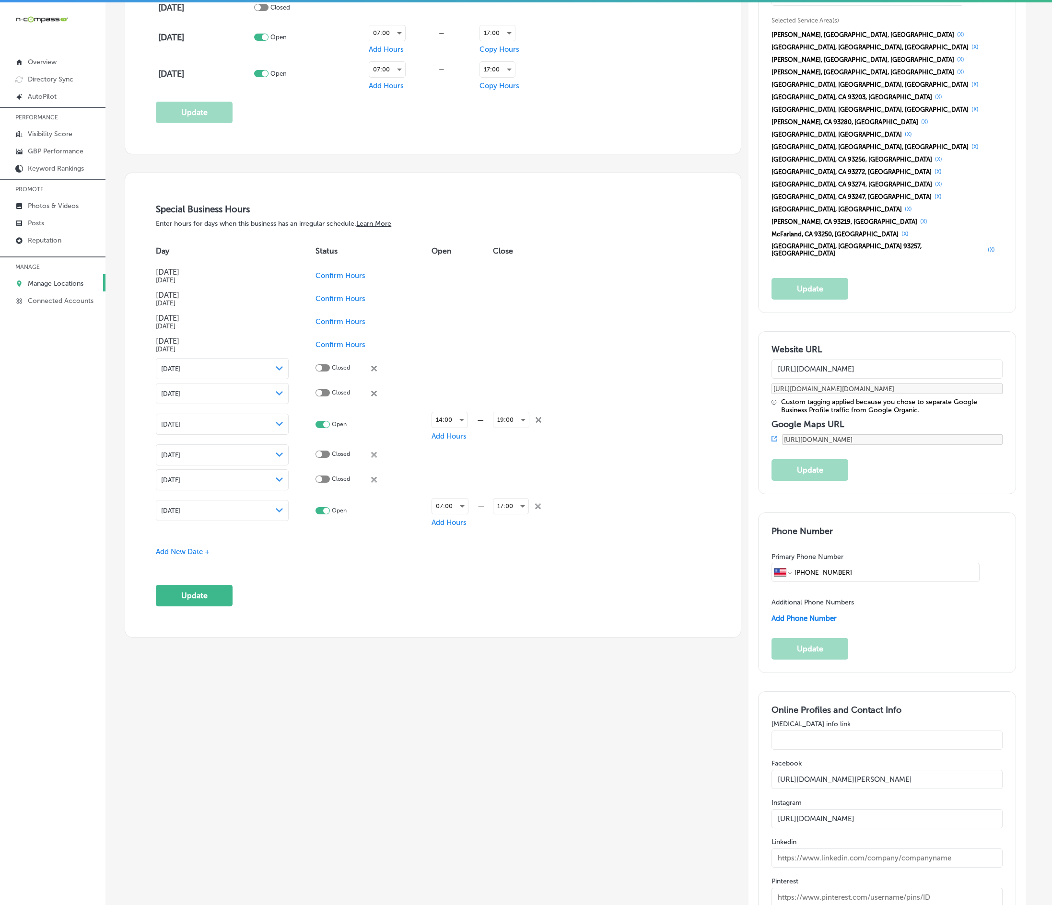
click at [538, 423] on icon "close Created with Sketch." at bounding box center [538, 420] width 6 height 6
checkbox input "false"
checkbox input "true"
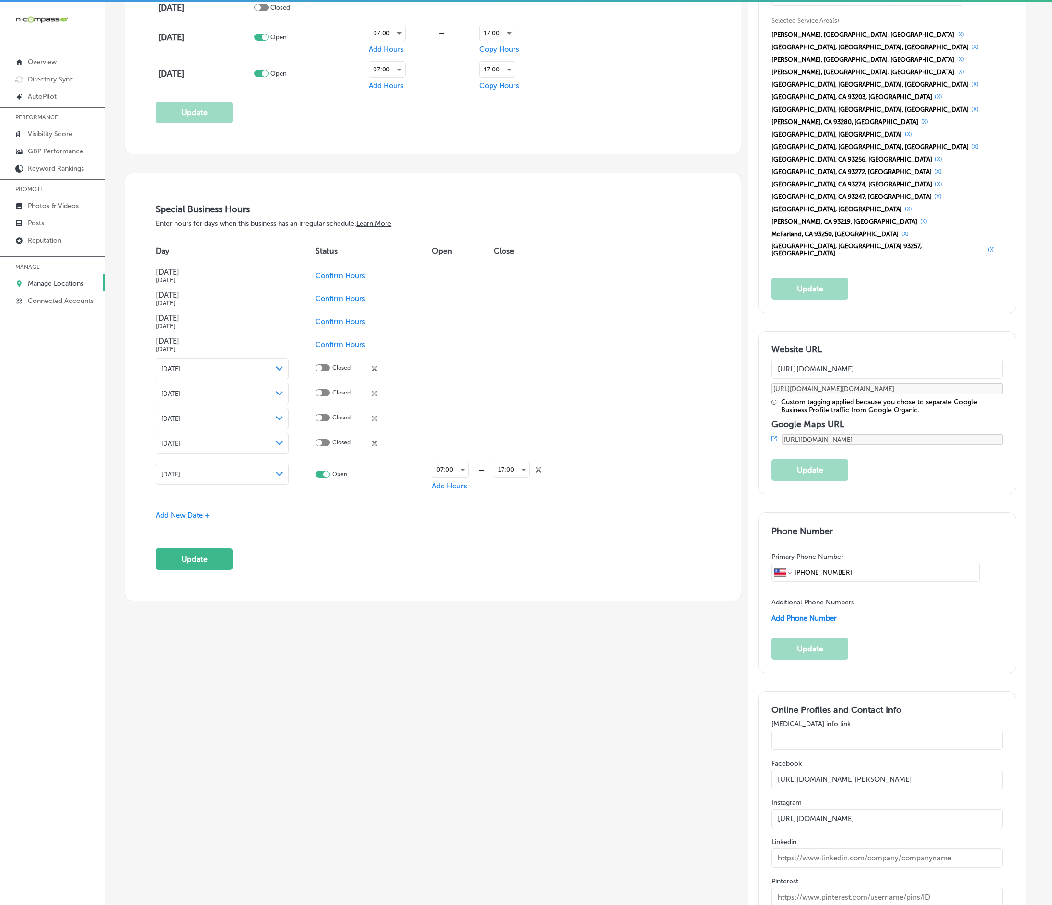
click at [539, 473] on icon "close Created with Sketch." at bounding box center [538, 470] width 6 height 6
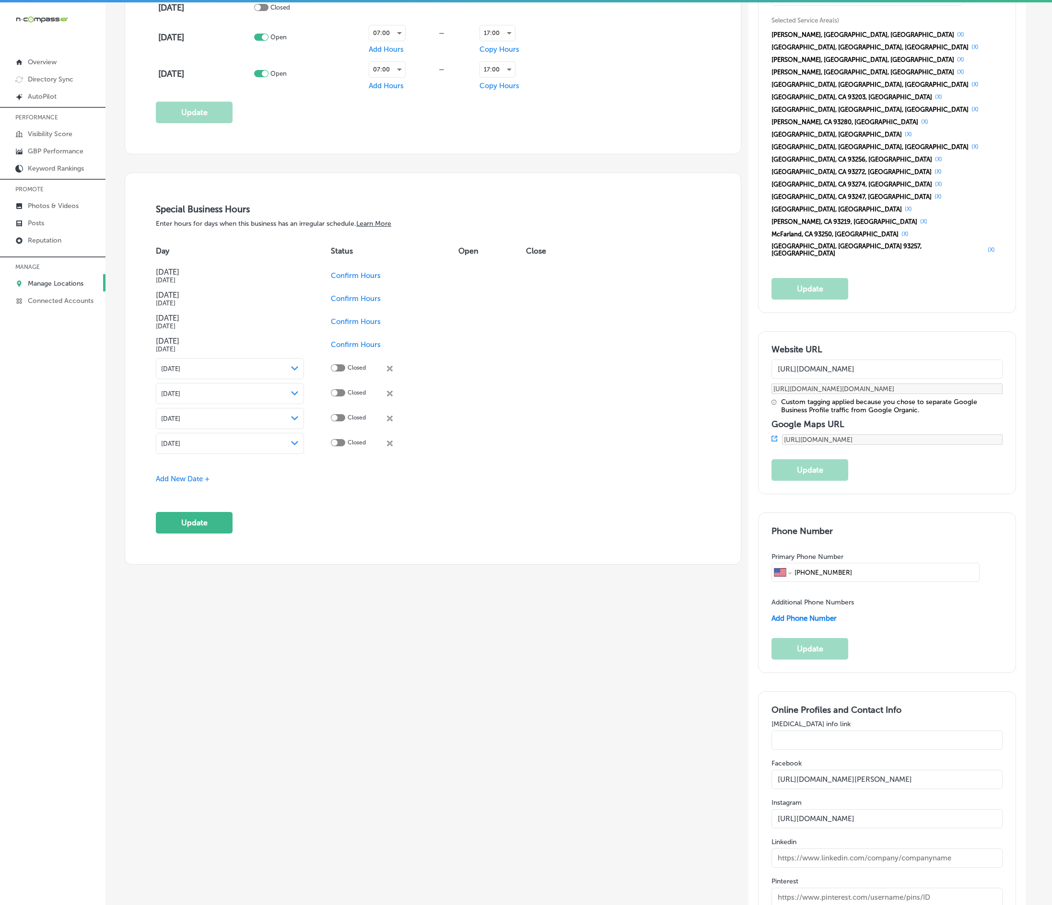
click at [390, 372] on icon at bounding box center [390, 369] width 6 height 6
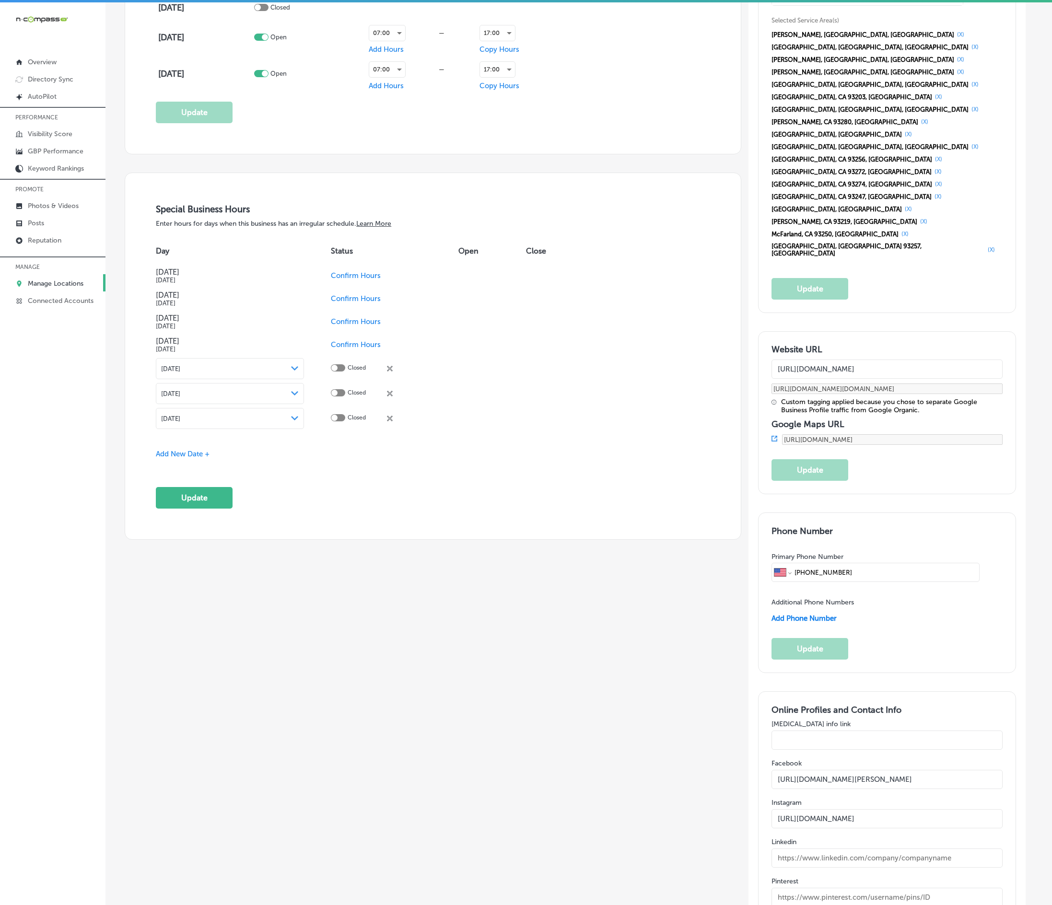
click at [390, 372] on icon at bounding box center [390, 369] width 6 height 6
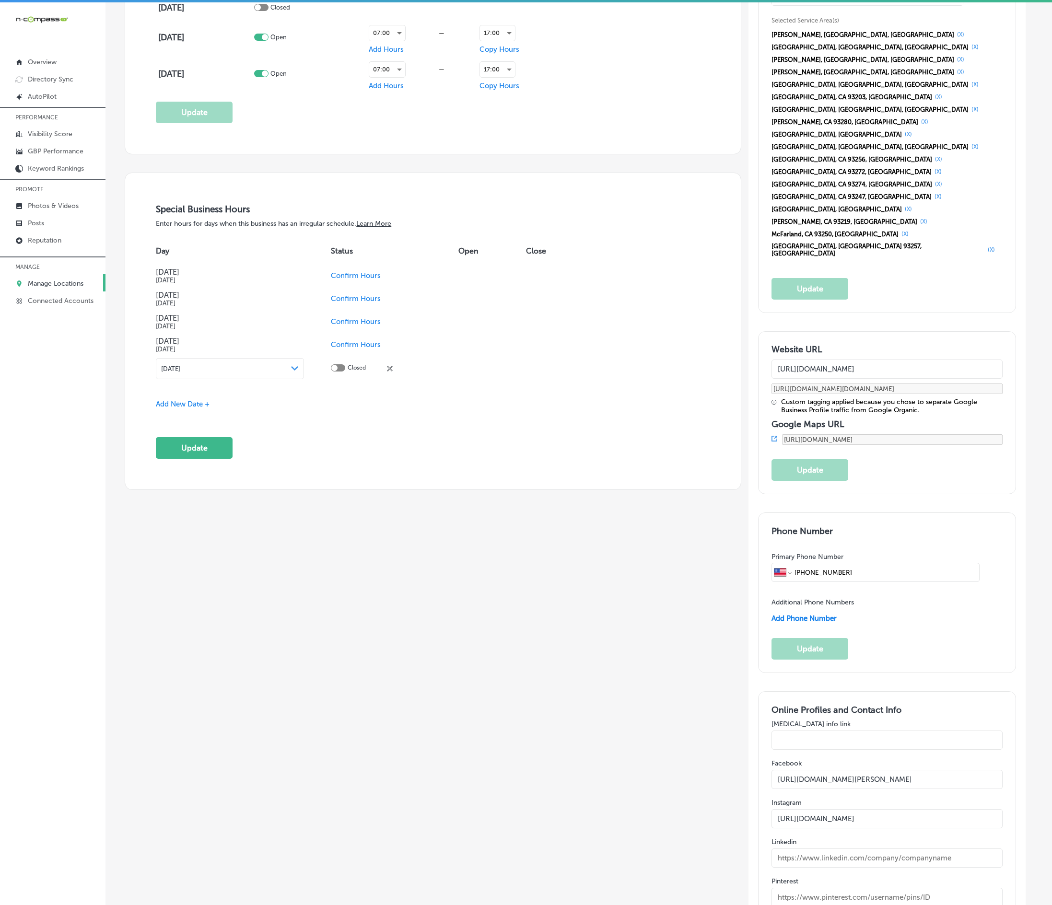
click at [390, 372] on icon at bounding box center [390, 369] width 6 height 6
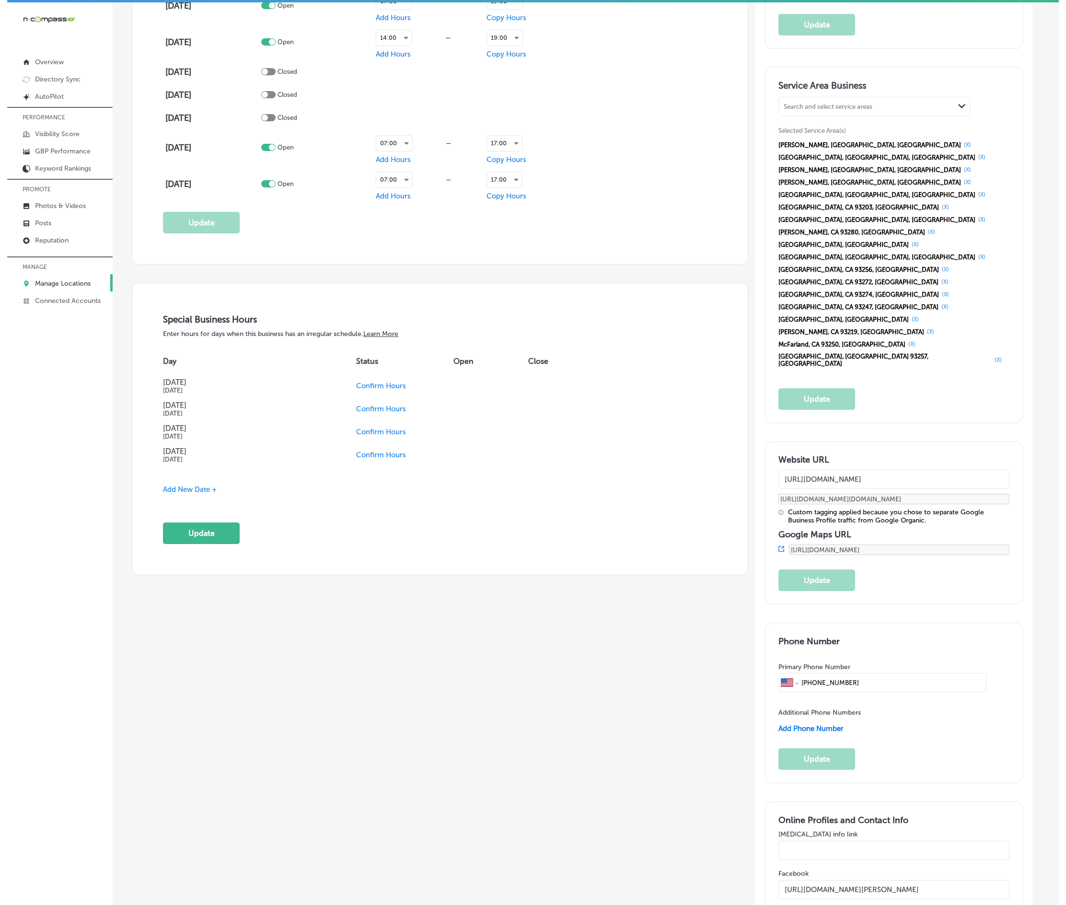
scroll to position [553, 0]
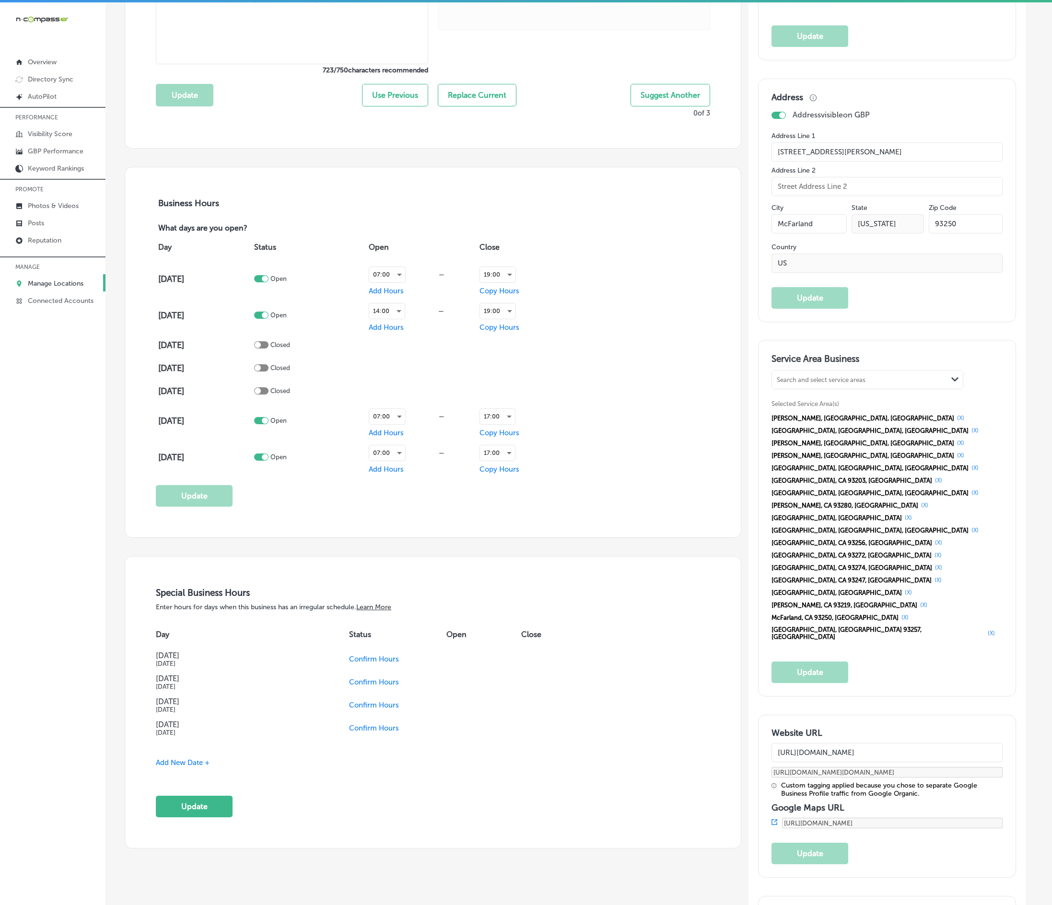
click at [268, 349] on div at bounding box center [261, 344] width 14 height 7
checkbox input "true"
click at [379, 348] on span "Add Hours" at bounding box center [386, 345] width 35 height 9
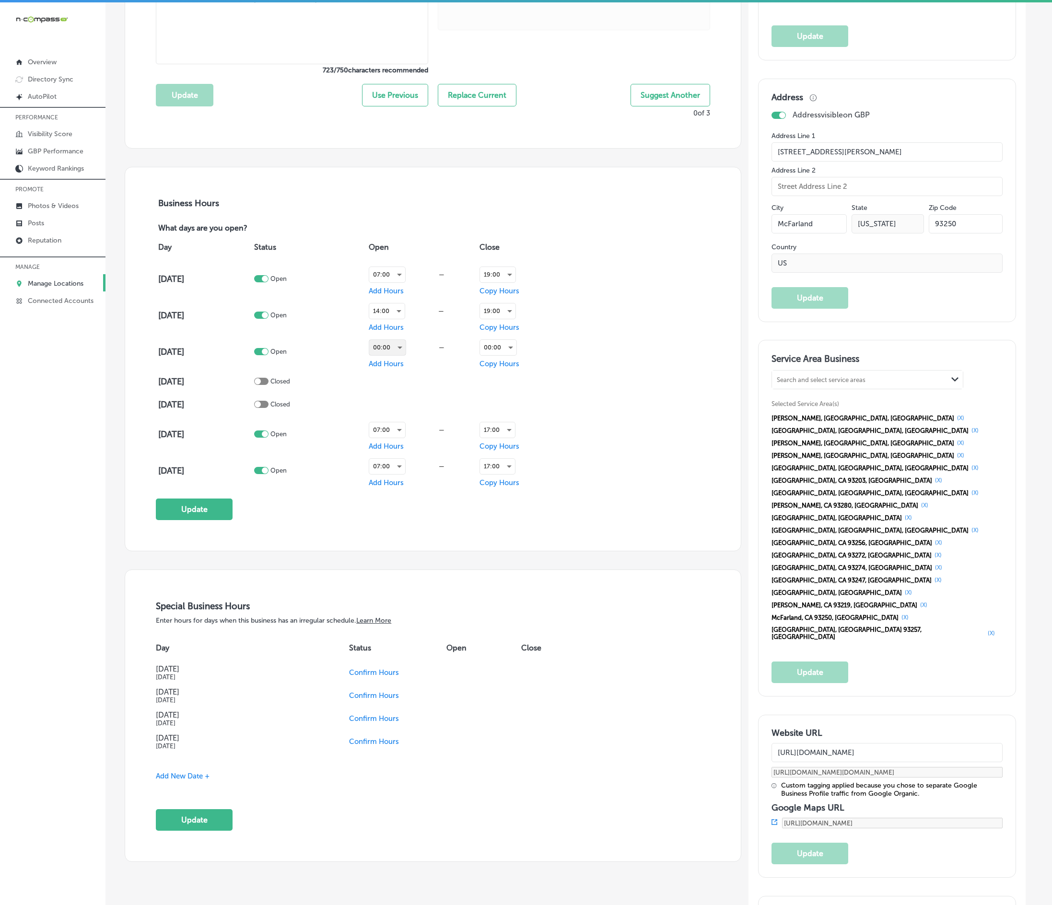
click at [382, 350] on div "00:00" at bounding box center [387, 347] width 36 height 15
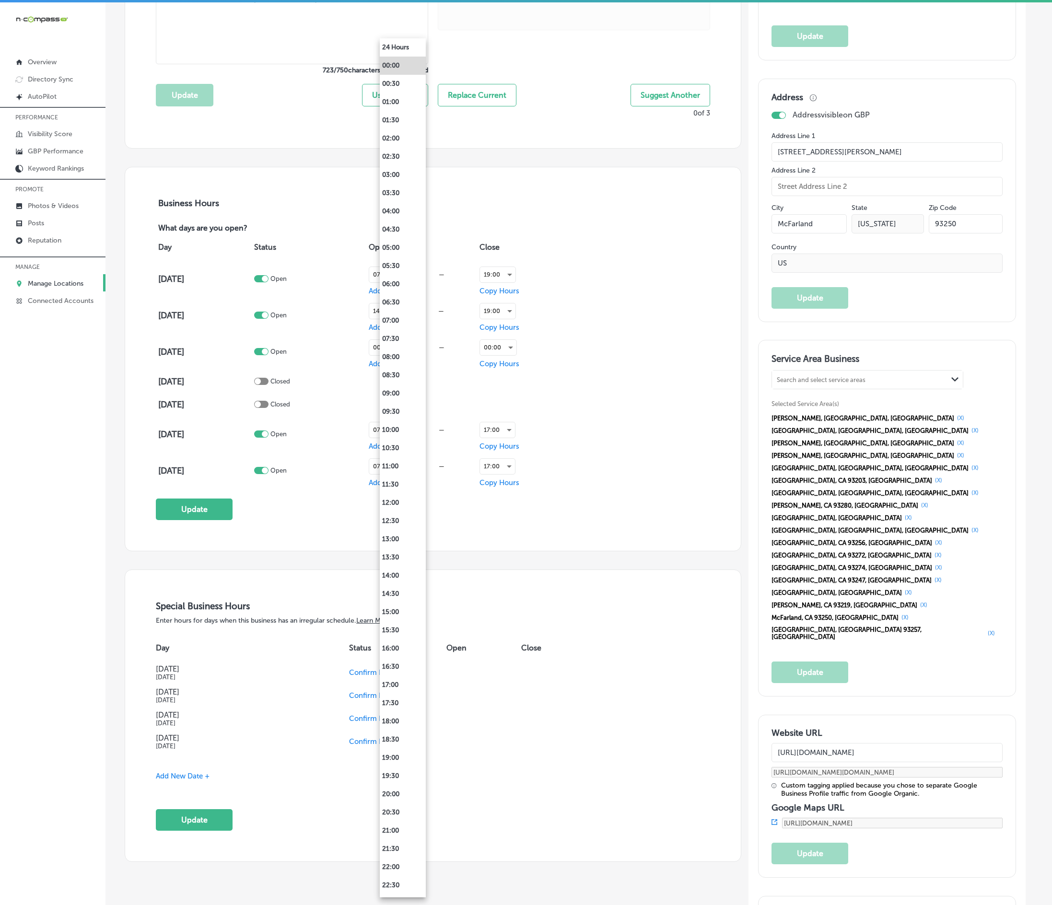
scroll to position [555, 0]
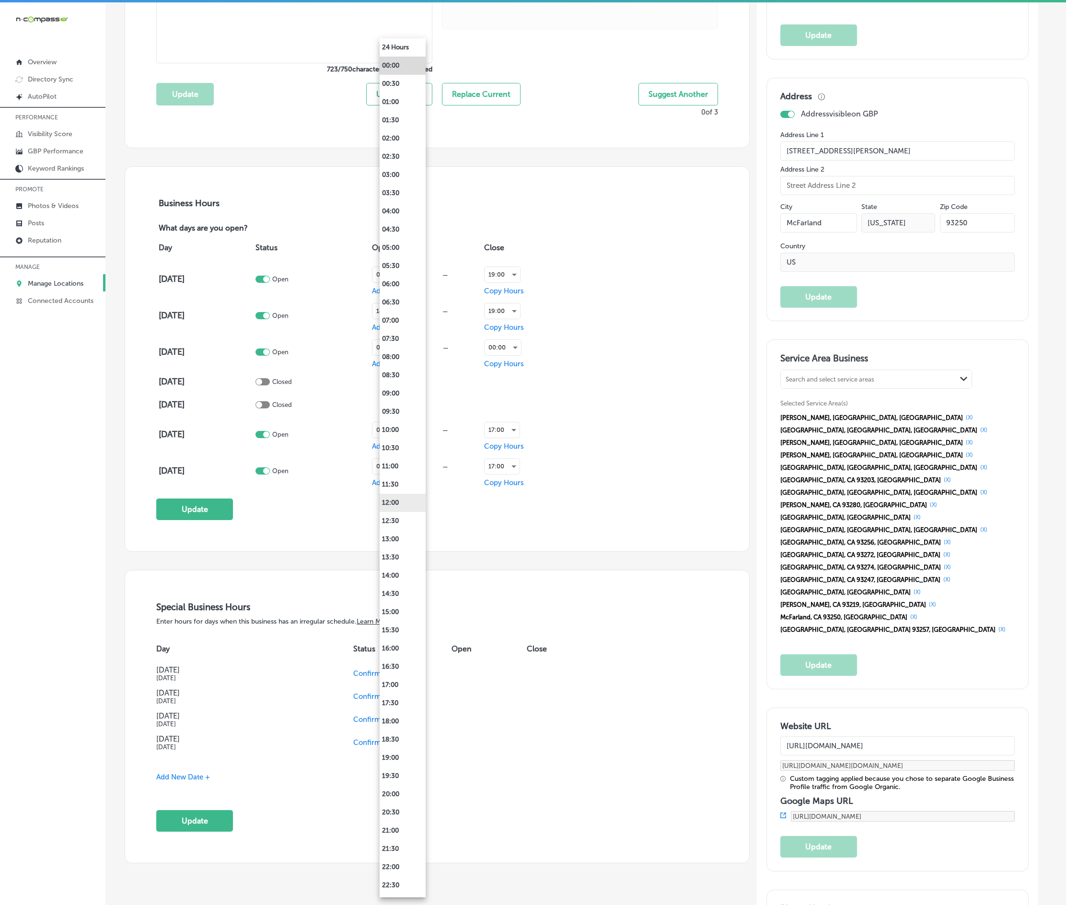
click at [397, 503] on li "12:00" at bounding box center [403, 503] width 46 height 18
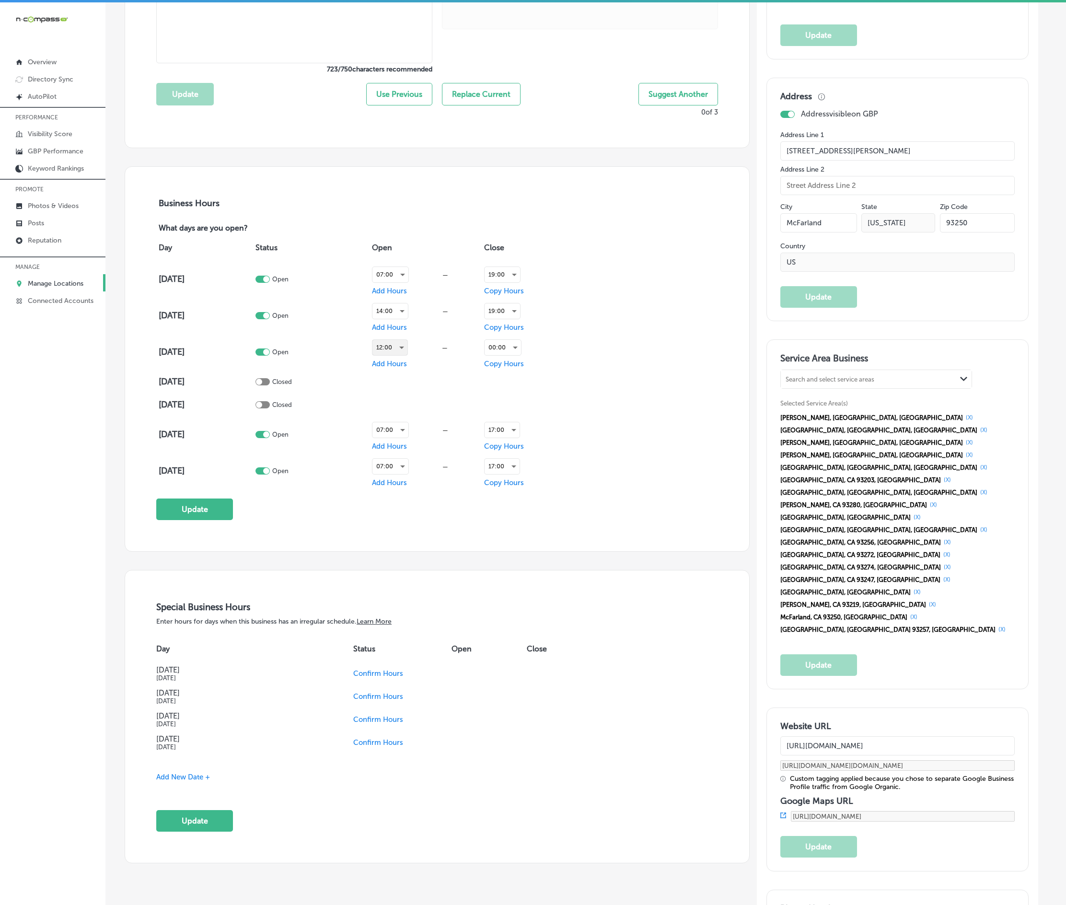
scroll to position [553, 0]
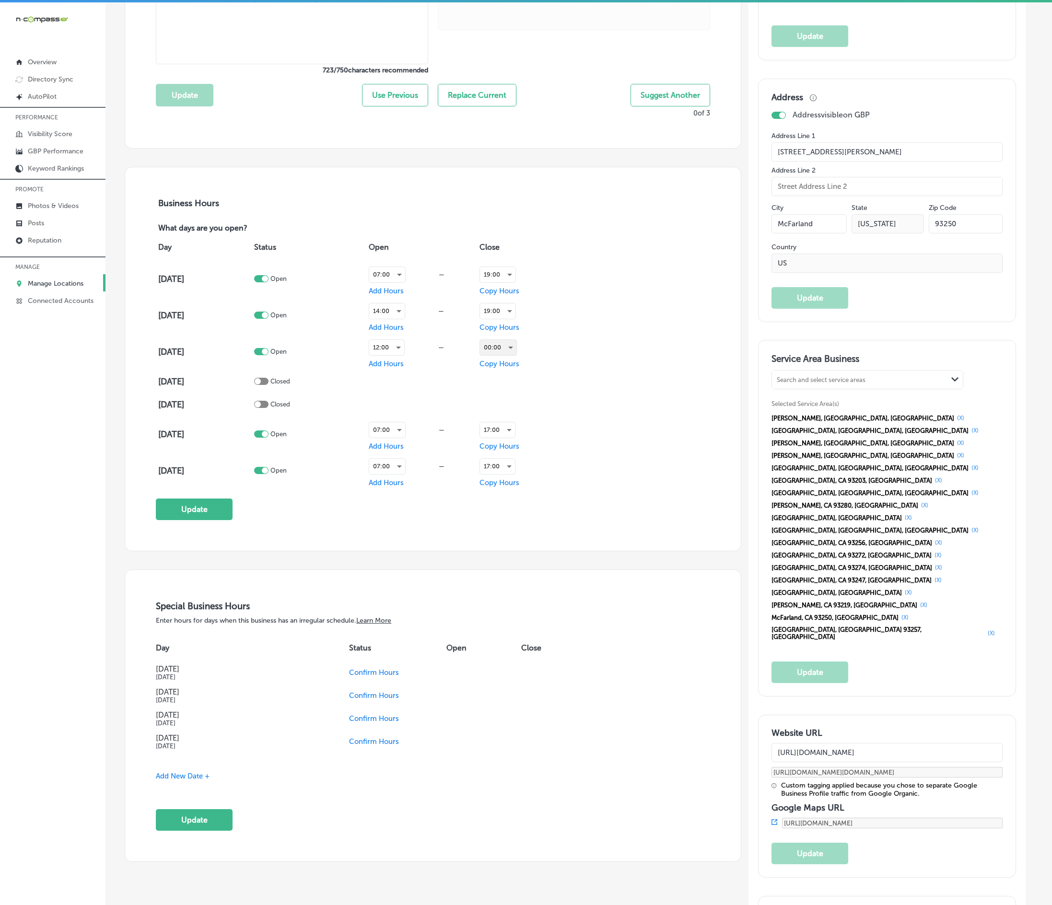
click at [493, 355] on div "00:00" at bounding box center [498, 347] width 36 height 15
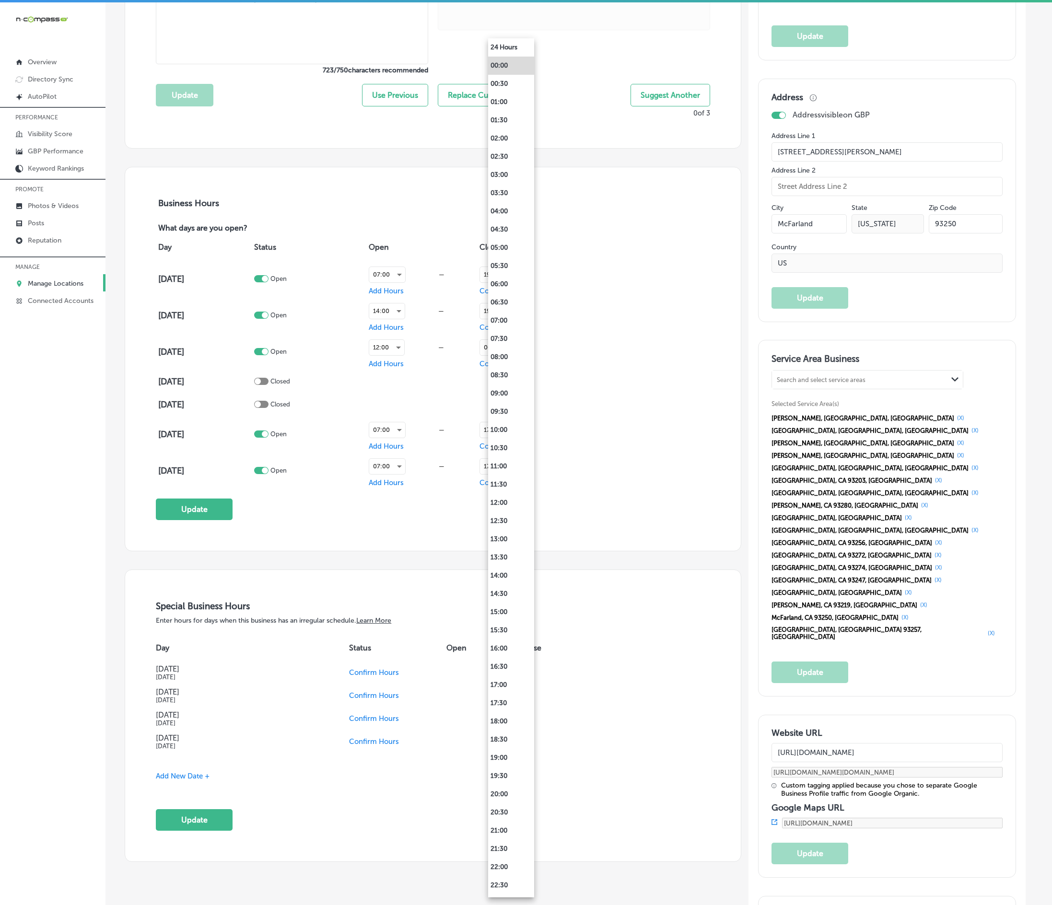
scroll to position [555, 0]
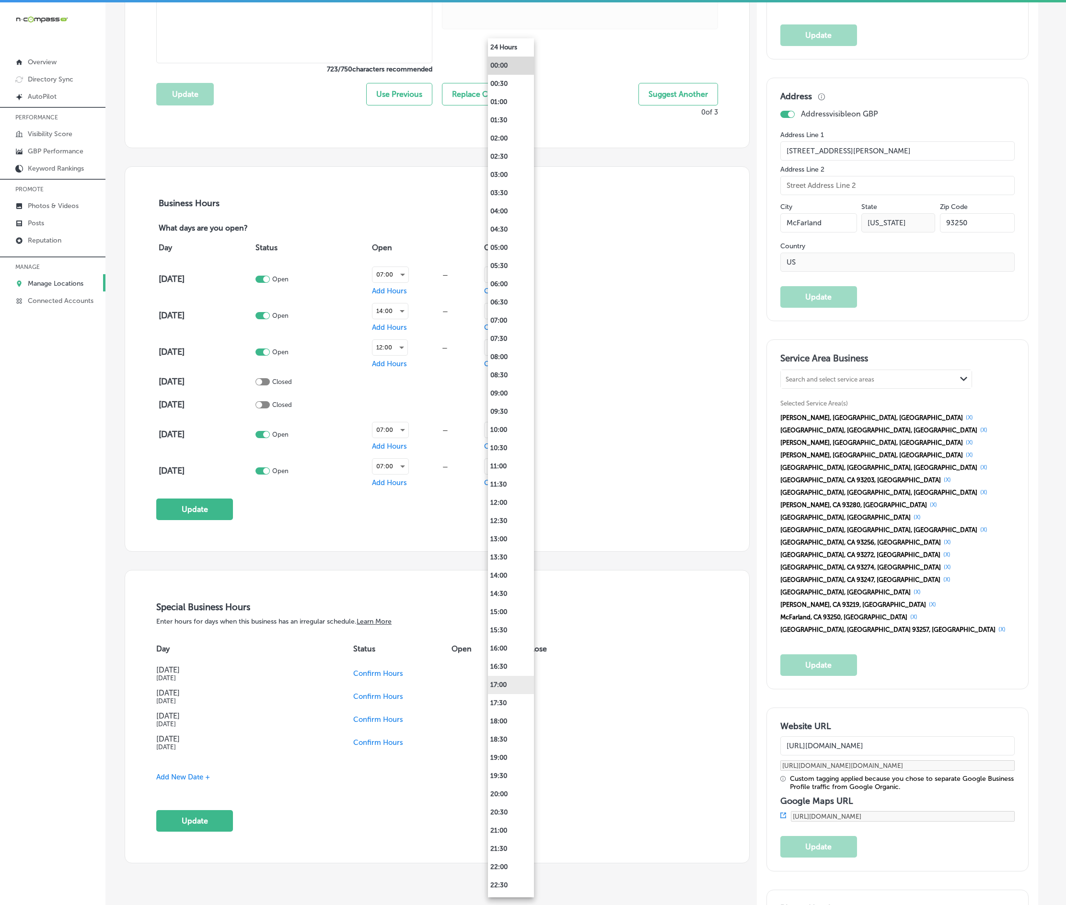
click at [499, 603] on li "17:00" at bounding box center [511, 685] width 46 height 18
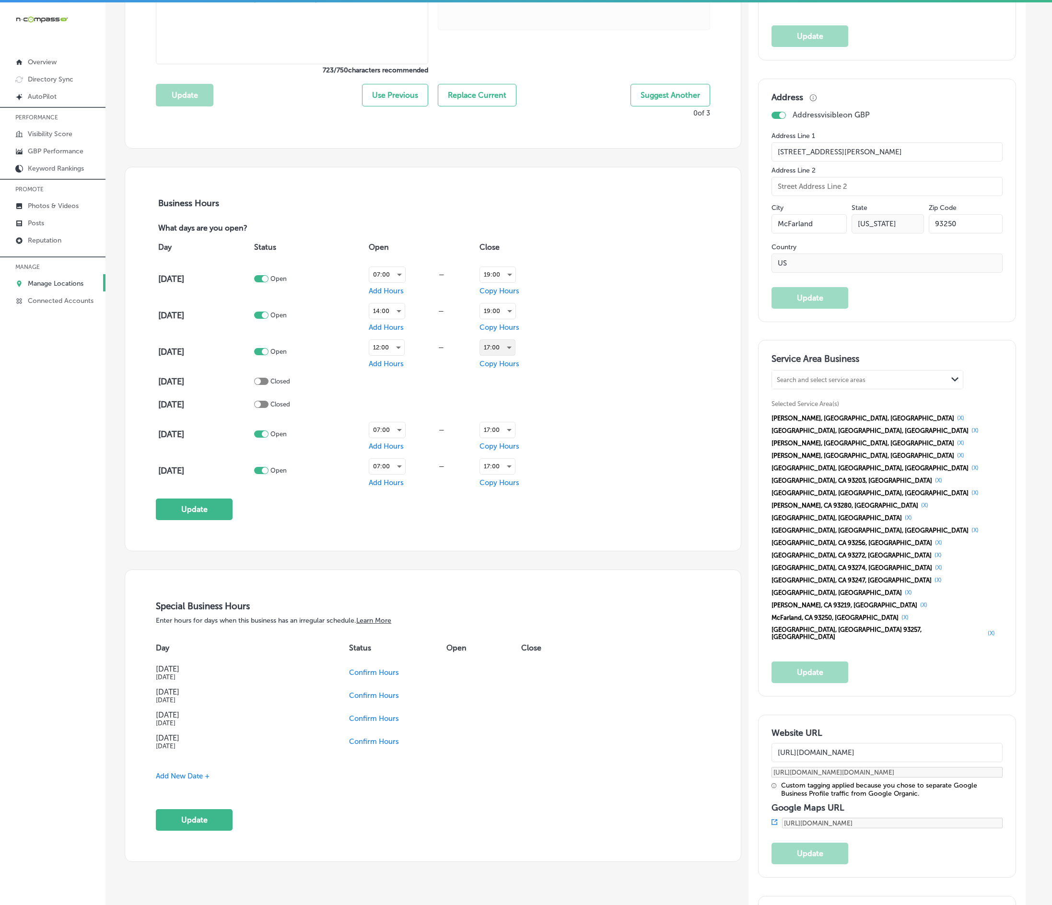
click at [268, 385] on div at bounding box center [261, 381] width 14 height 7
click at [268, 384] on div at bounding box center [265, 381] width 6 height 6
checkbox input "false"
click at [261, 407] on div at bounding box center [258, 404] width 6 height 6
checkbox input "true"
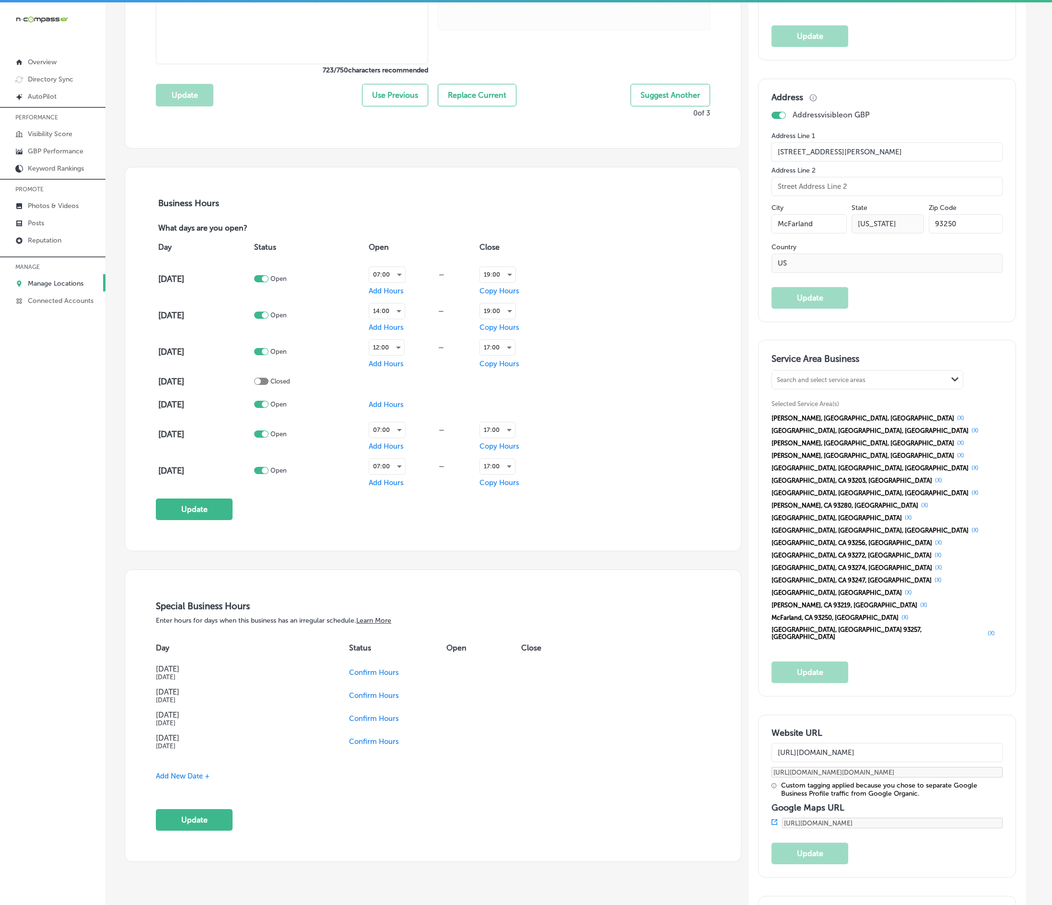
click at [383, 409] on span "Add Hours" at bounding box center [386, 404] width 35 height 9
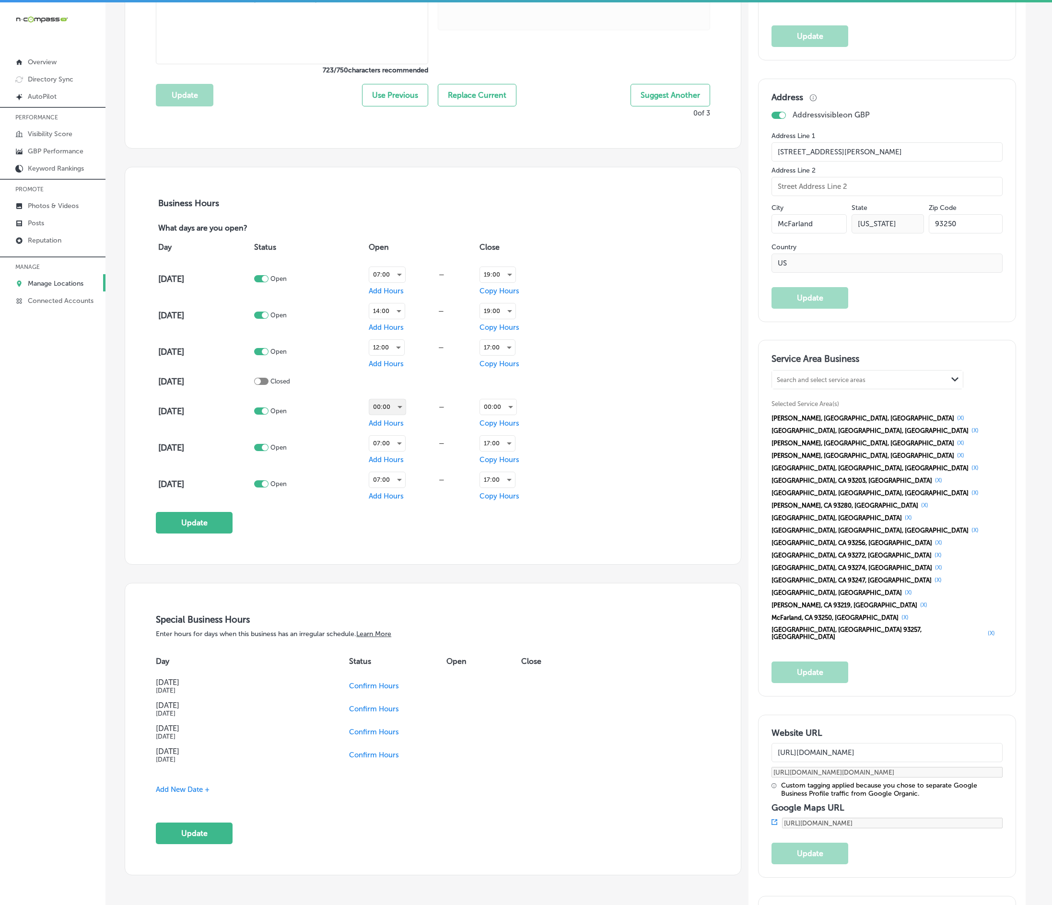
click at [391, 415] on div "00:00" at bounding box center [387, 406] width 36 height 15
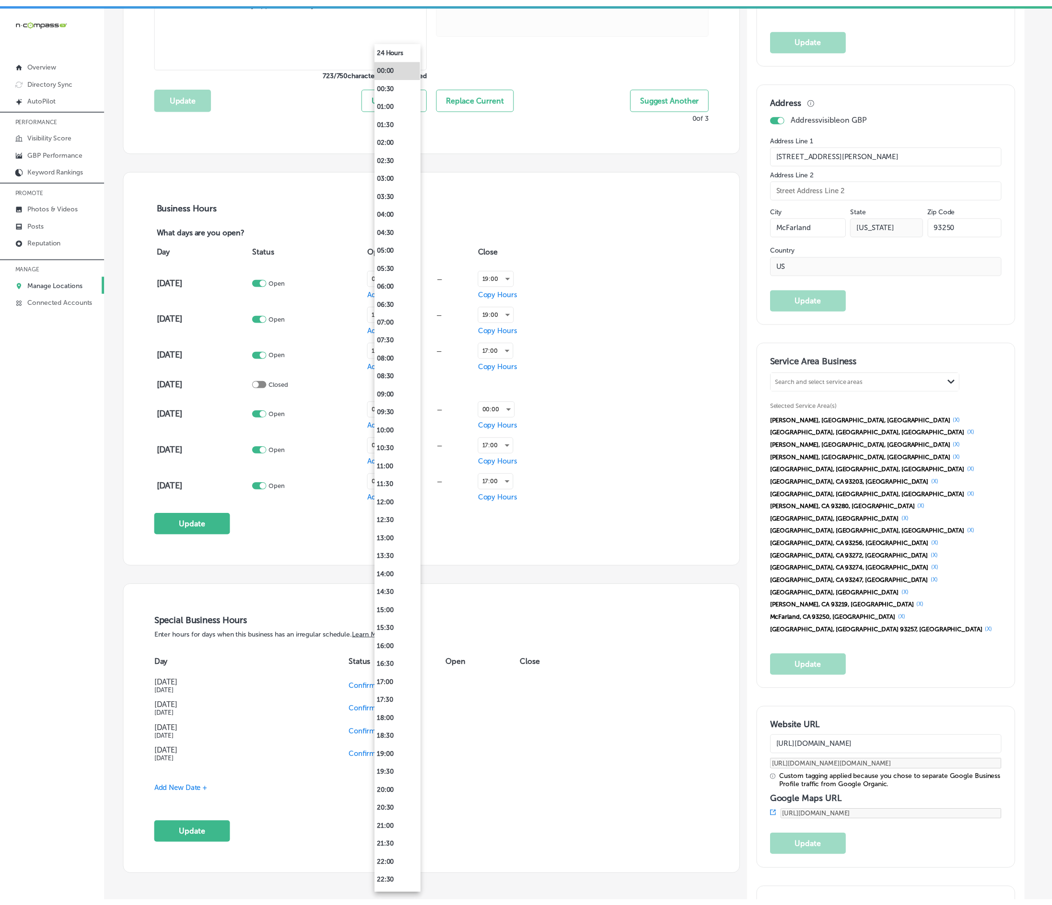
scroll to position [555, 0]
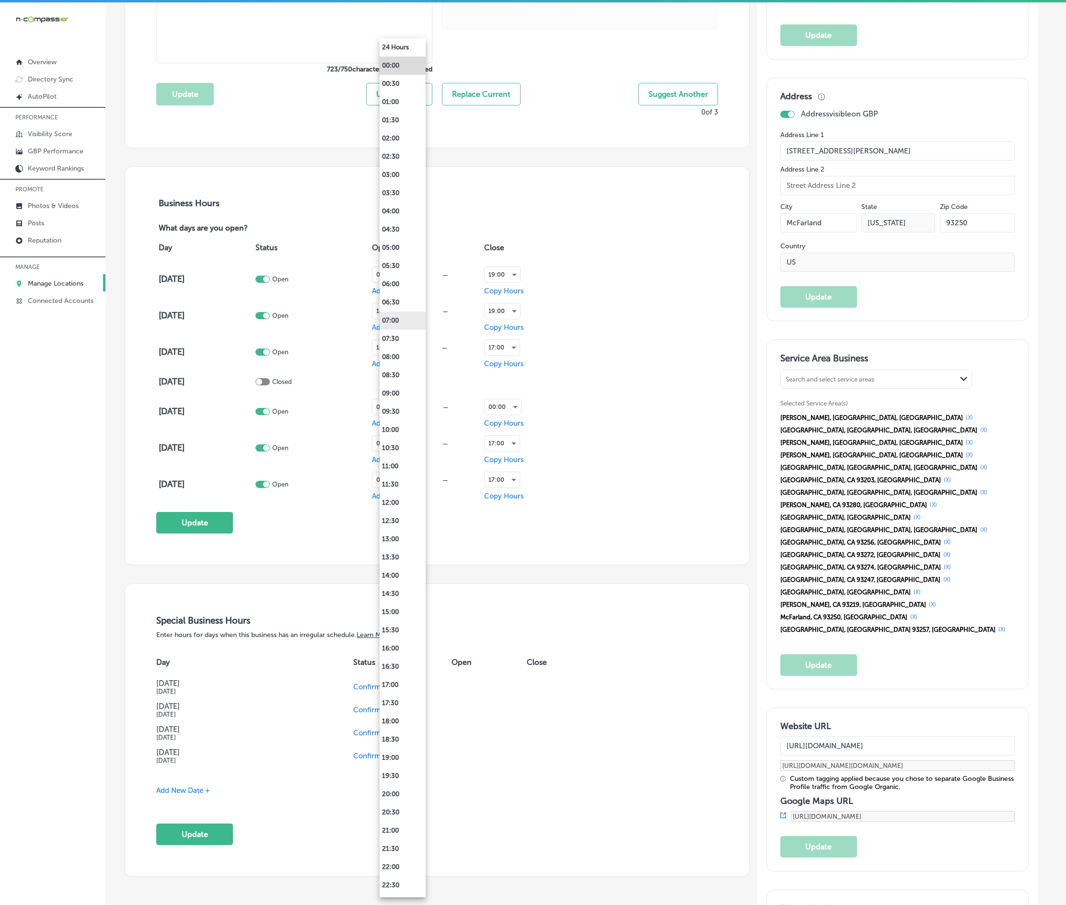
click at [396, 323] on li "07:00" at bounding box center [403, 321] width 46 height 18
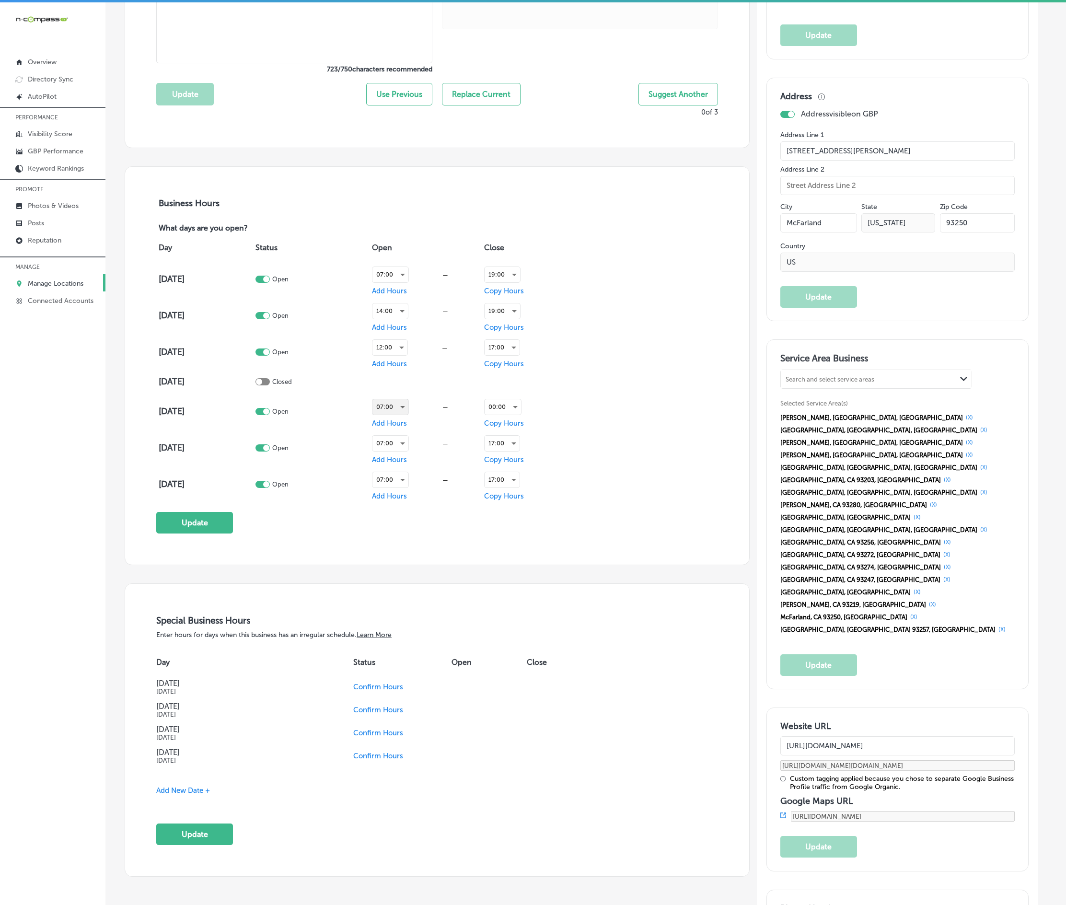
scroll to position [553, 0]
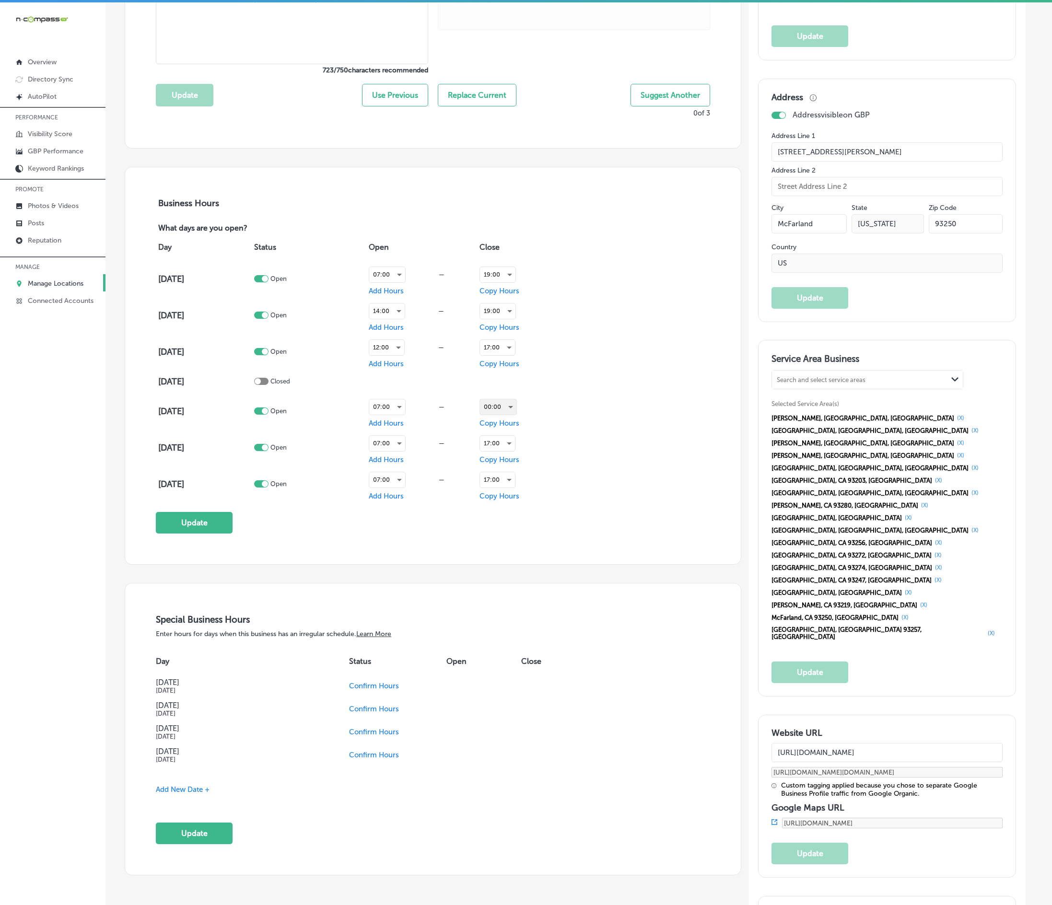
click at [489, 415] on div "00:00" at bounding box center [498, 406] width 36 height 15
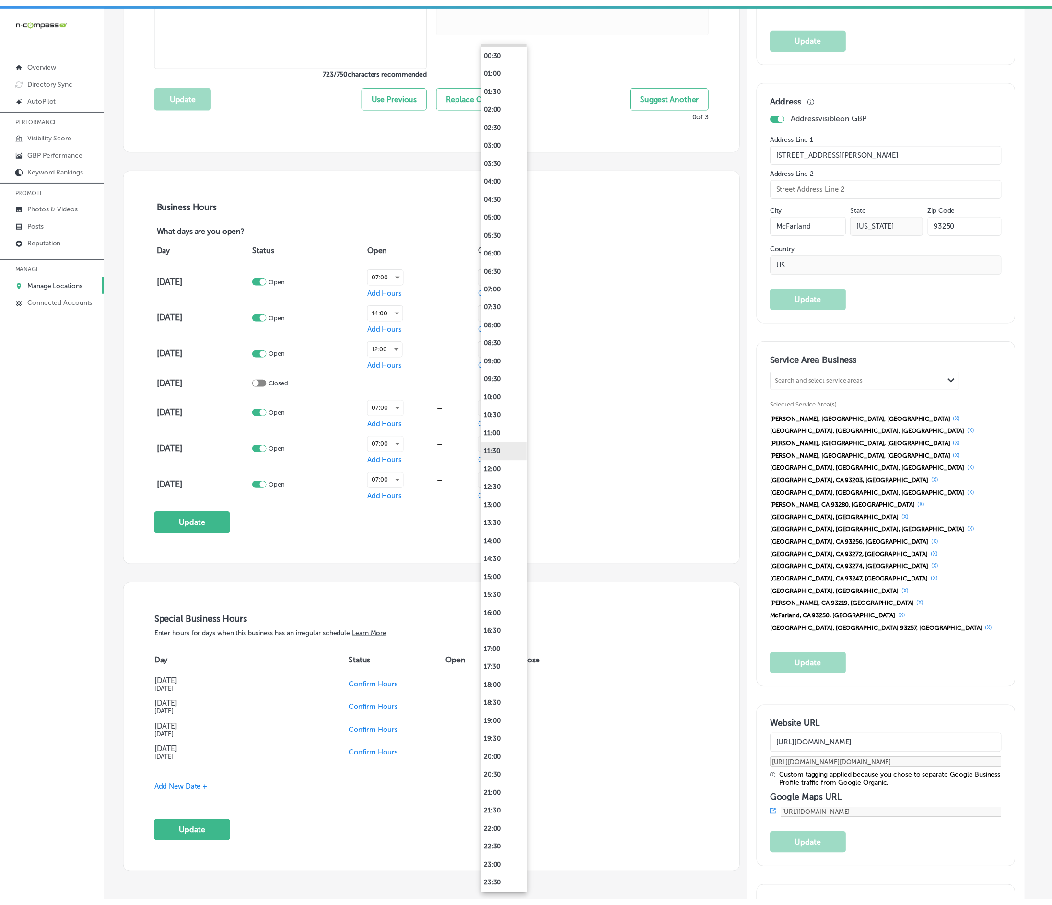
scroll to position [52, 0]
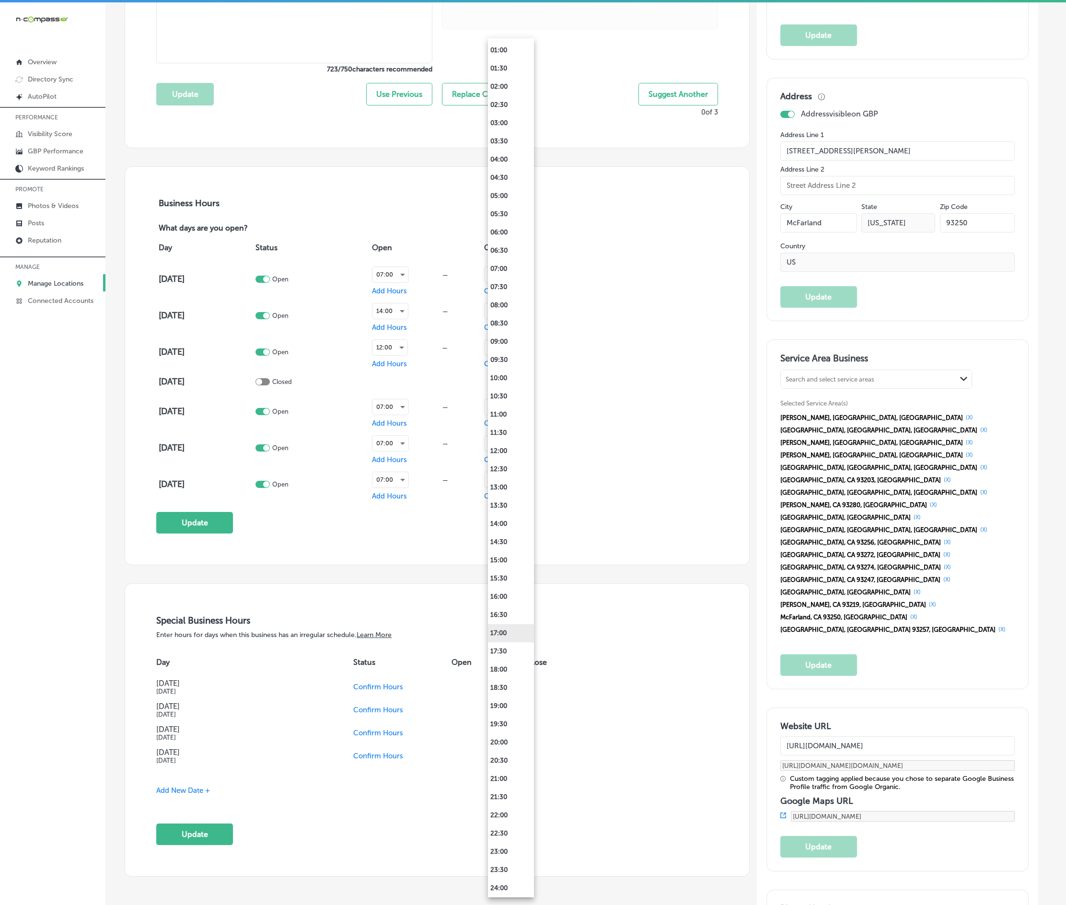
click at [506, 603] on li "17:00" at bounding box center [511, 633] width 46 height 18
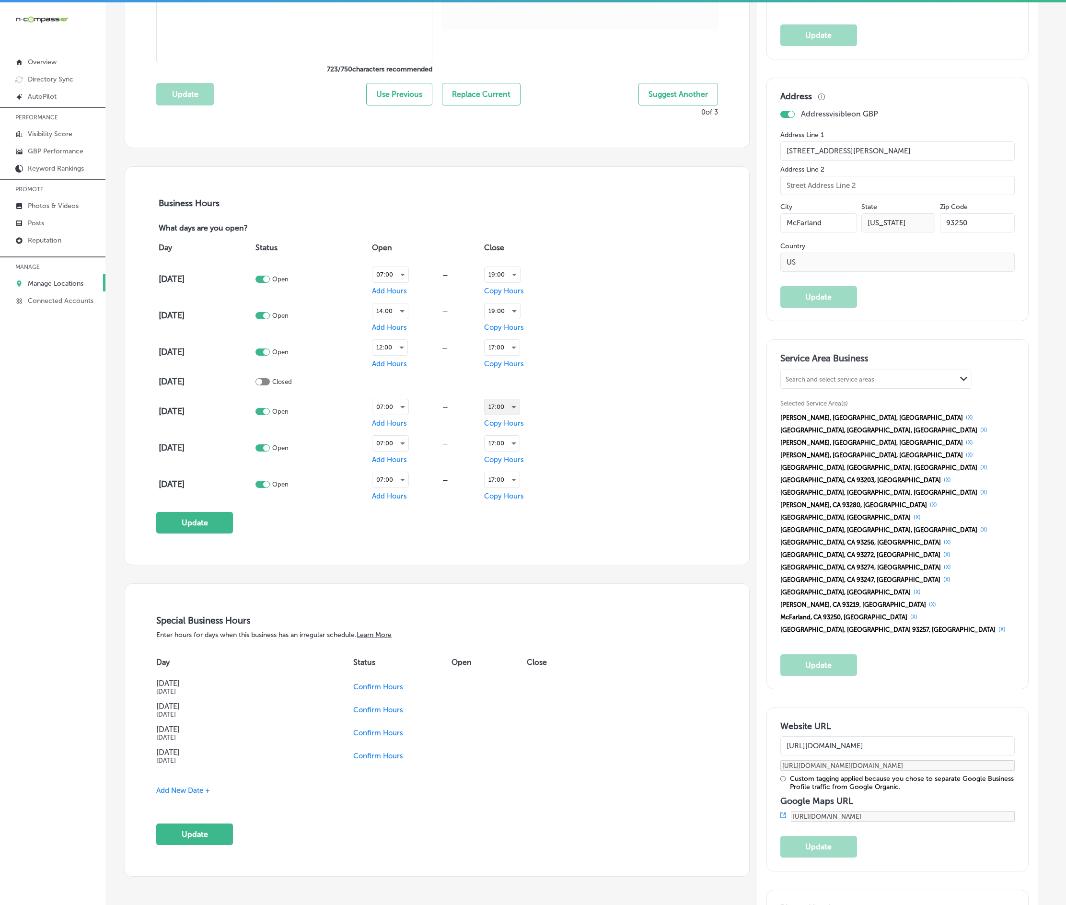
scroll to position [553, 0]
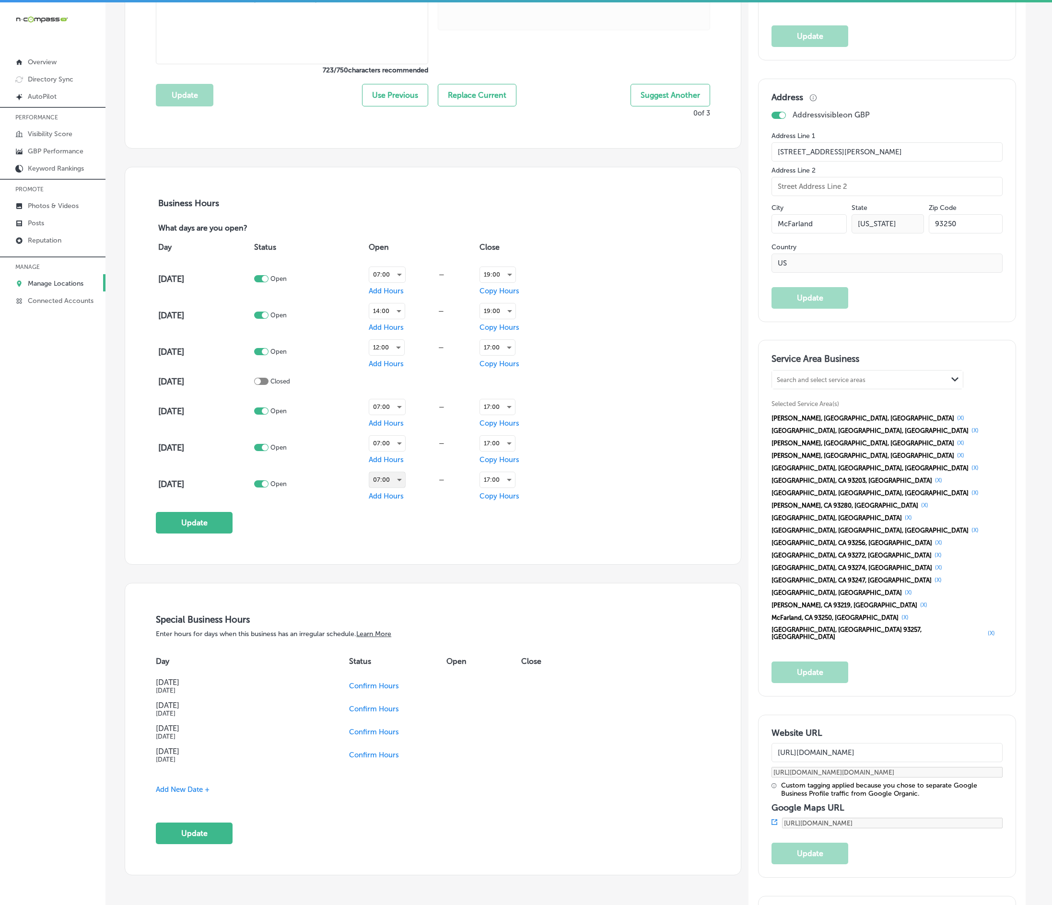
click at [398, 487] on div "07:00" at bounding box center [387, 479] width 36 height 15
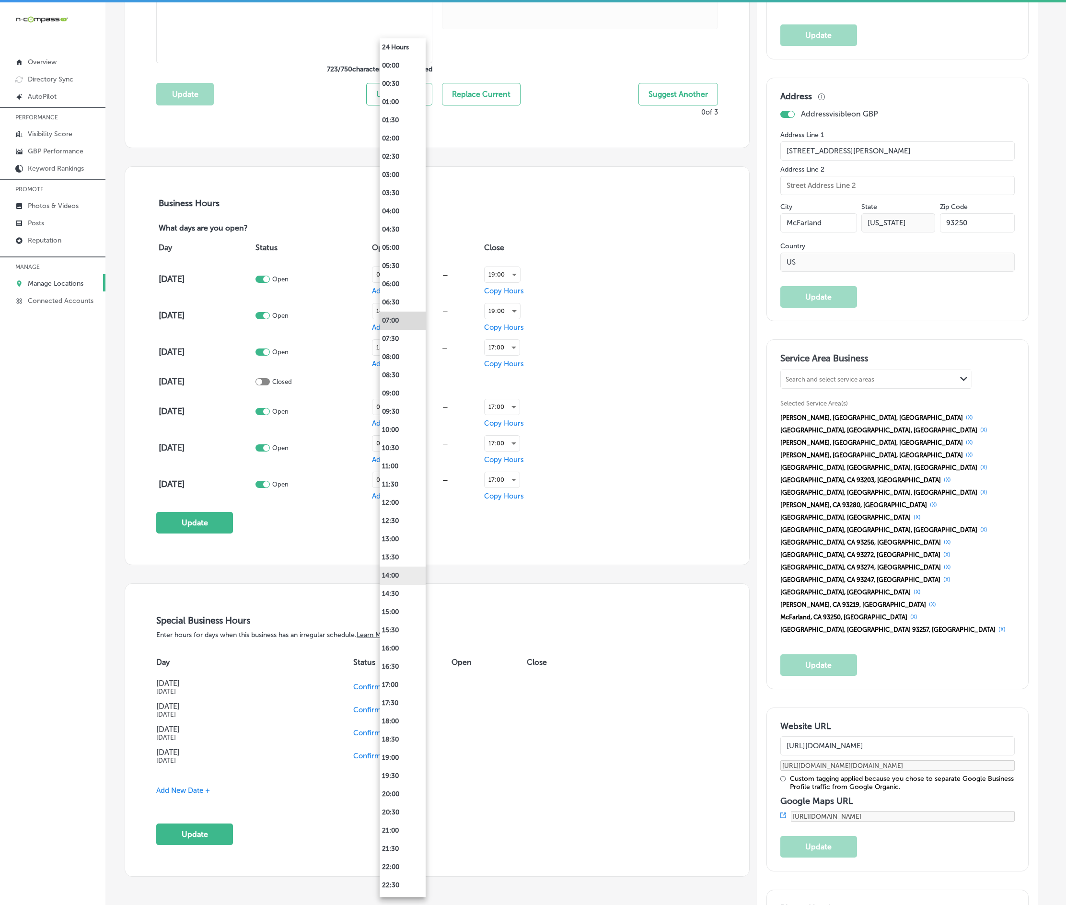
click at [391, 578] on li "14:00" at bounding box center [403, 576] width 46 height 18
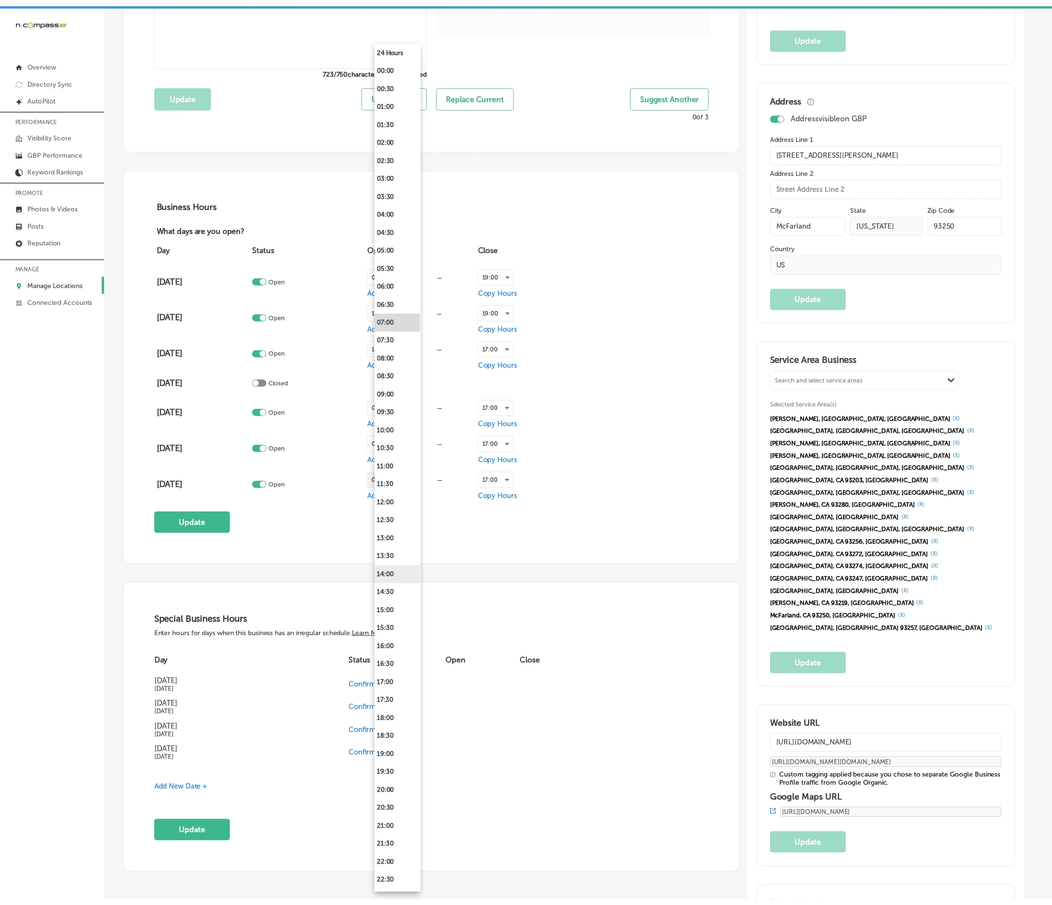
scroll to position [553, 0]
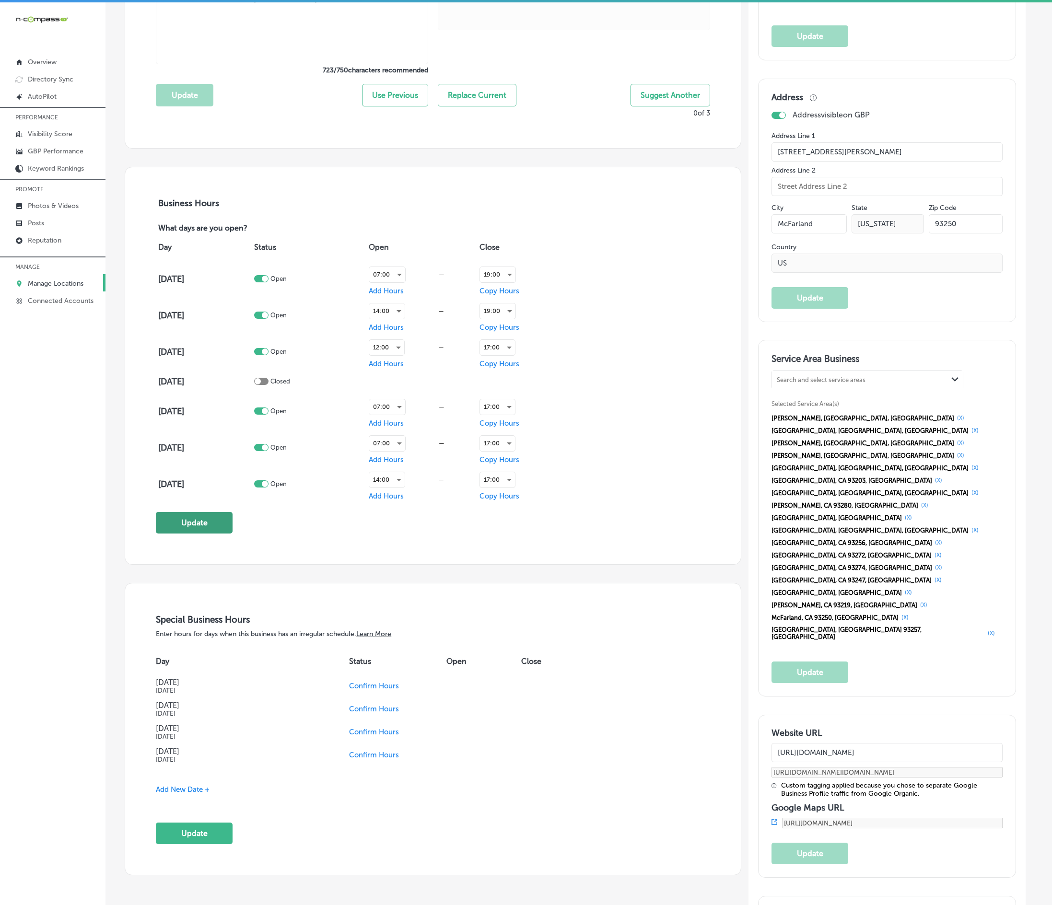
click at [189, 534] on button "Update" at bounding box center [194, 523] width 77 height 22
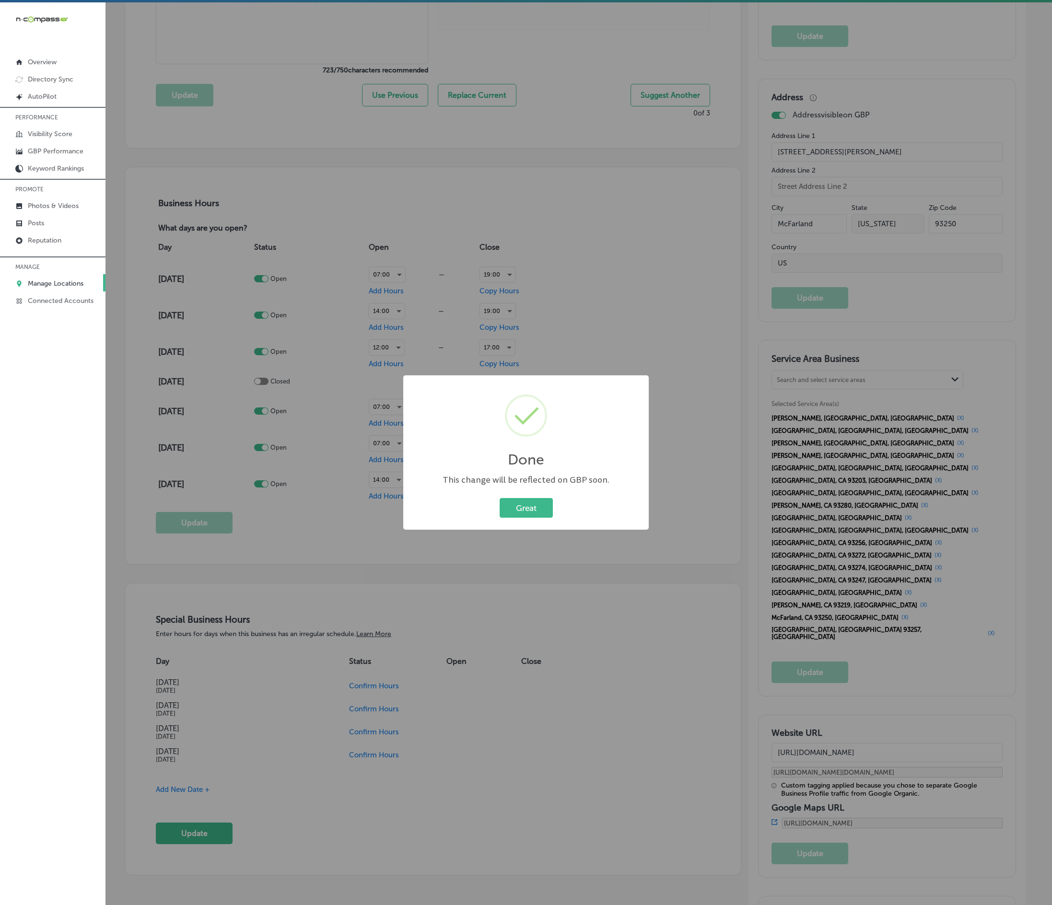
scroll to position [555, 0]
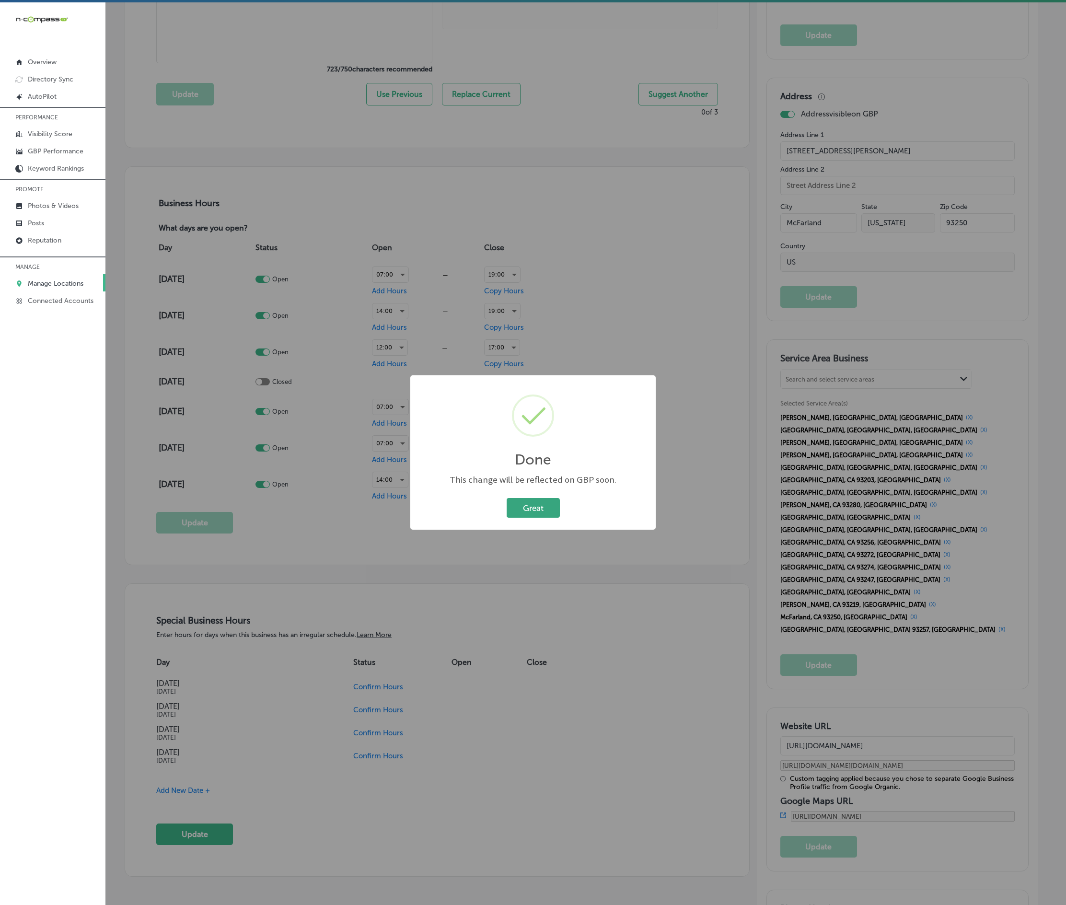
click at [522, 507] on button "Great" at bounding box center [533, 508] width 53 height 20
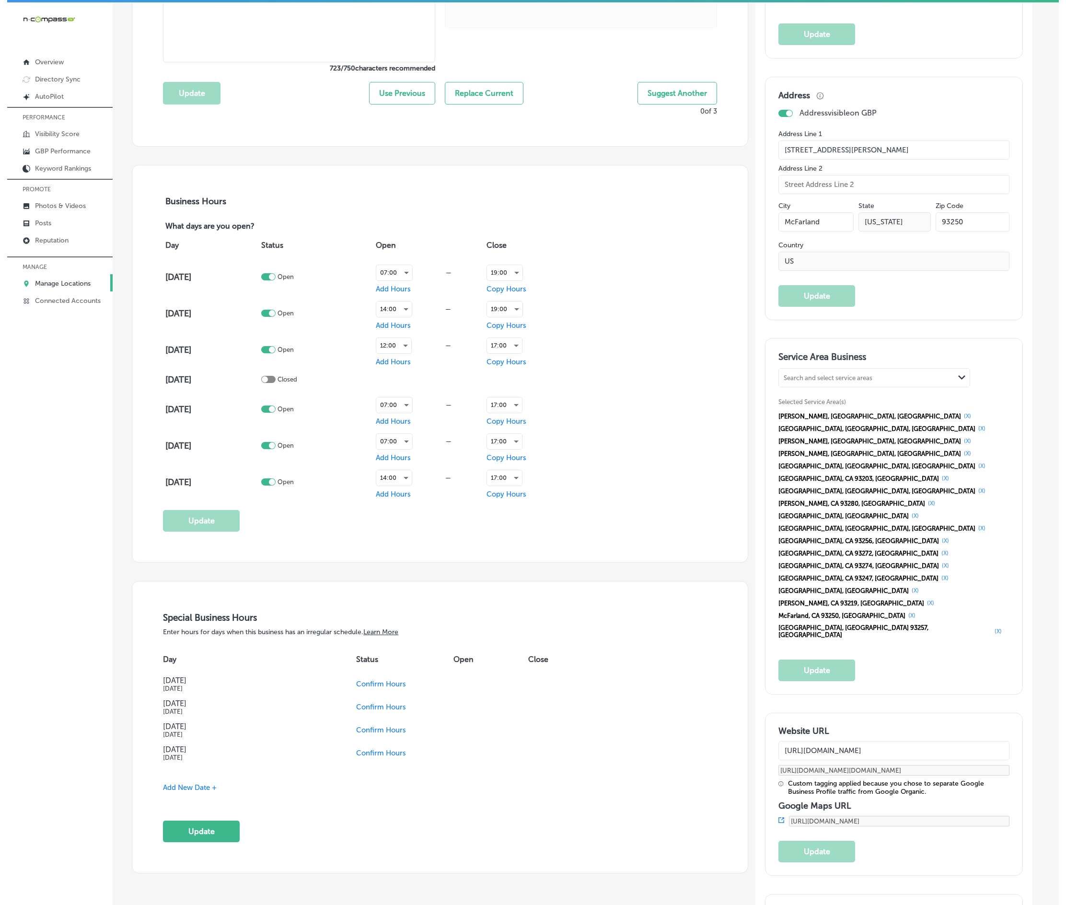
scroll to position [553, 0]
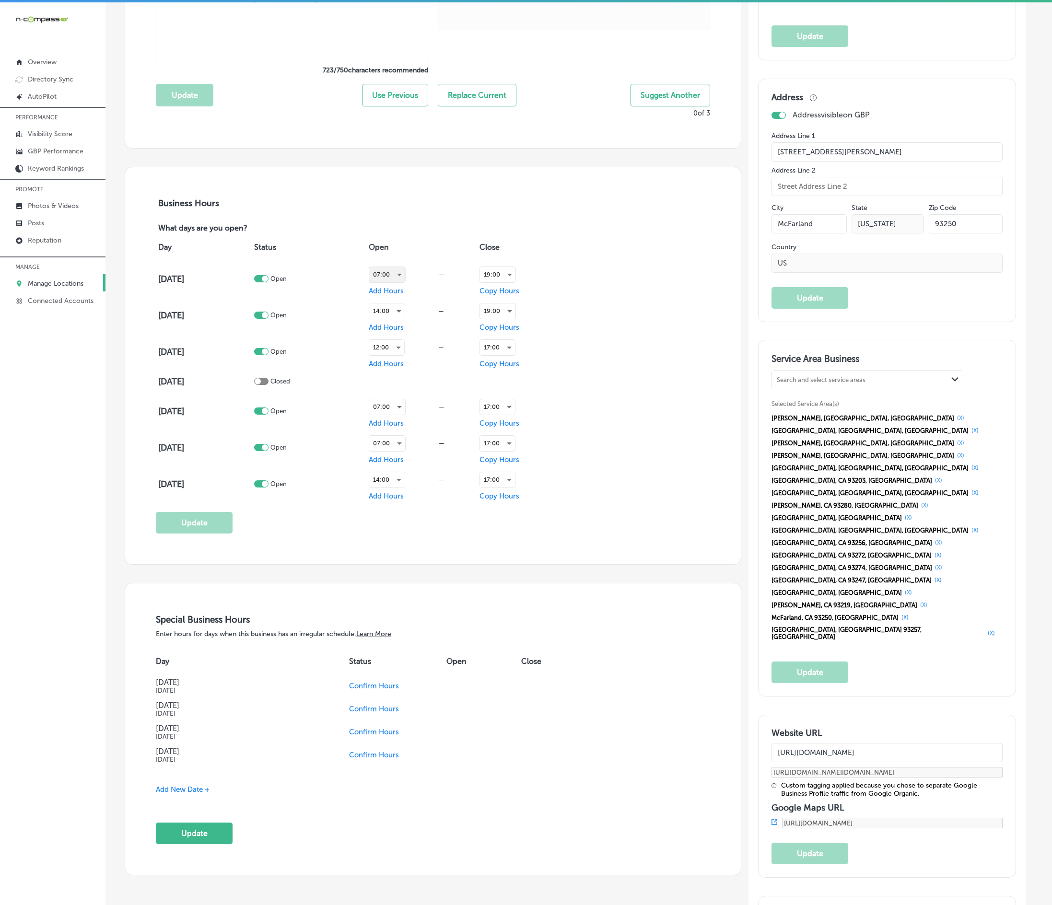
click at [382, 280] on div "07:00" at bounding box center [387, 274] width 36 height 15
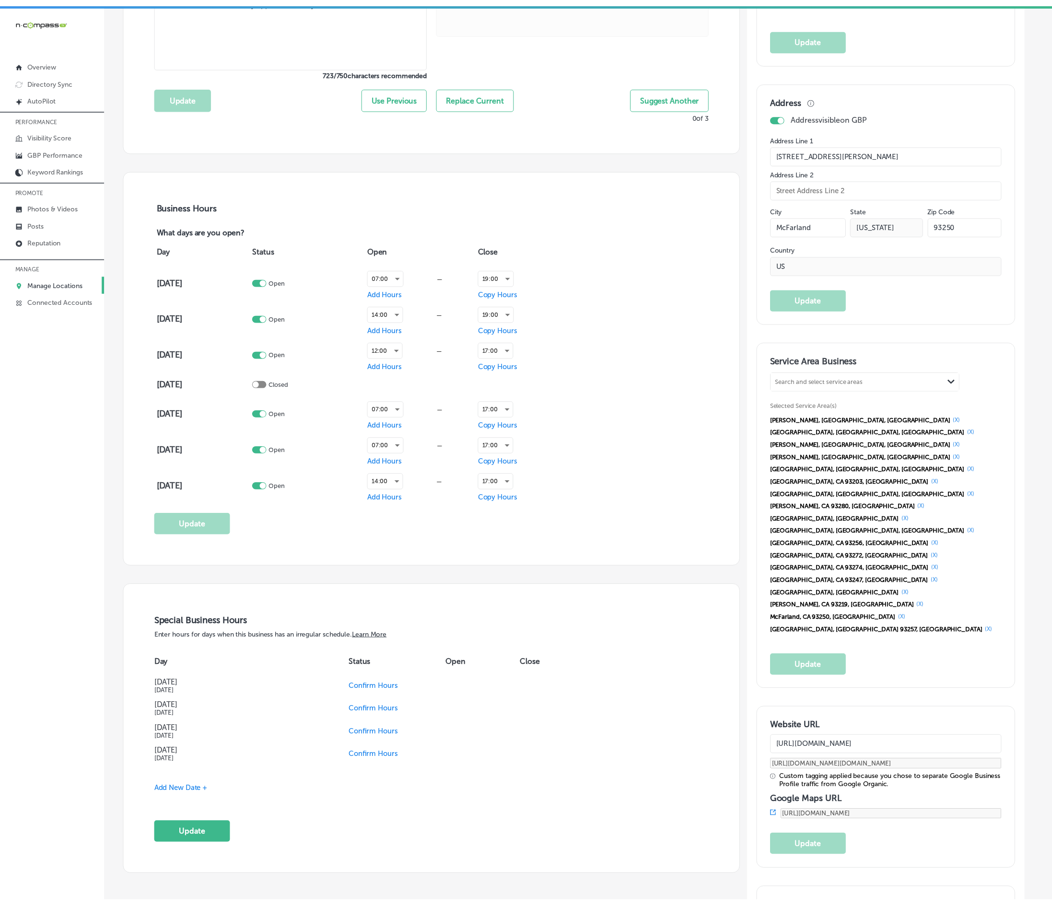
scroll to position [555, 0]
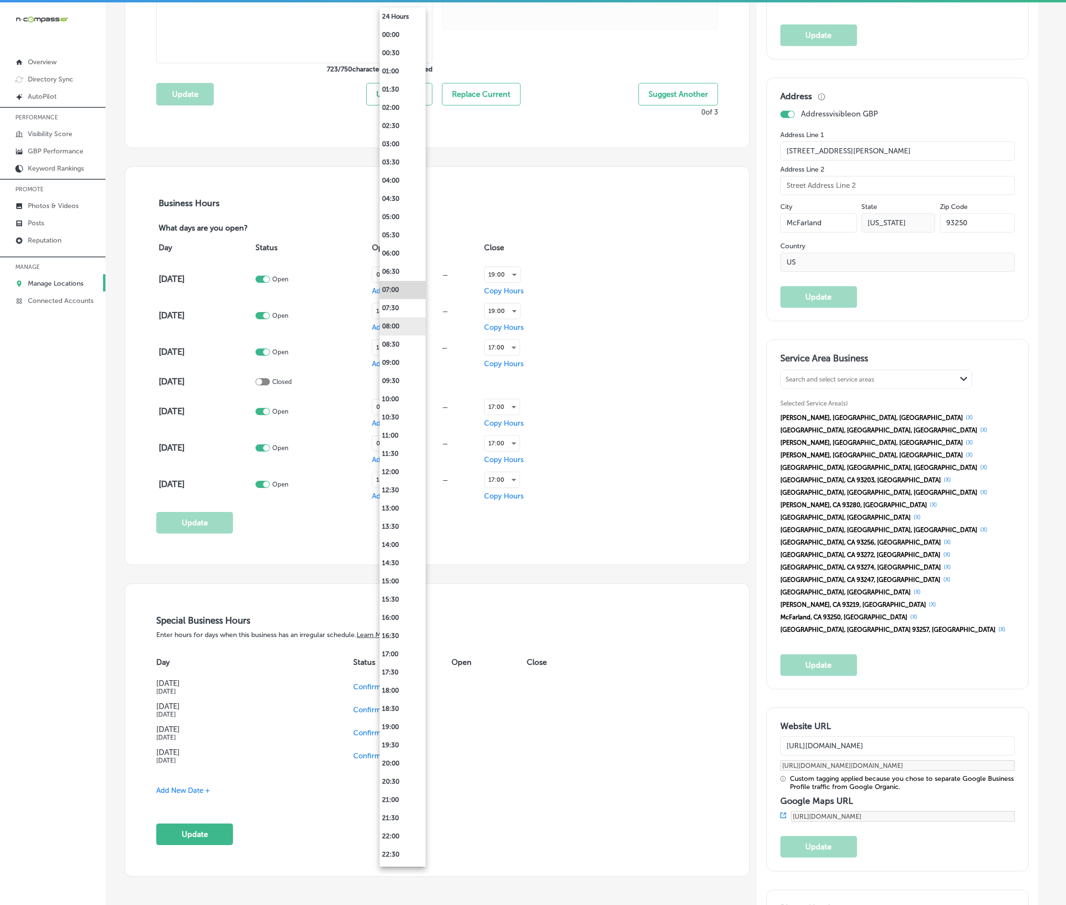
click at [398, 324] on li "08:00" at bounding box center [403, 326] width 46 height 18
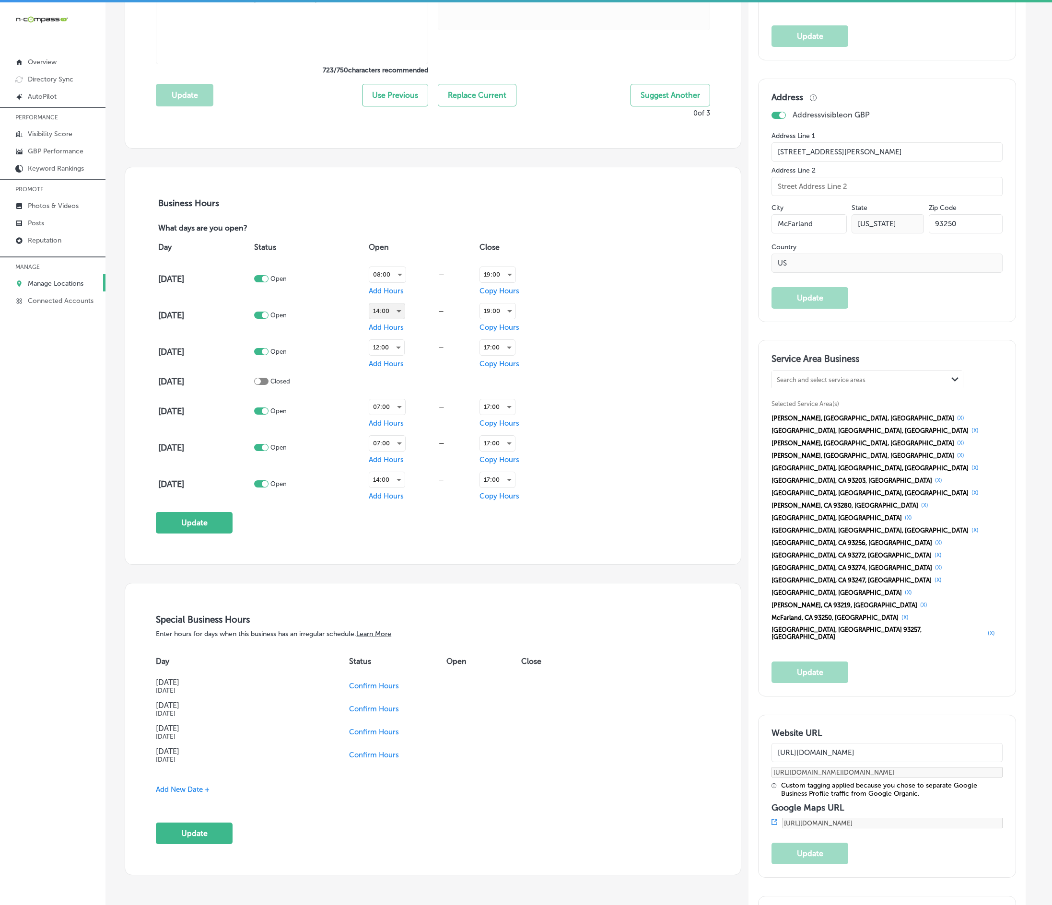
click at [384, 317] on div "14:00" at bounding box center [386, 310] width 35 height 15
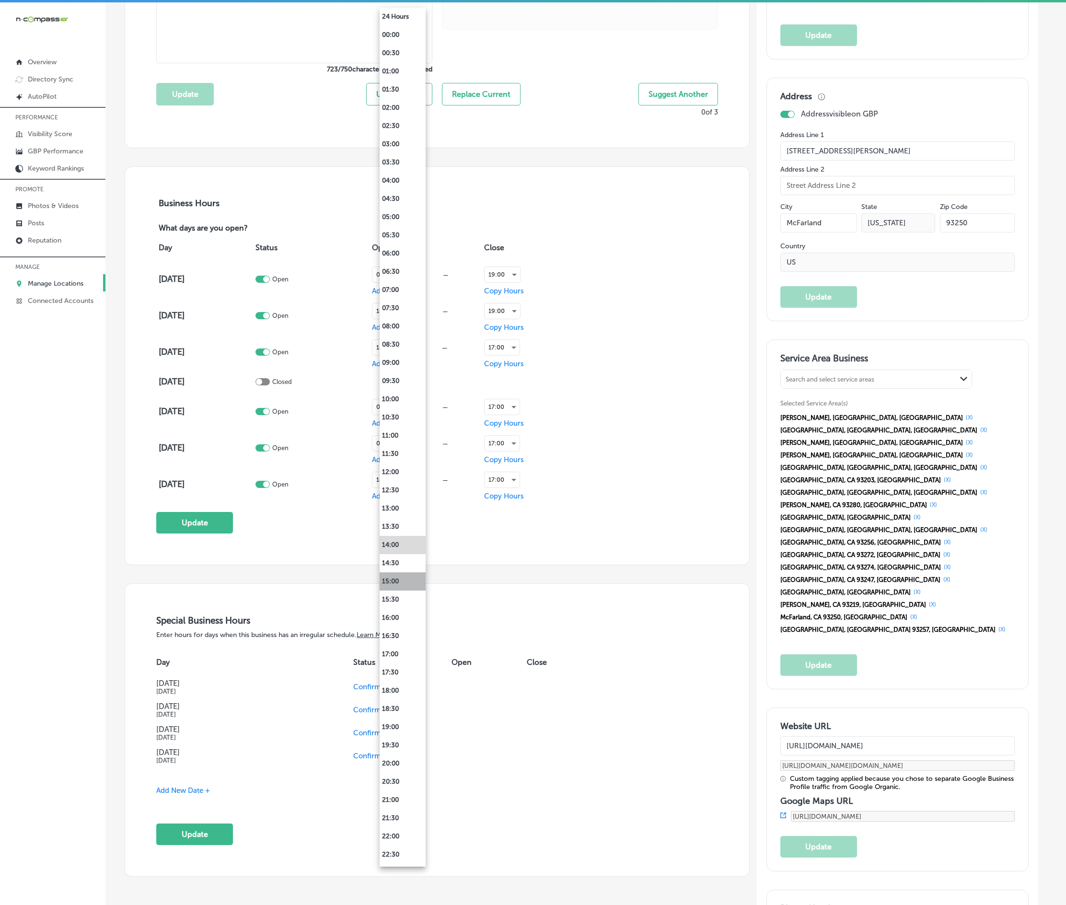
click at [395, 585] on li "15:00" at bounding box center [403, 581] width 46 height 18
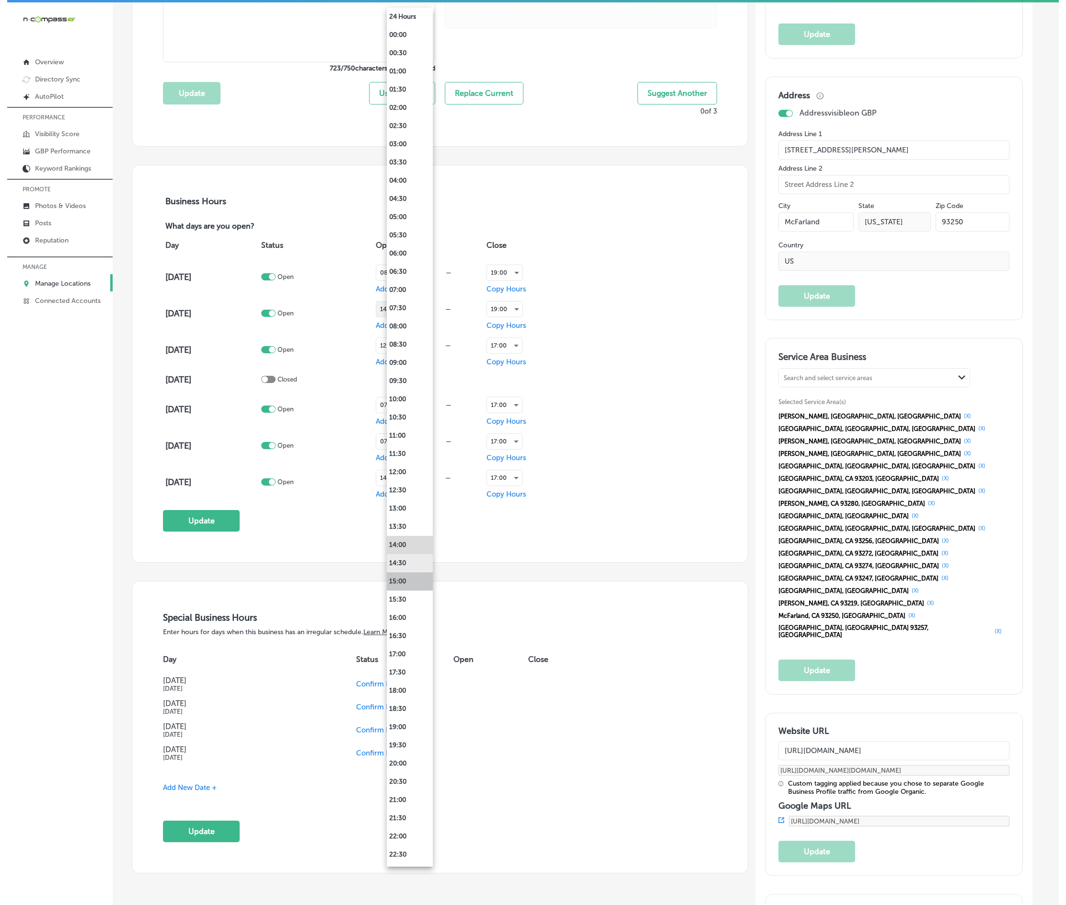
scroll to position [553, 0]
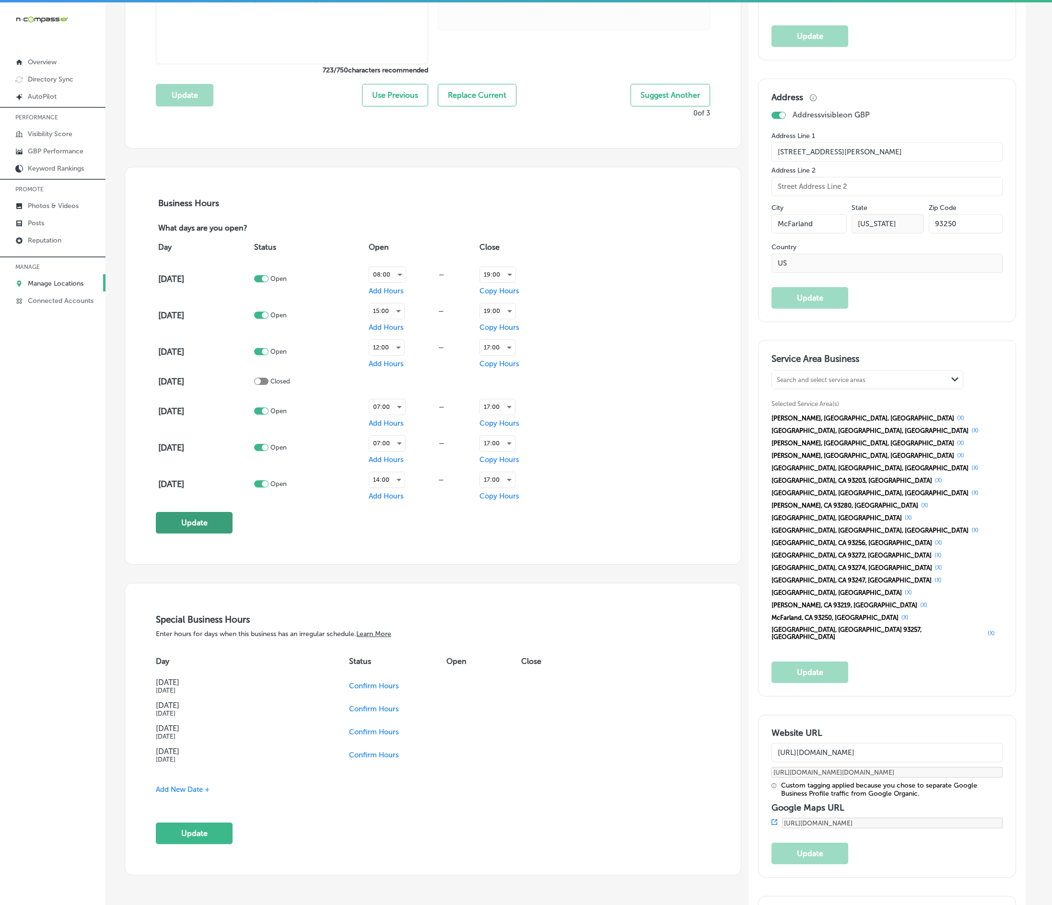
click at [223, 523] on button "Update" at bounding box center [194, 523] width 77 height 22
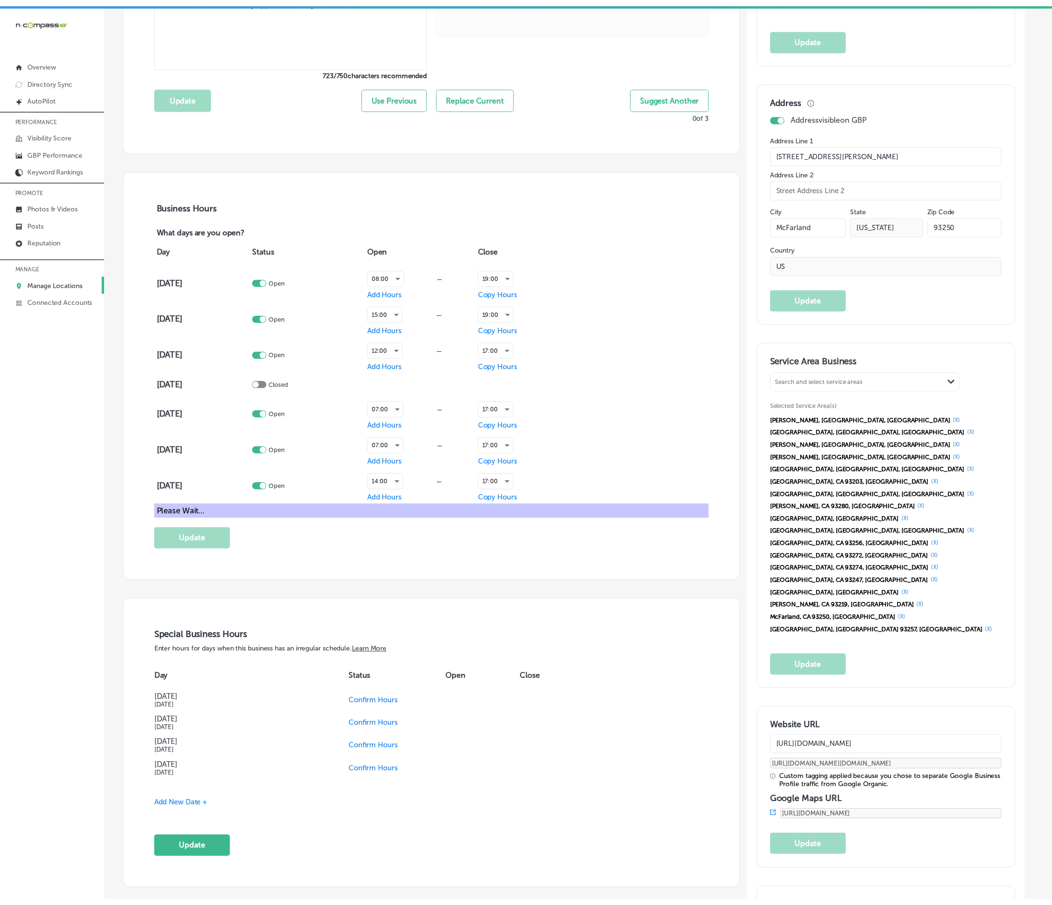
scroll to position [555, 0]
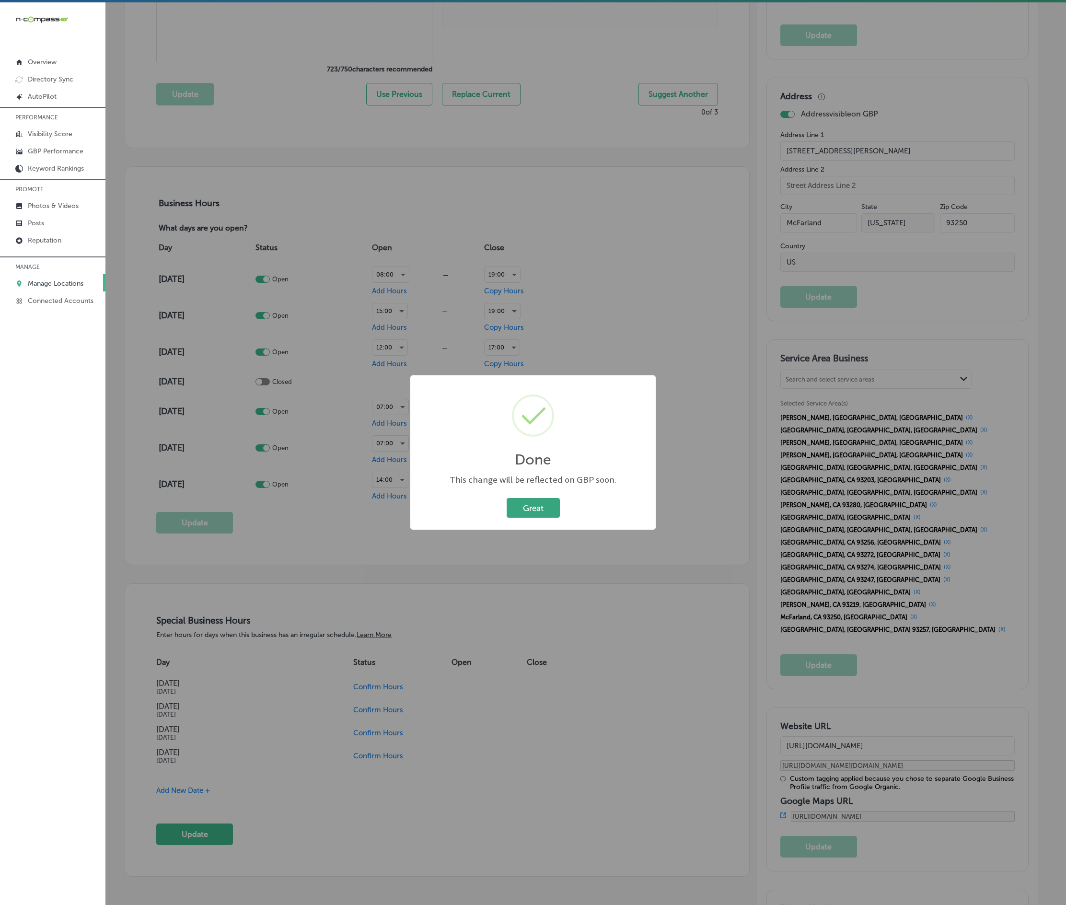
click at [558, 507] on button "Great" at bounding box center [533, 508] width 53 height 20
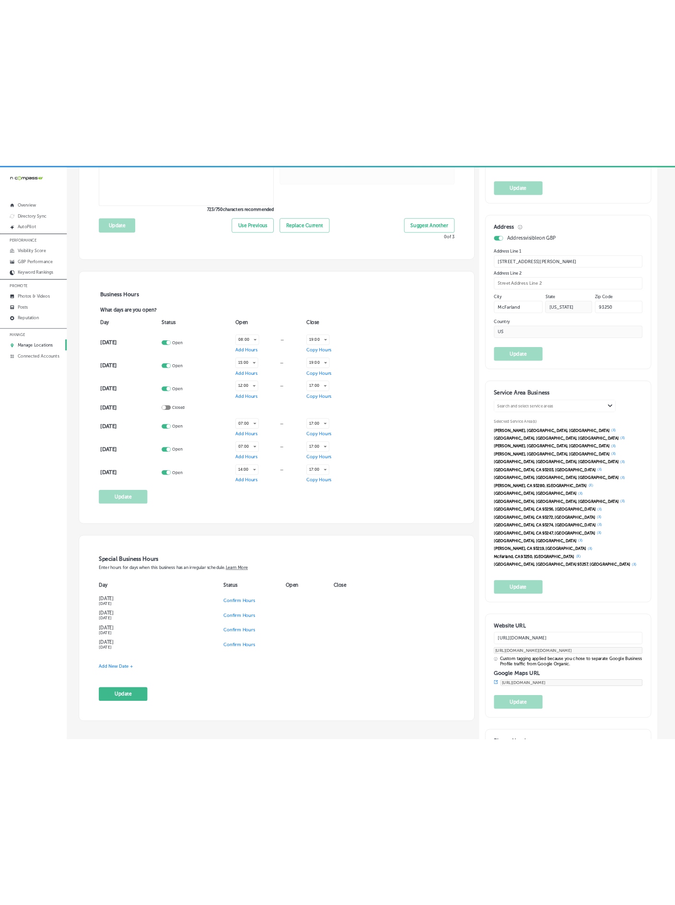
scroll to position [553, 0]
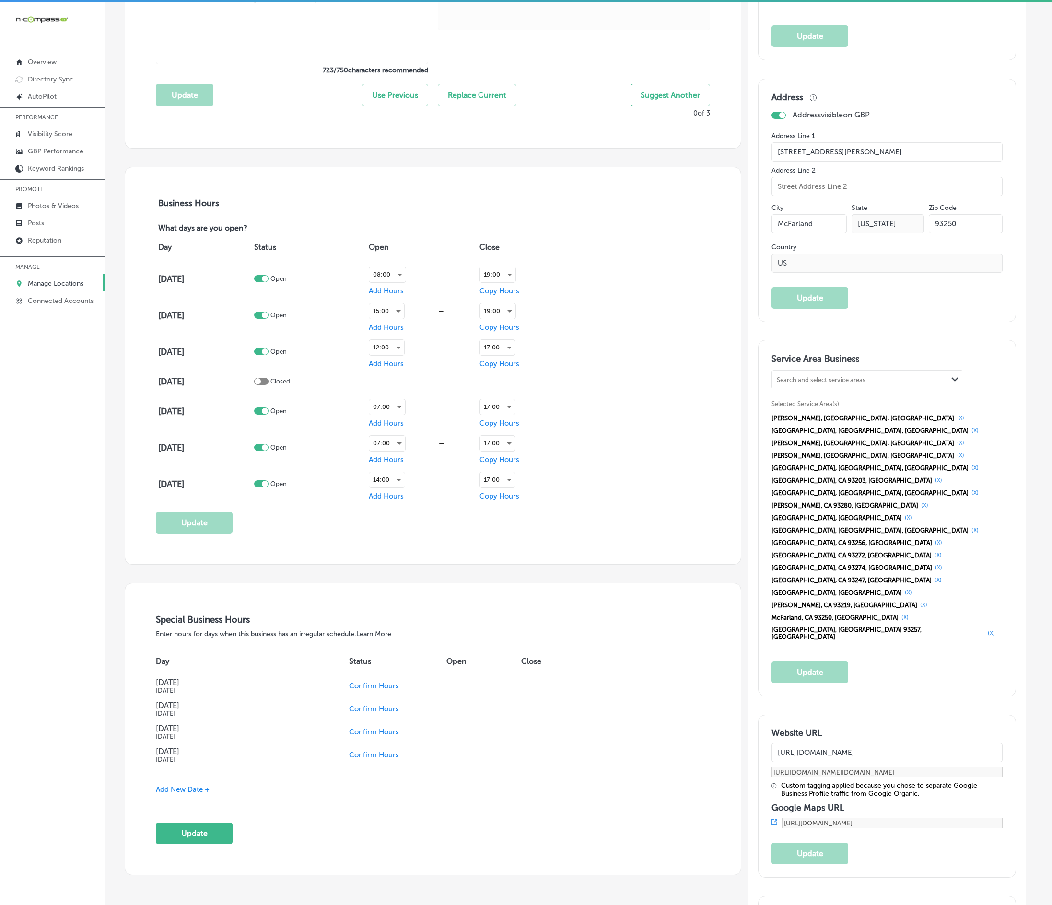
click at [299, 547] on div "Business Hours What days are you open? Day Status Open Close [DATE] Open 08:00 …" at bounding box center [433, 365] width 616 height 397
drag, startPoint x: 65, startPoint y: 477, endPoint x: 19, endPoint y: 426, distance: 69.3
click at [63, 478] on div "iconmonstr-menu-thin copy Created with Sketch. Overview Directory Sync Created …" at bounding box center [52, 454] width 105 height 905
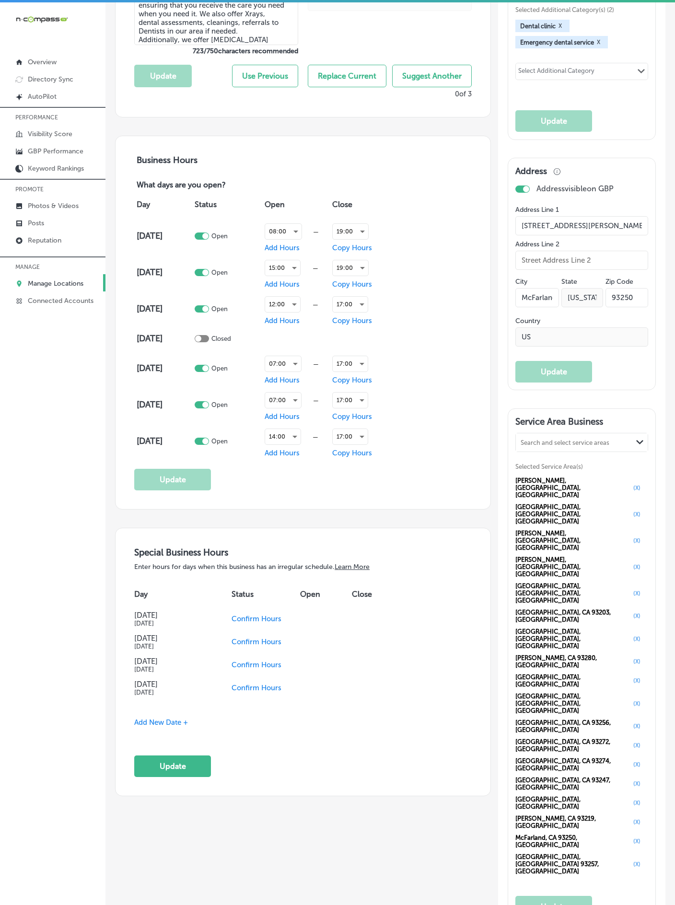
click at [47, 542] on div "iconmonstr-menu-thin copy Created with Sketch. Overview Directory Sync Created …" at bounding box center [52, 454] width 105 height 905
